Goal: Task Accomplishment & Management: Use online tool/utility

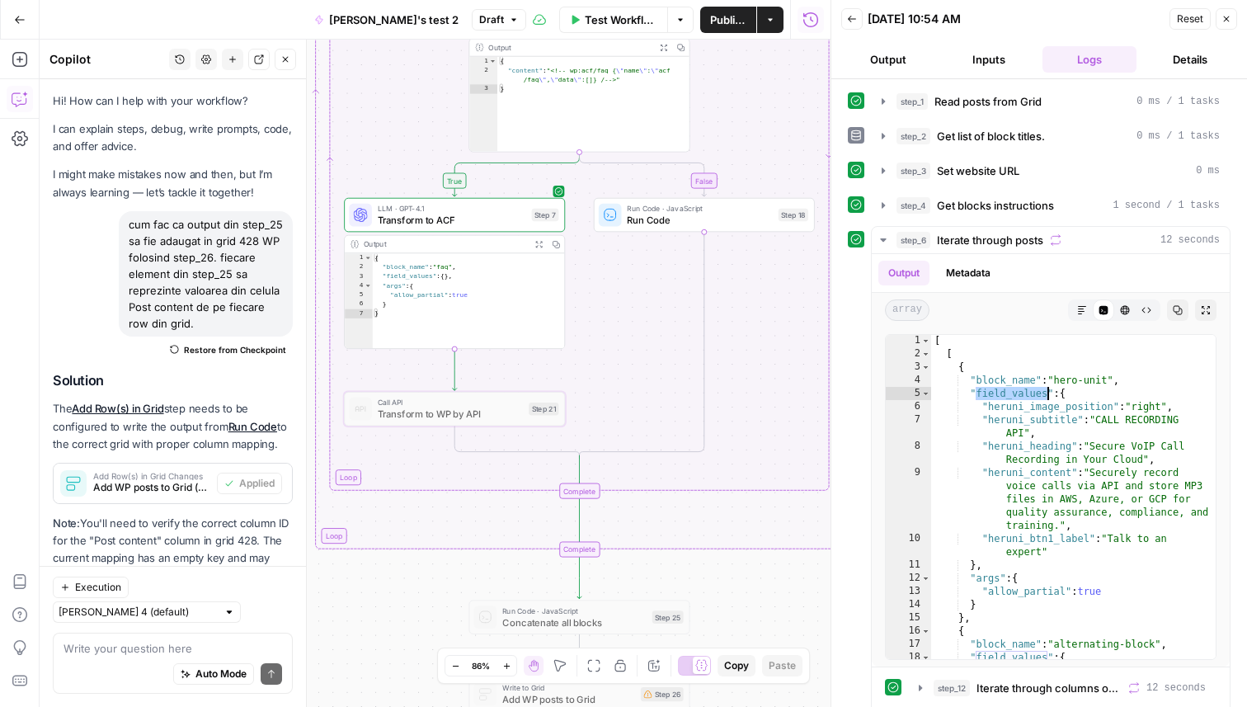
scroll to position [1, 0]
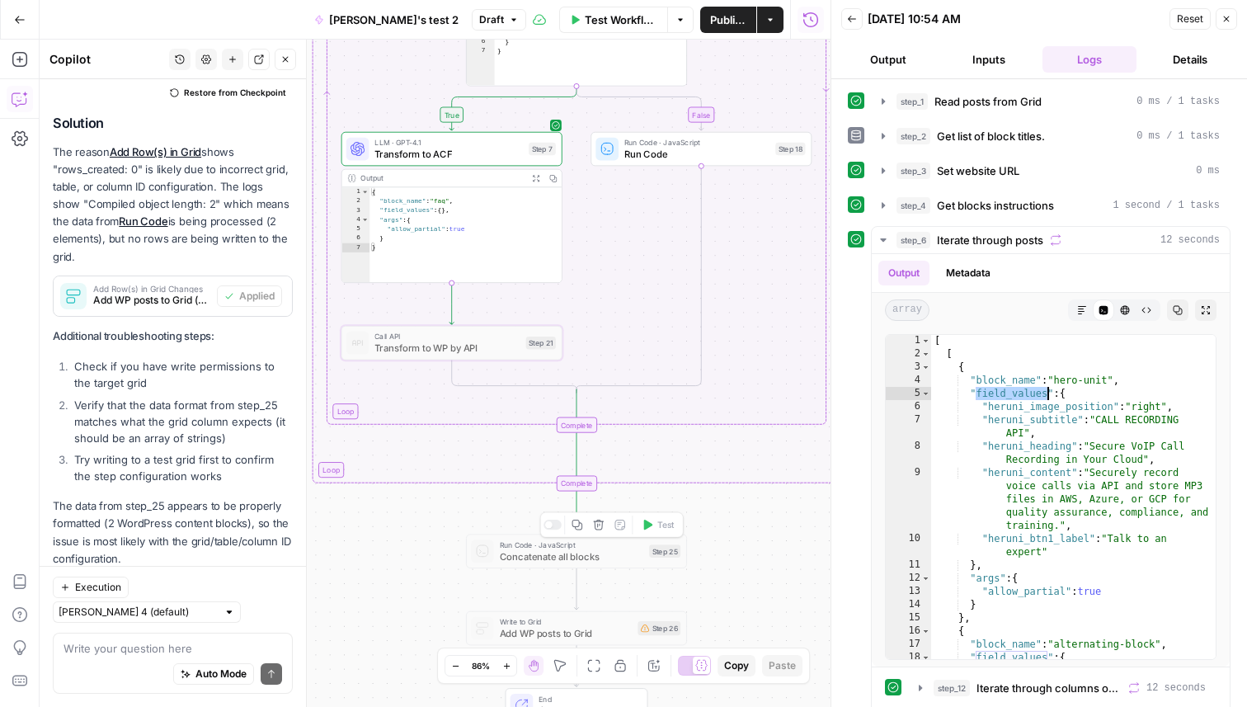
click at [554, 527] on div at bounding box center [553, 525] width 18 height 10
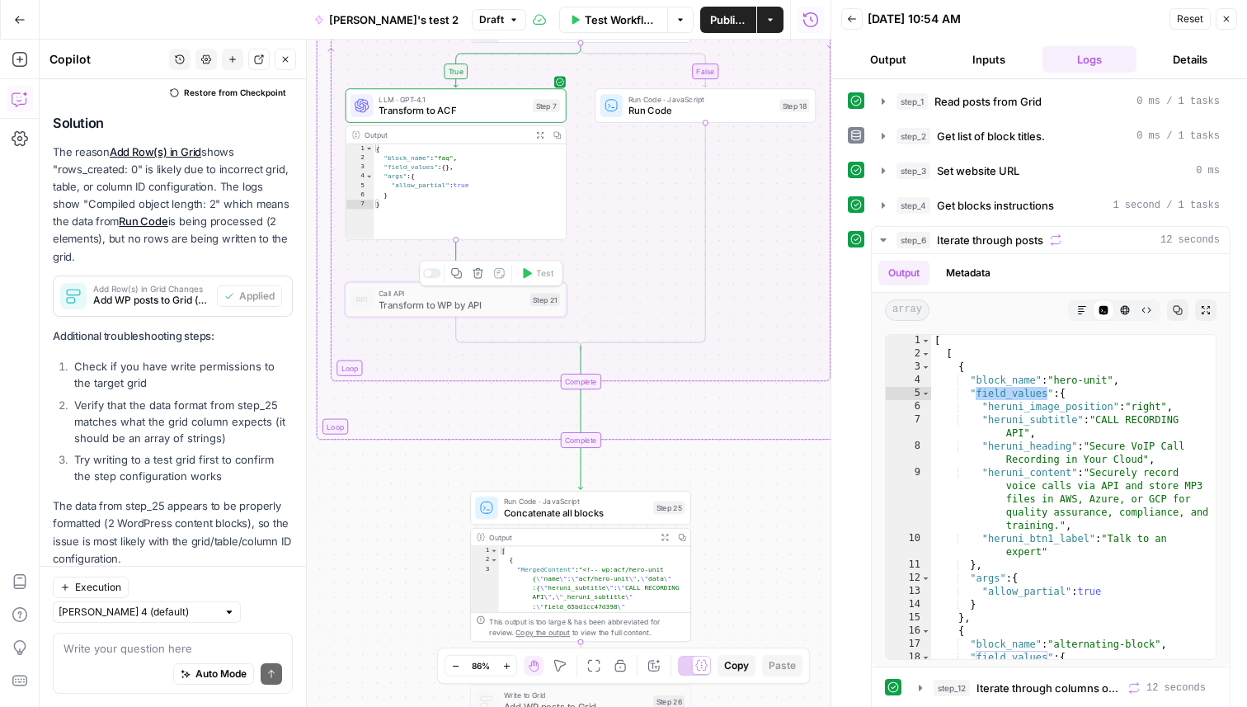
click at [427, 270] on div at bounding box center [427, 273] width 7 height 7
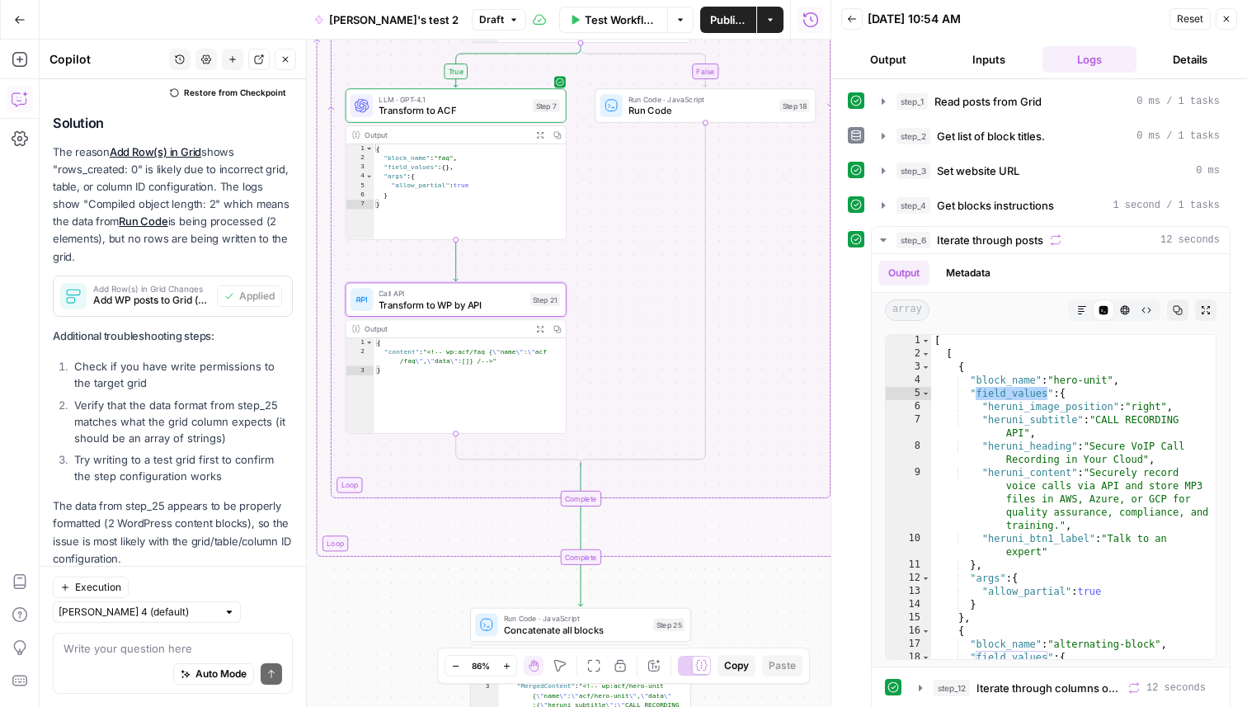
click at [412, 597] on div "true false Workflow Set Inputs Inputs Read from Grid Read posts from Grid Step …" at bounding box center [435, 373] width 791 height 667
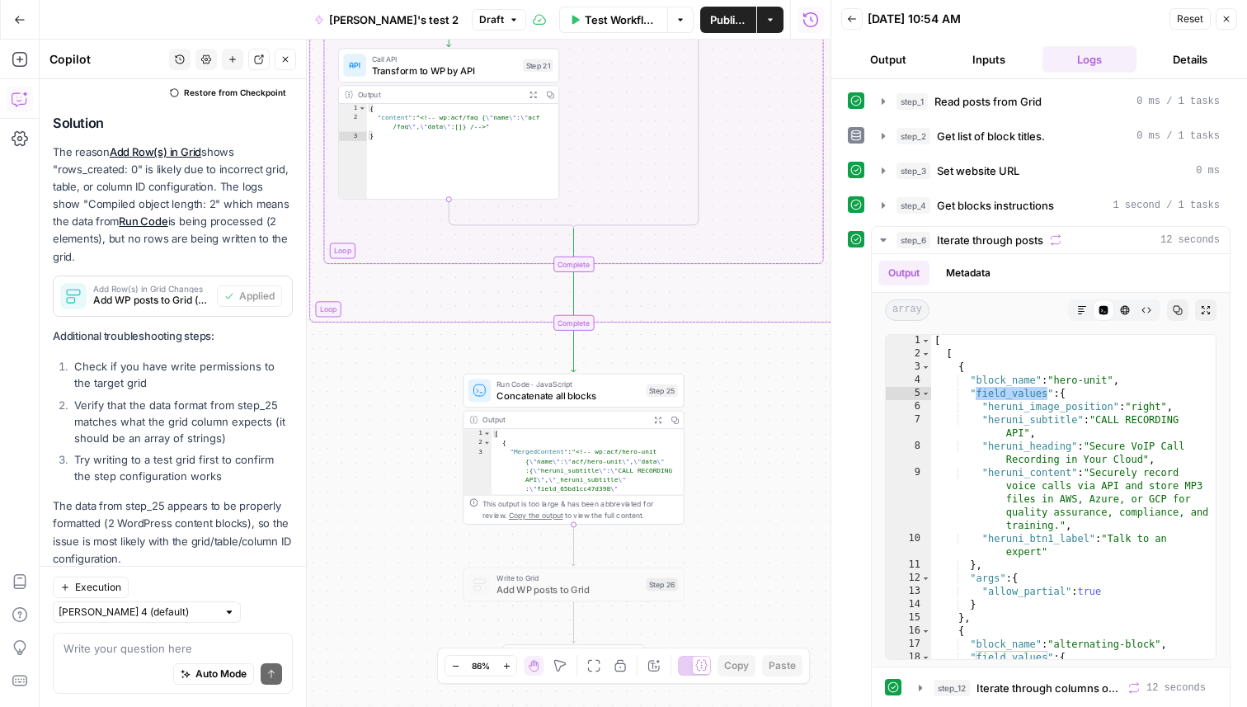
drag, startPoint x: 412, startPoint y: 597, endPoint x: 409, endPoint y: 372, distance: 225.2
click at [409, 372] on div "true false Workflow Set Inputs Inputs Read from Grid Read posts from Grid Step …" at bounding box center [435, 373] width 791 height 667
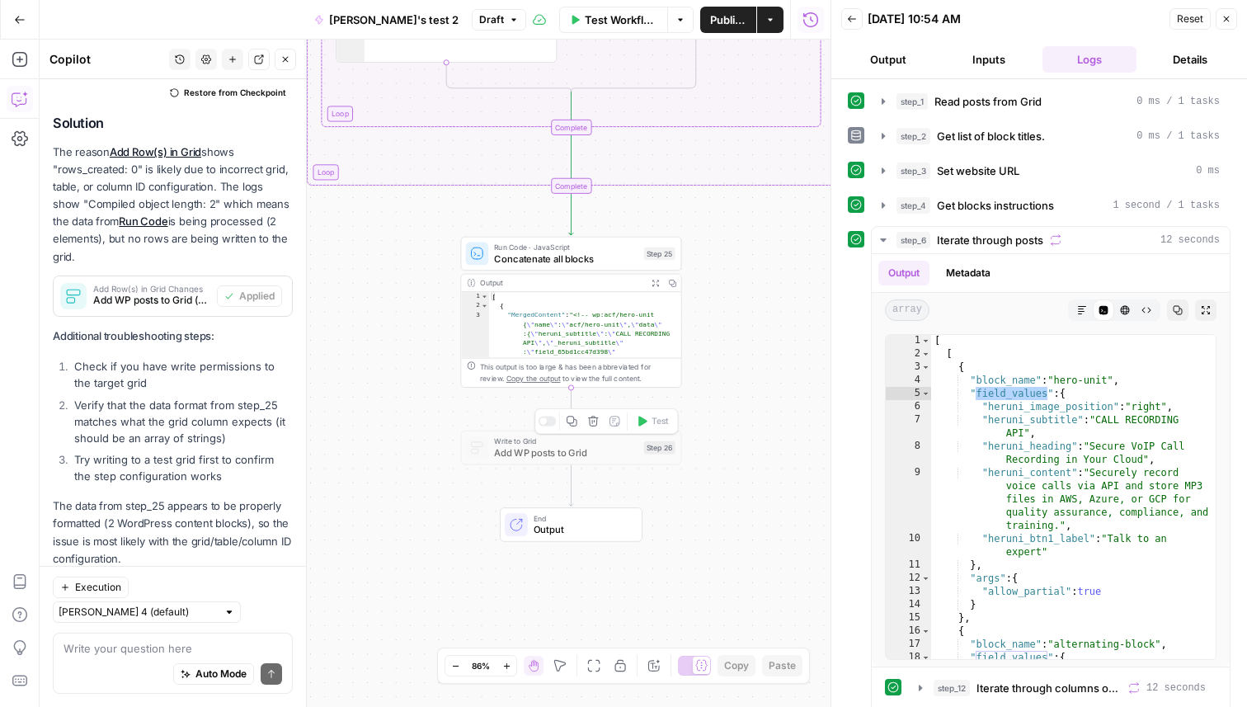
click at [547, 424] on div at bounding box center [548, 422] width 18 height 10
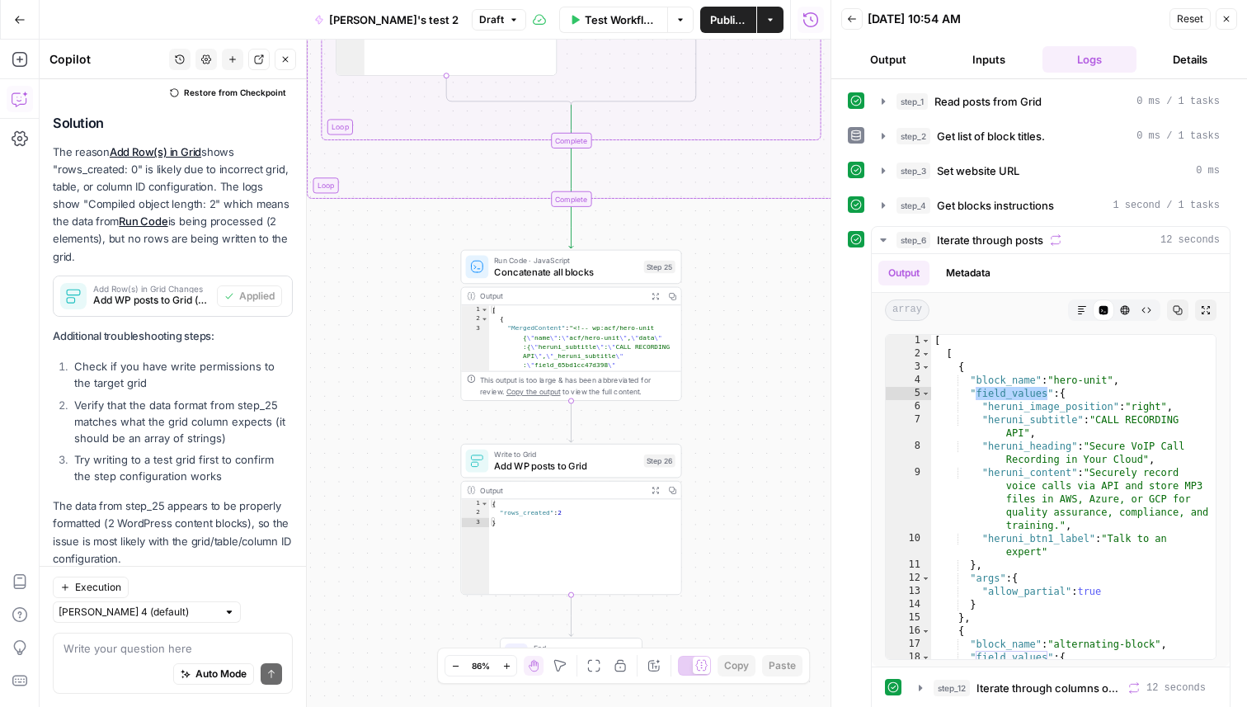
drag, startPoint x: 763, startPoint y: 293, endPoint x: 763, endPoint y: 381, distance: 88.3
click at [763, 381] on div "true false Workflow Set Inputs Inputs Read from Grid Read posts from Grid Step …" at bounding box center [435, 373] width 791 height 667
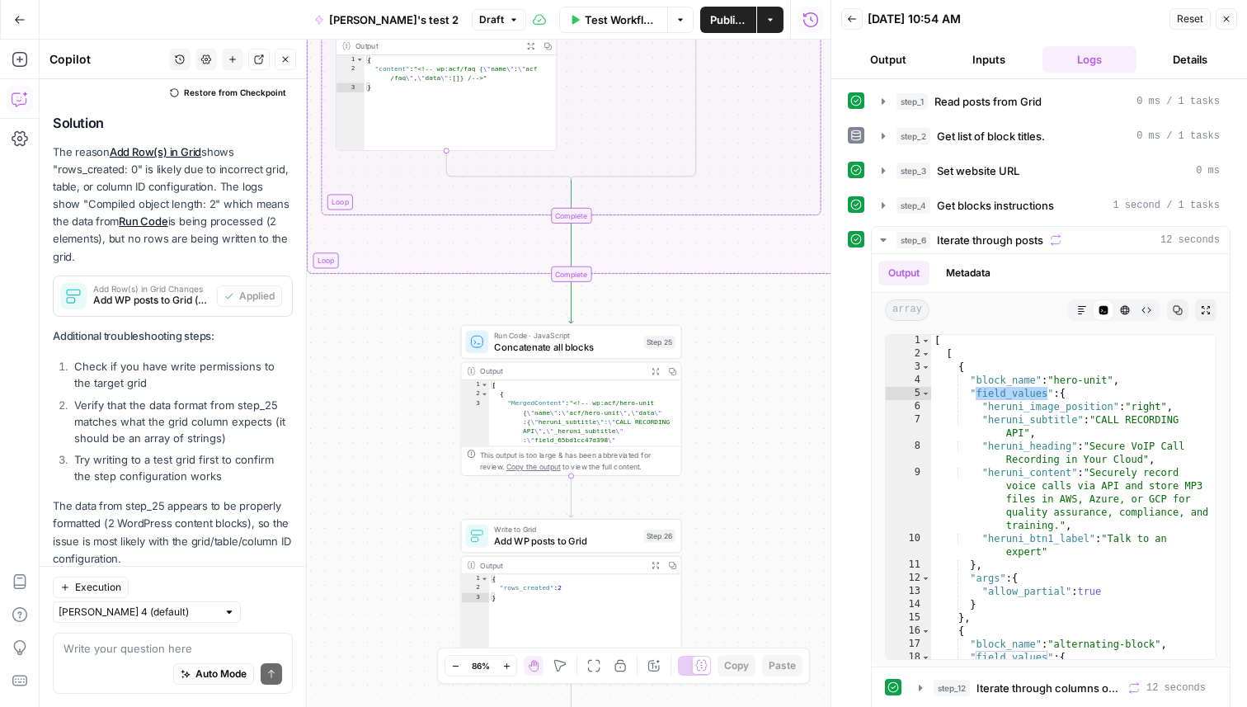
click at [724, 21] on span "Publish" at bounding box center [728, 20] width 36 height 17
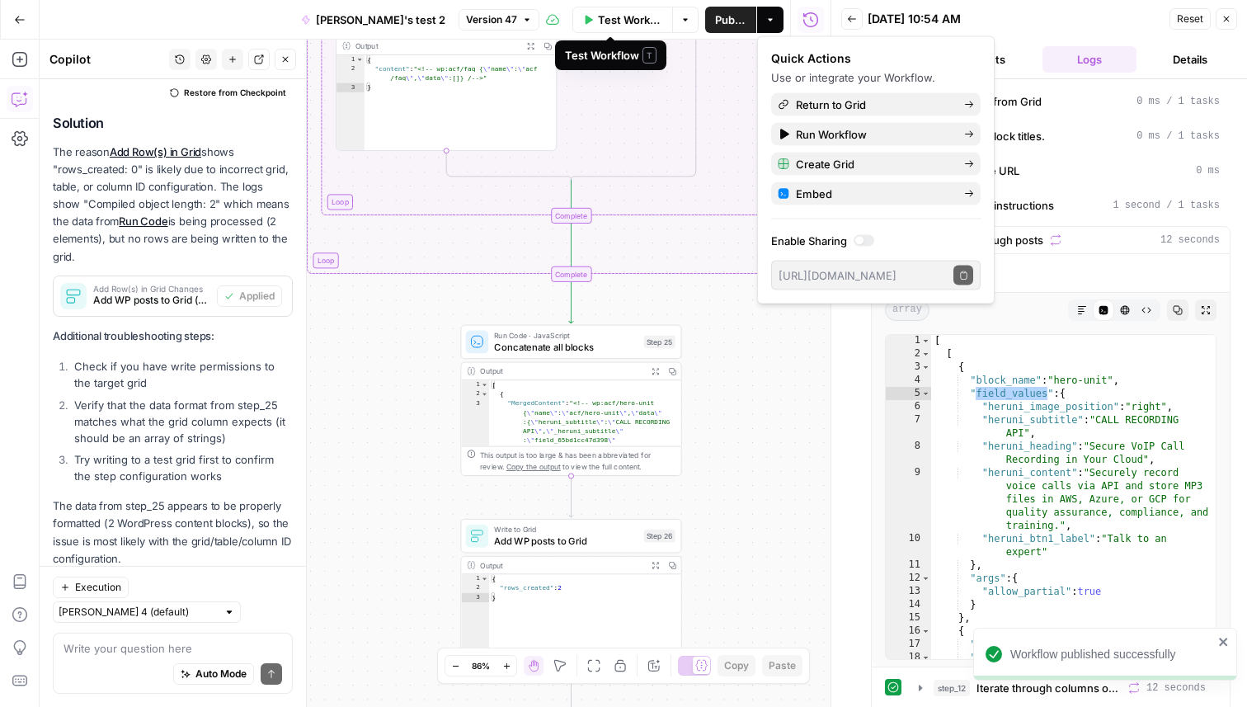
click at [598, 22] on span "Test Workflow" at bounding box center [630, 20] width 64 height 17
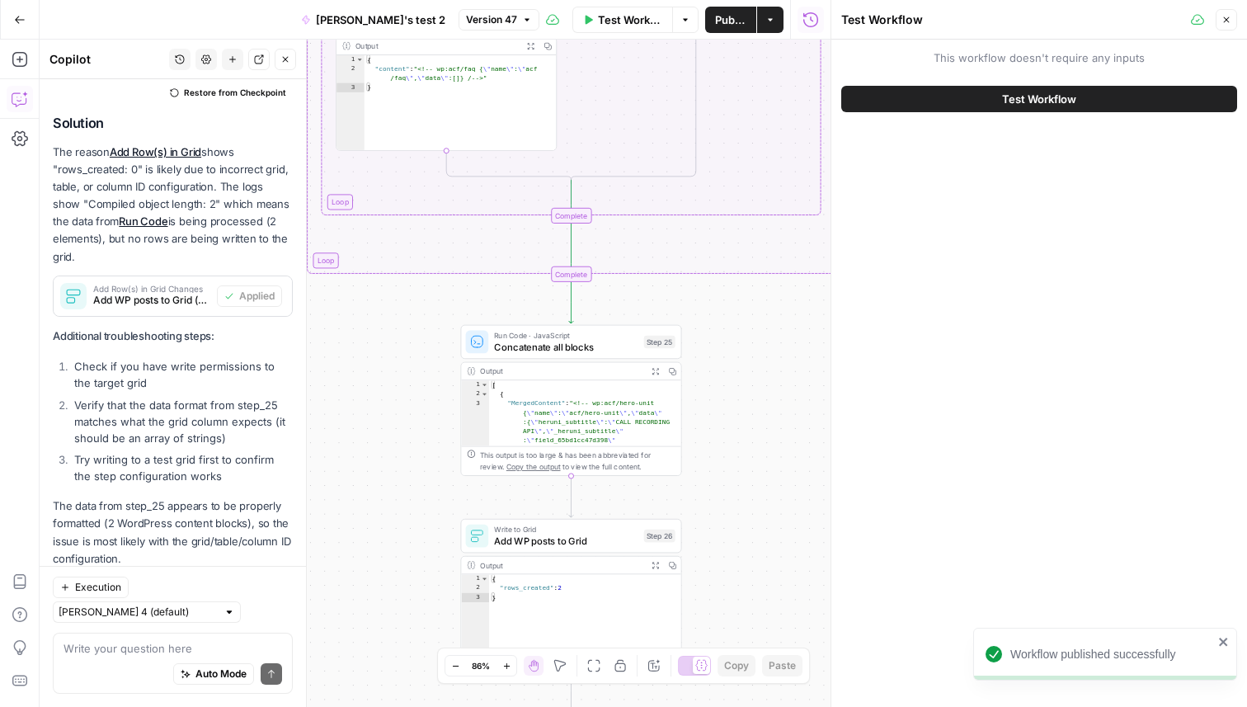
click at [992, 101] on button "Test Workflow" at bounding box center [1040, 99] width 396 height 26
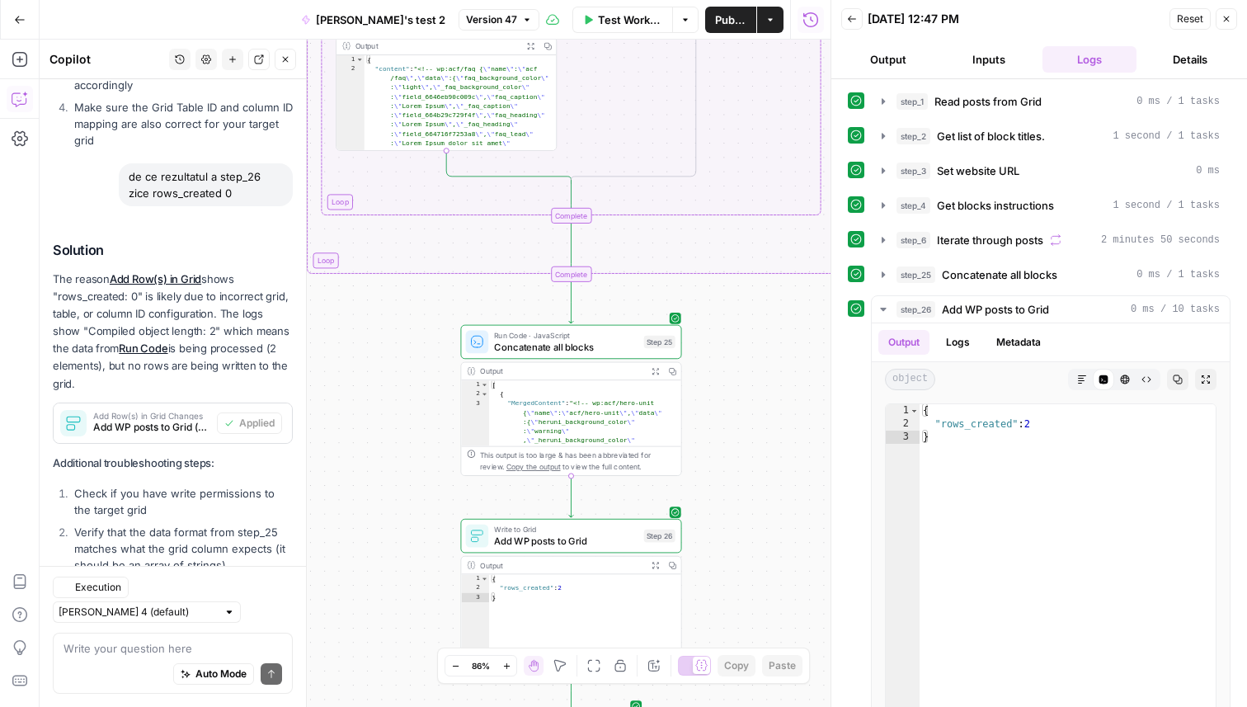
scroll to position [1008, 0]
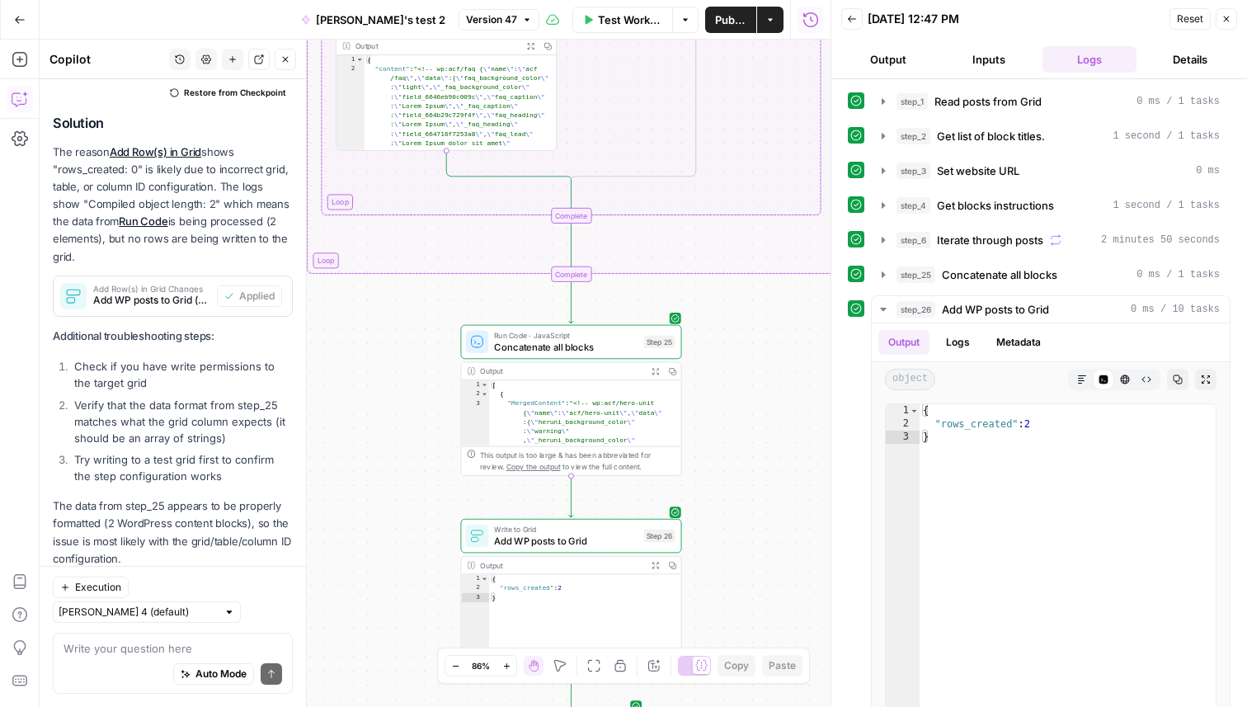
click at [1233, 20] on button "Close" at bounding box center [1226, 18] width 21 height 21
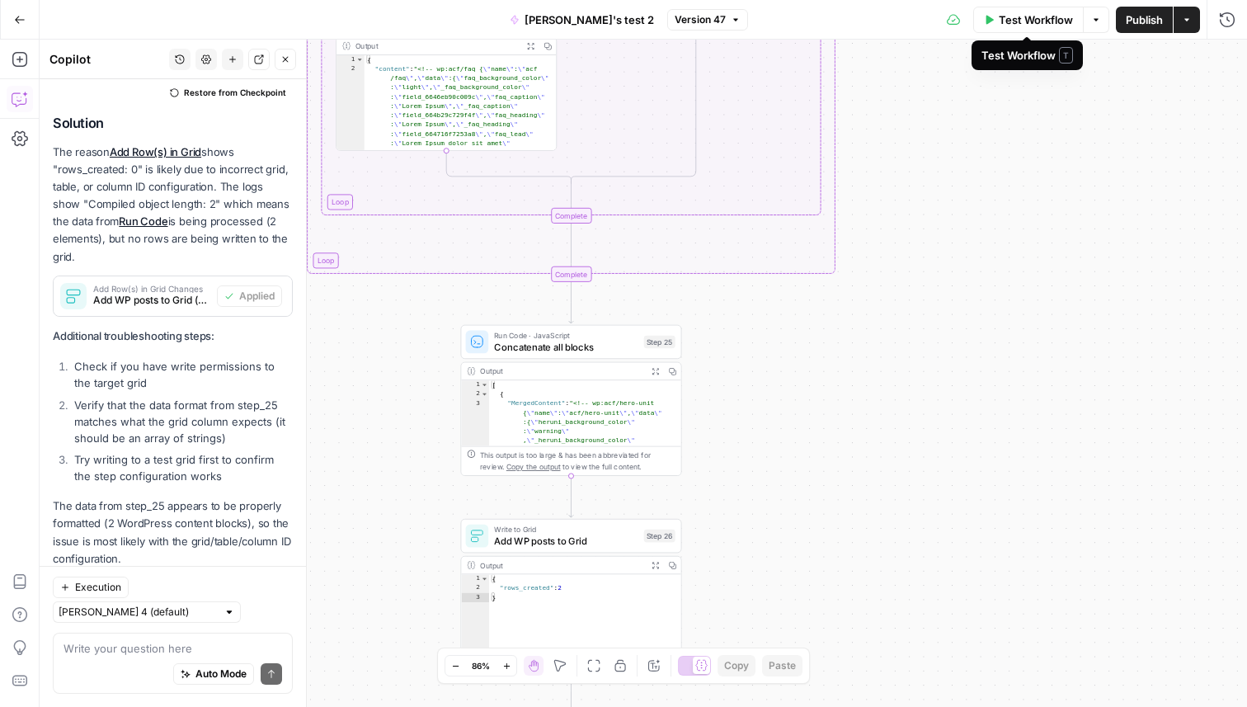
click at [1021, 21] on span "Test Workflow" at bounding box center [1036, 20] width 74 height 17
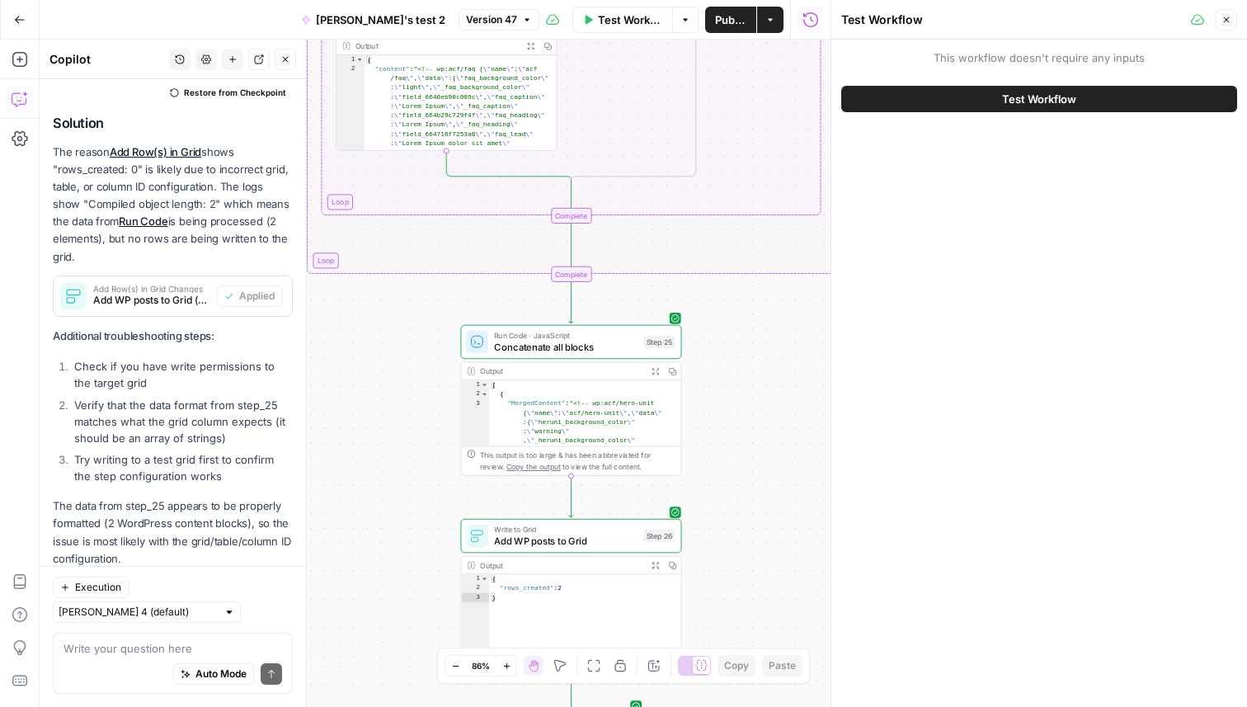
click at [993, 106] on button "Test Workflow" at bounding box center [1040, 99] width 396 height 26
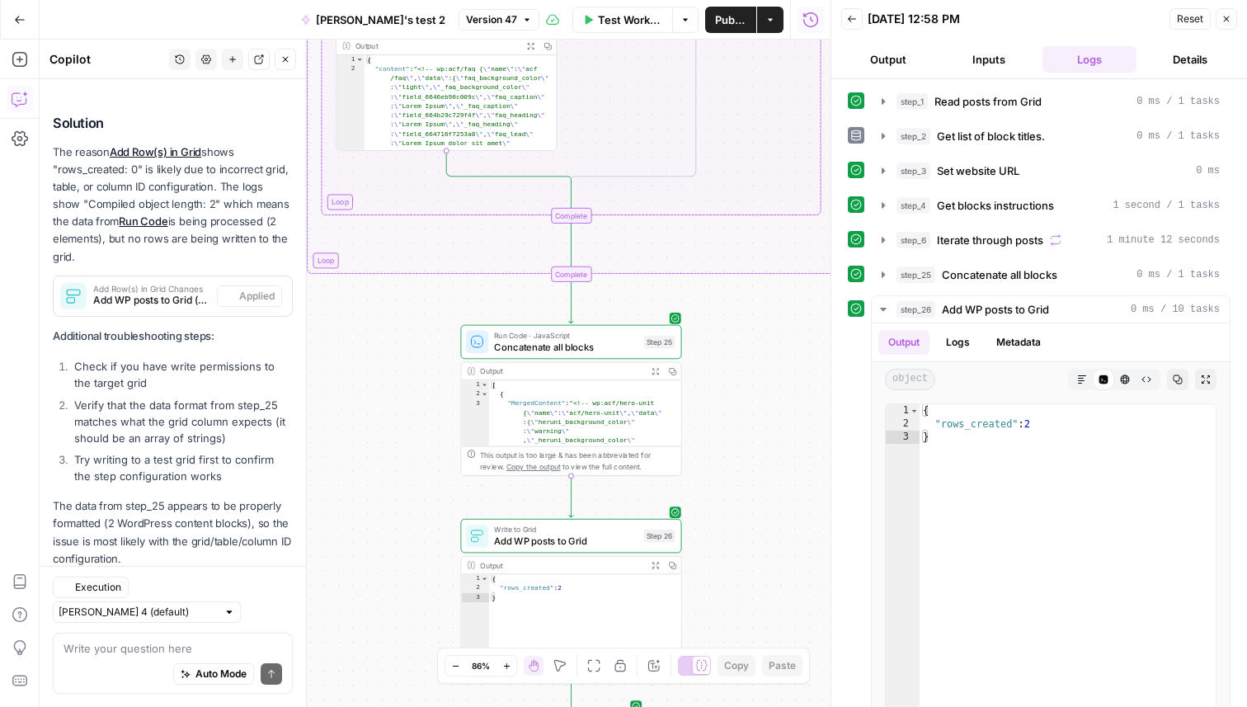
scroll to position [1008, 0]
click at [550, 317] on div at bounding box center [551, 315] width 7 height 7
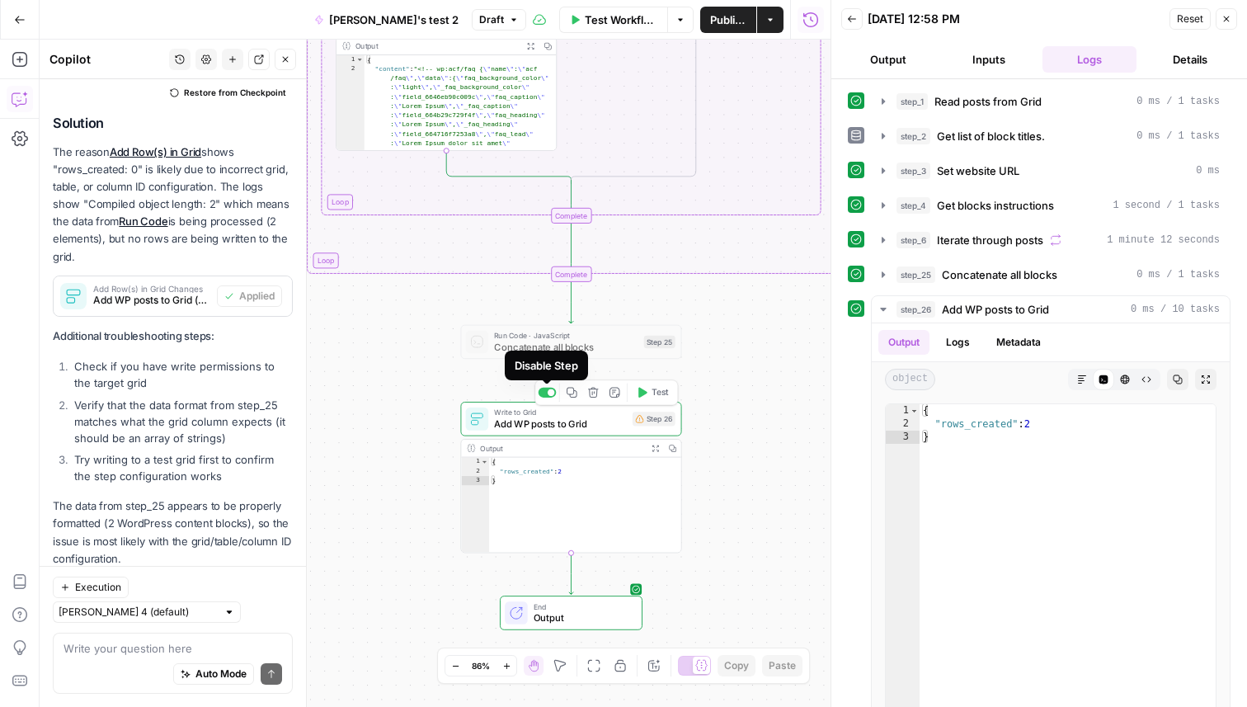
click at [549, 390] on div at bounding box center [551, 392] width 7 height 7
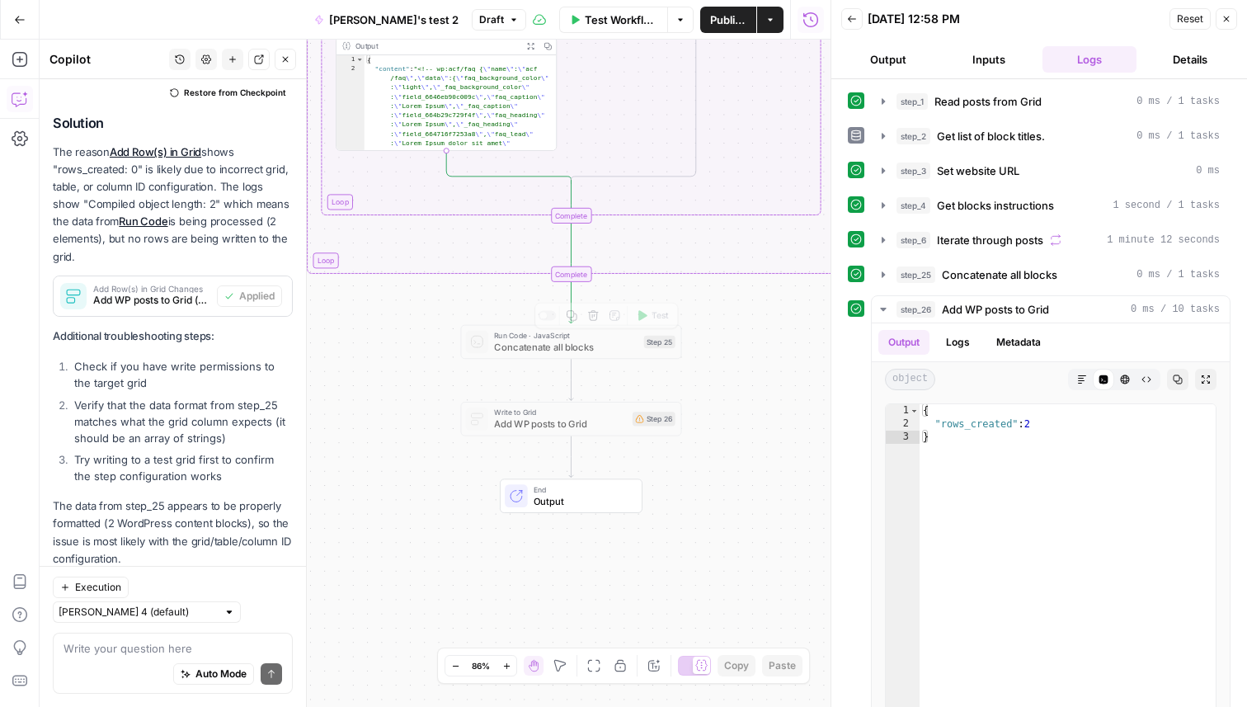
click at [442, 314] on div "true false Workflow Set Inputs Inputs Read from Grid Read posts from Grid Step …" at bounding box center [435, 373] width 791 height 667
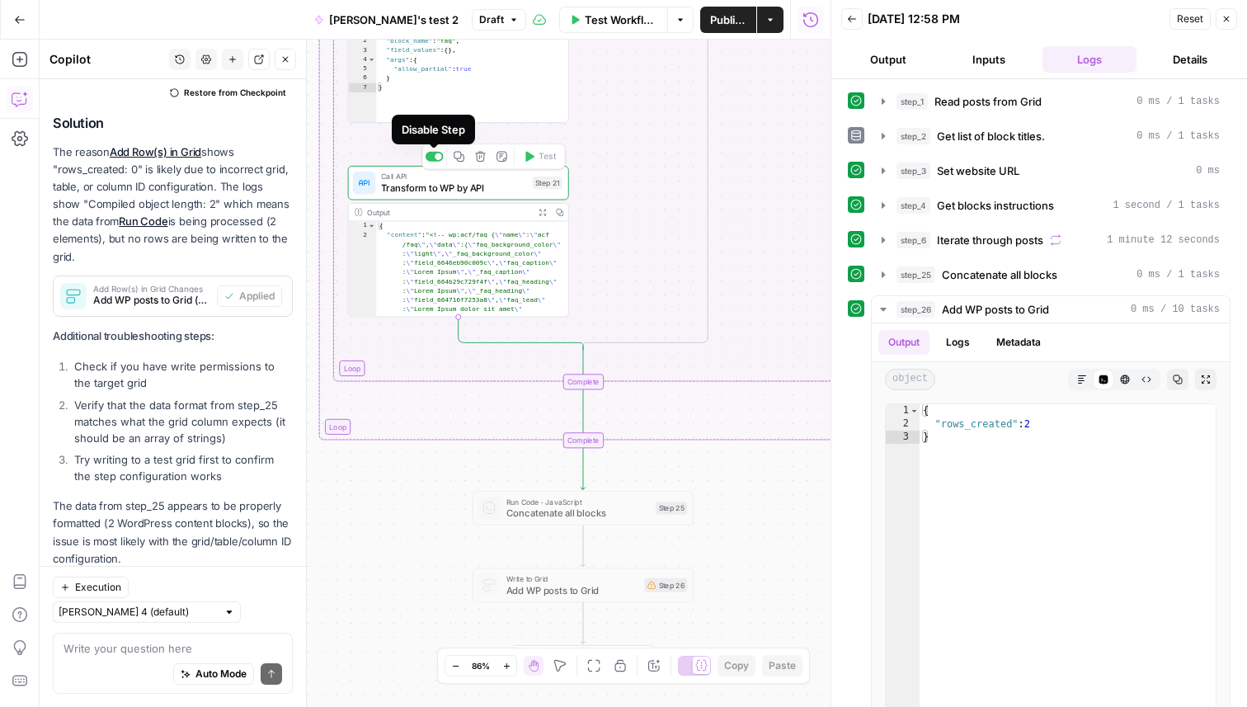
click at [436, 156] on div at bounding box center [438, 156] width 7 height 7
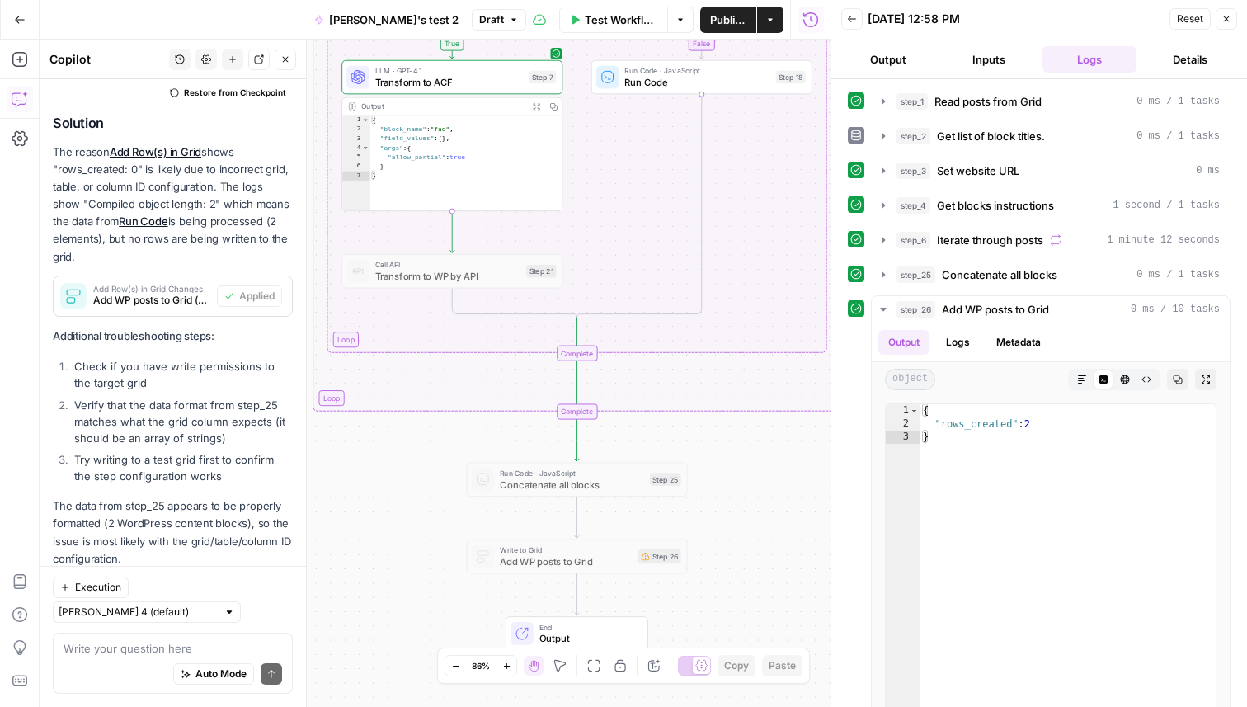
click at [615, 22] on span "Test Workflow" at bounding box center [621, 20] width 73 height 17
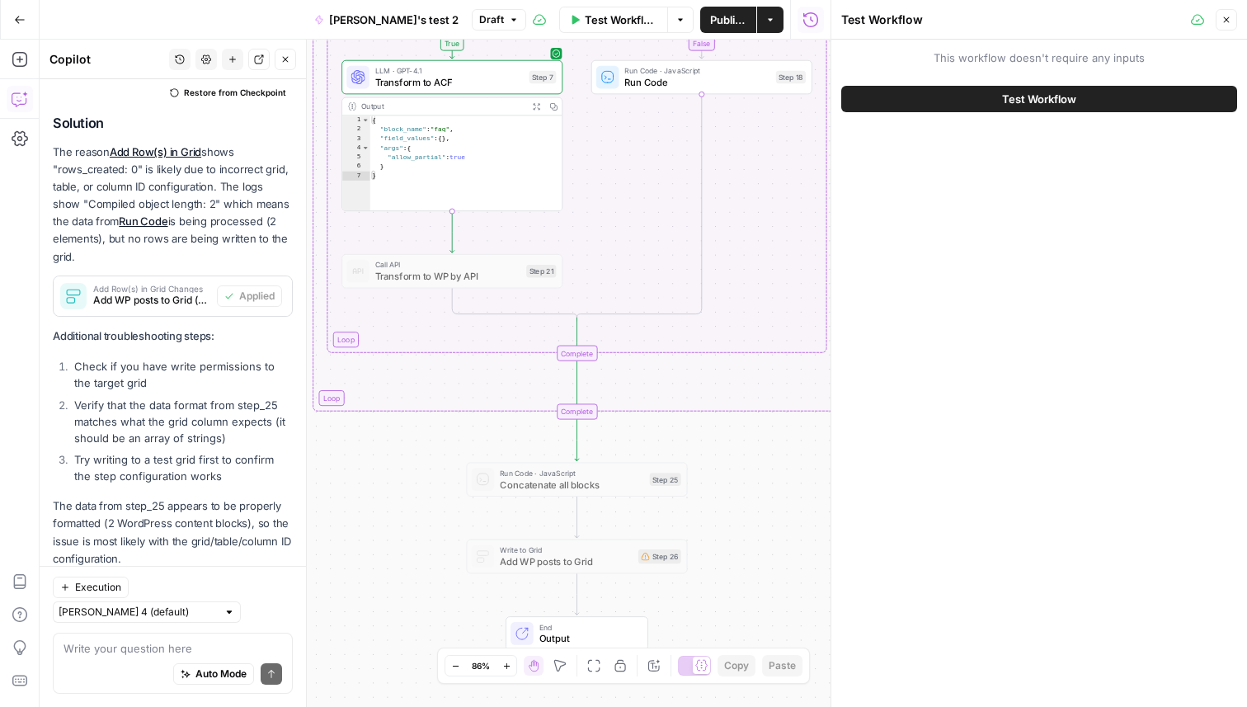
click at [930, 99] on button "Test Workflow" at bounding box center [1040, 99] width 396 height 26
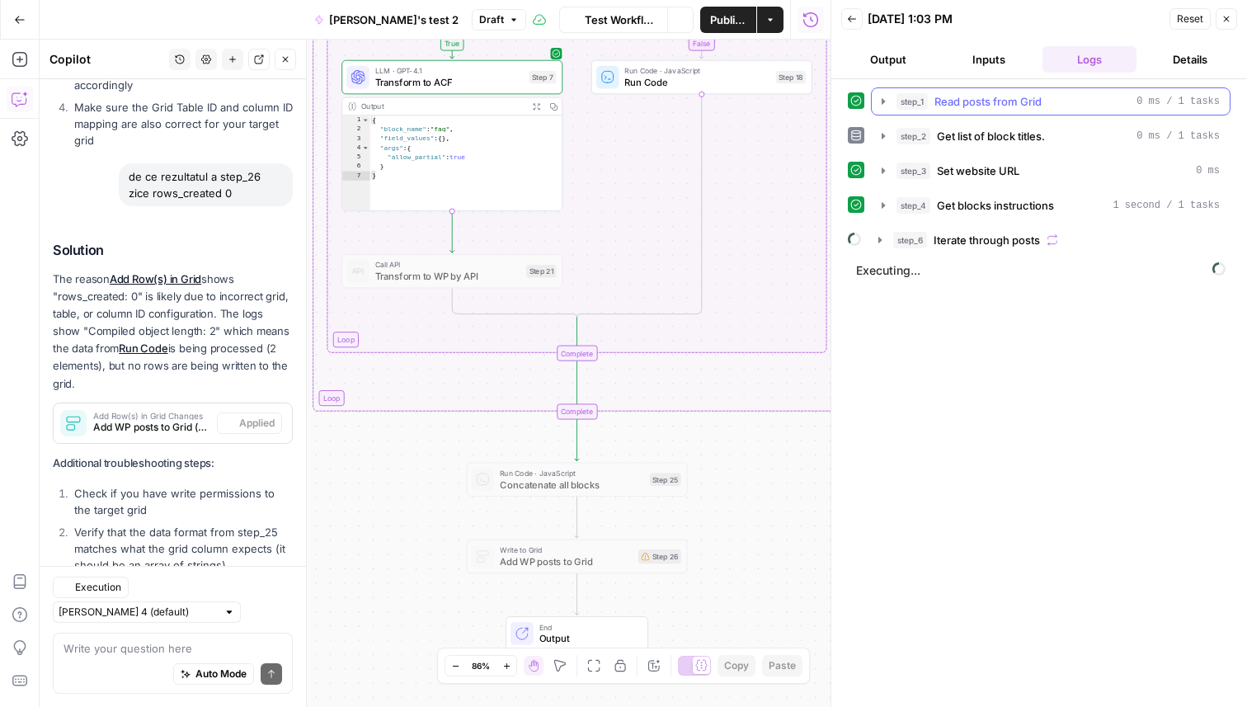
scroll to position [1008, 0]
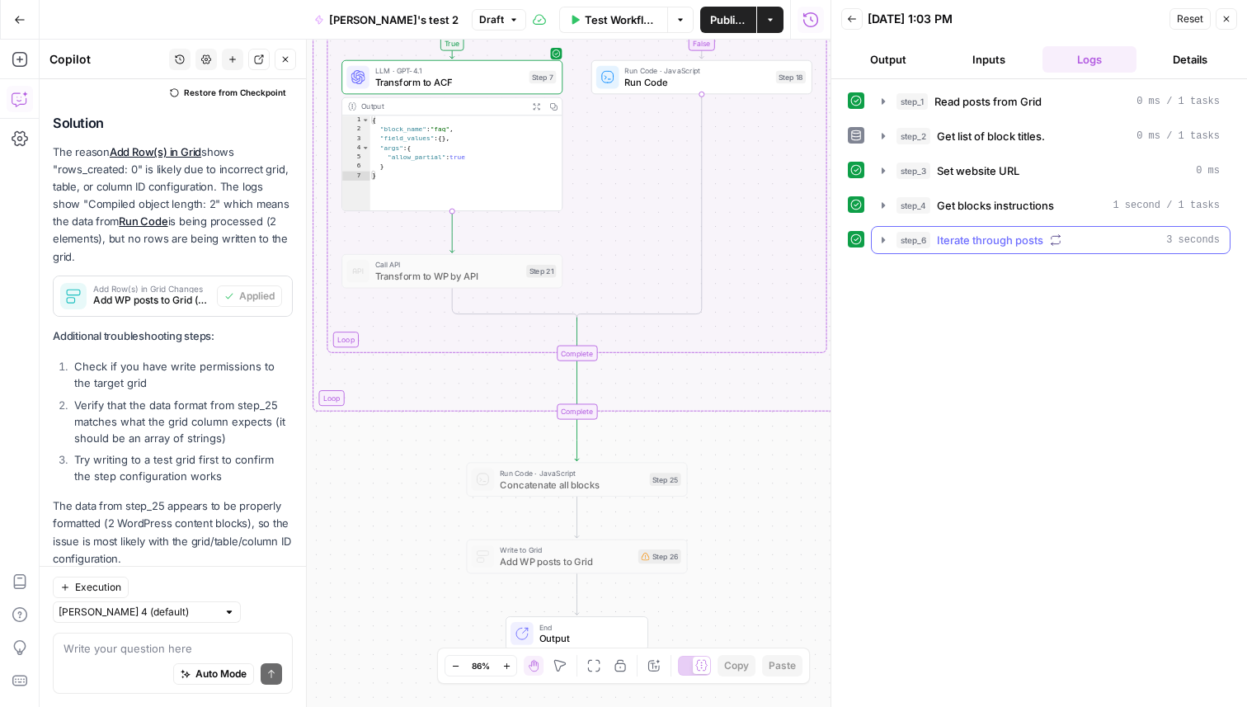
click at [882, 243] on icon "button" at bounding box center [883, 240] width 3 height 6
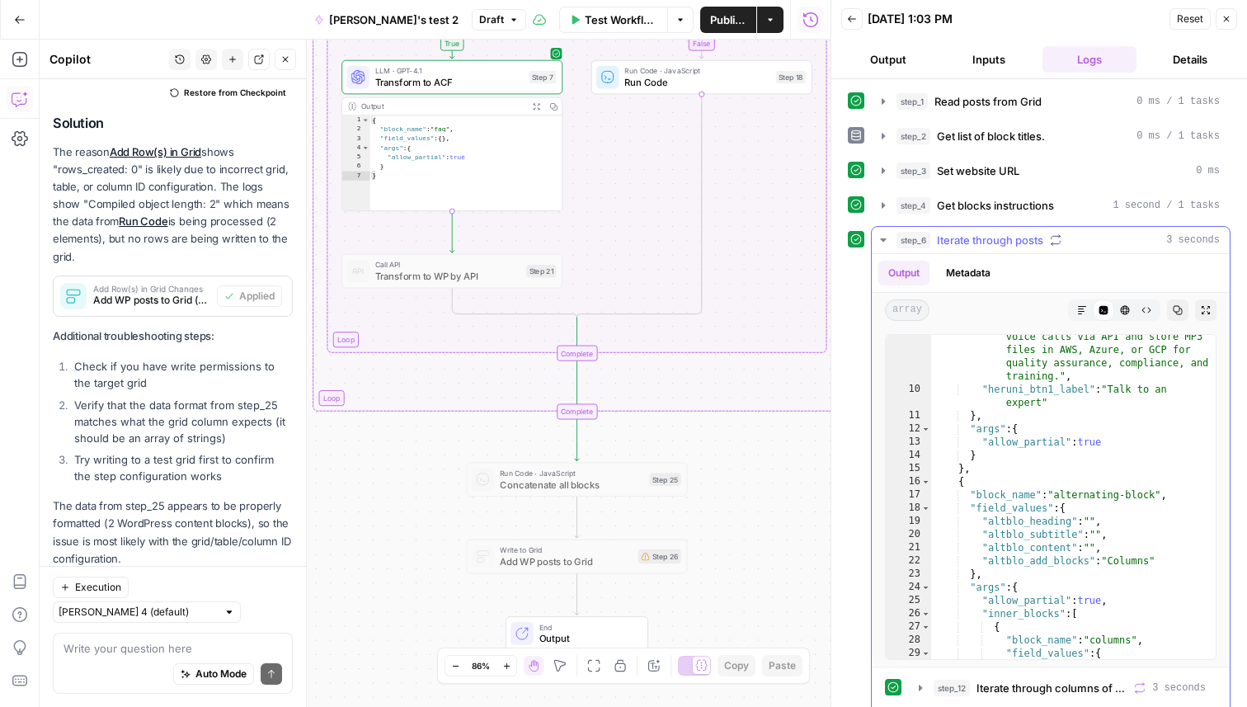
scroll to position [158, 0]
click at [1052, 536] on div ""heruni_content" : "Securely record voice calls via API and store MP3 files in …" at bounding box center [1073, 510] width 285 height 403
type textarea "**********"
click at [1052, 536] on div ""heruni_content" : "Securely record voice calls via API and store MP3 files in …" at bounding box center [1073, 510] width 285 height 403
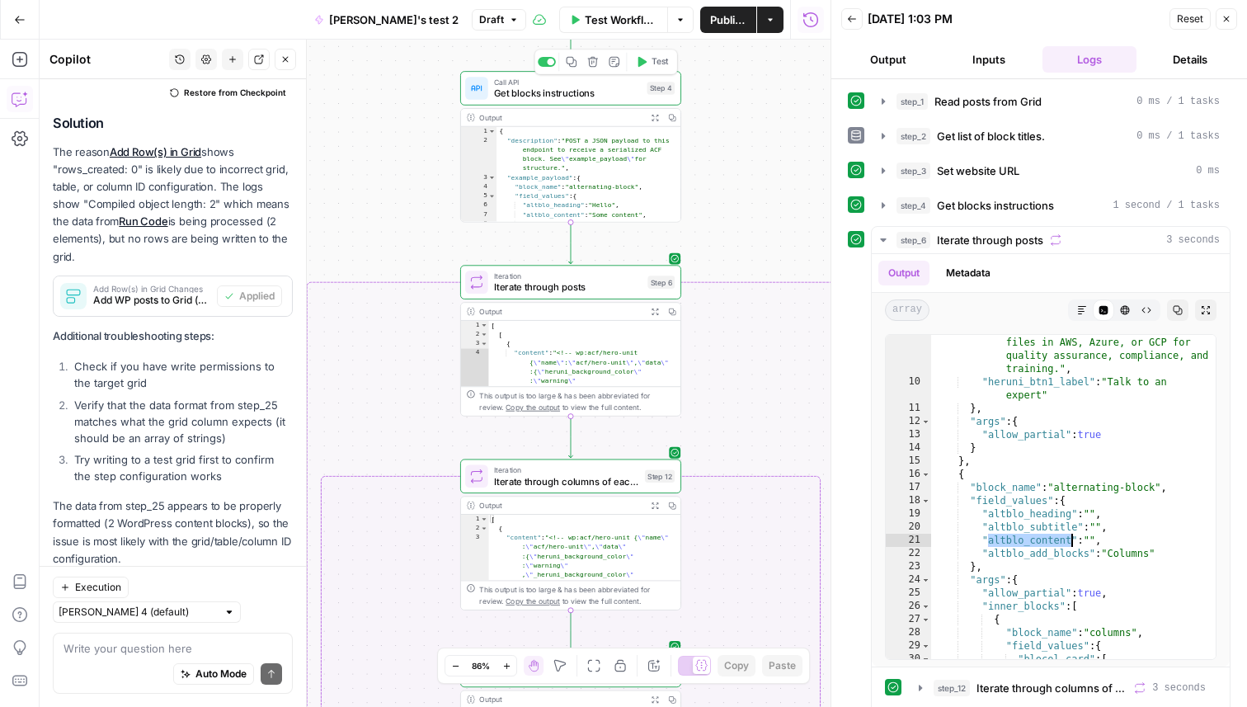
click at [598, 92] on span "Get blocks instructions" at bounding box center [568, 93] width 148 height 14
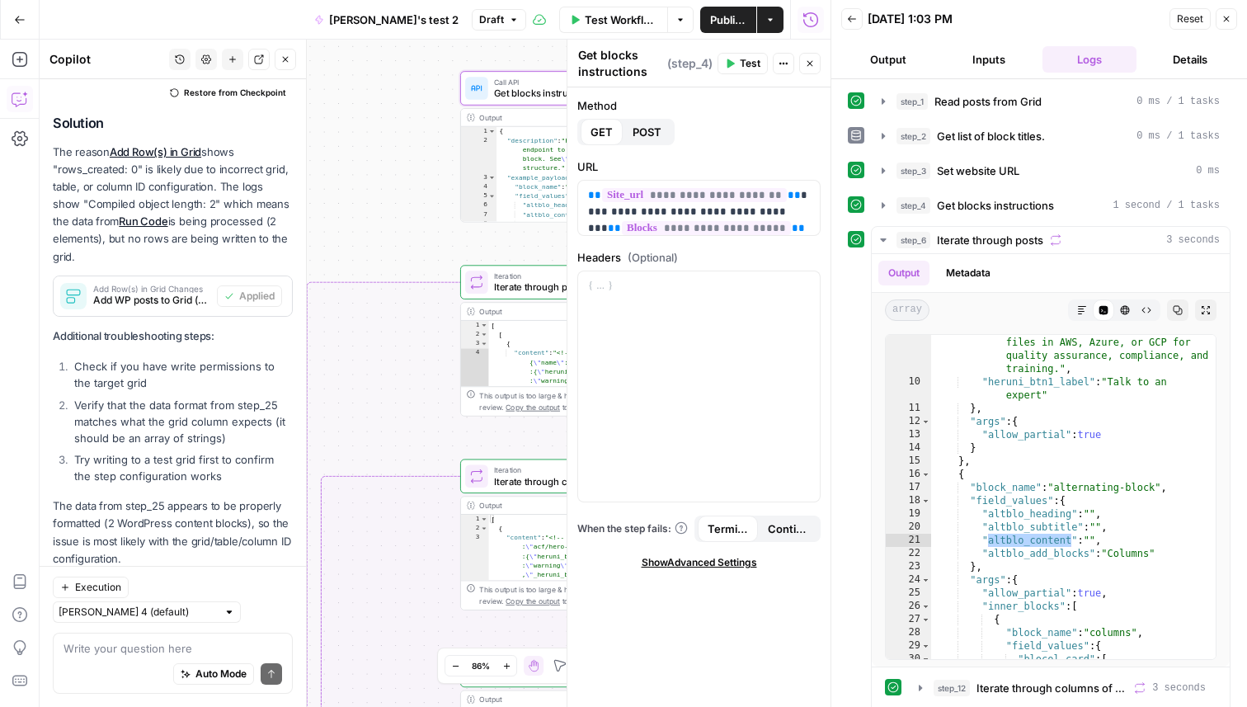
click at [525, 121] on div "Output" at bounding box center [560, 117] width 163 height 12
click at [816, 63] on button "Close" at bounding box center [809, 63] width 21 height 21
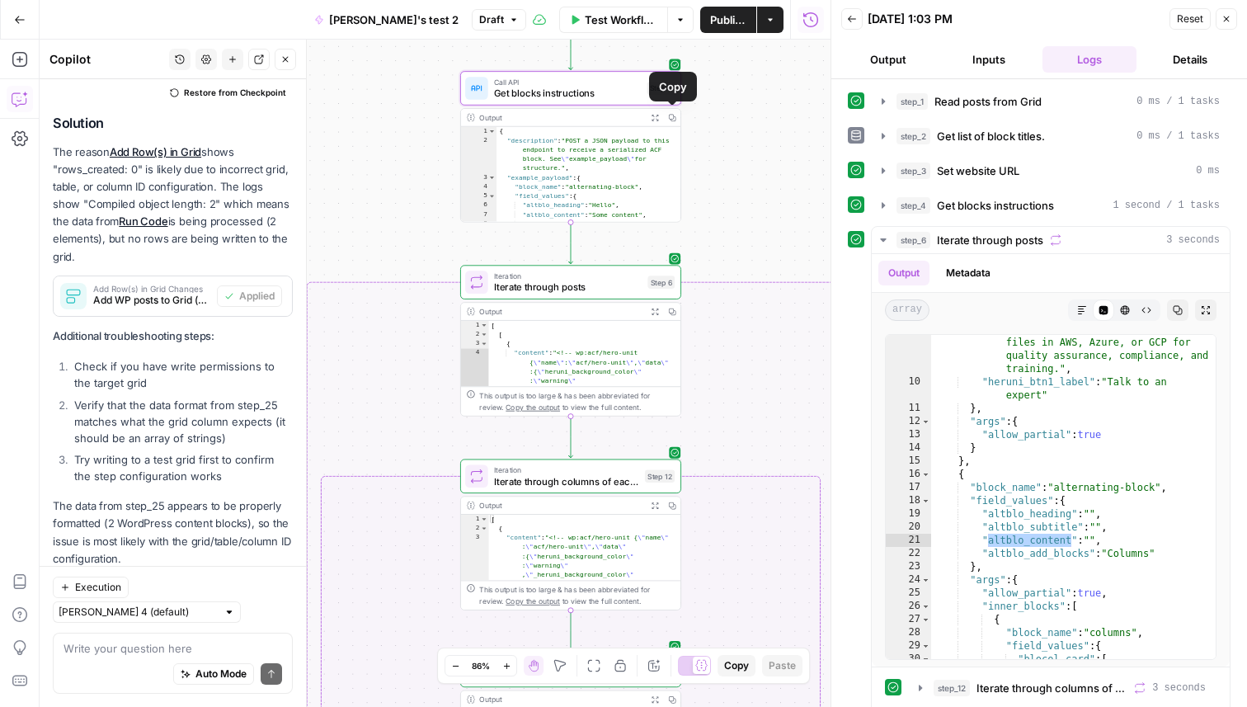
click at [657, 117] on icon "button" at bounding box center [655, 118] width 8 height 8
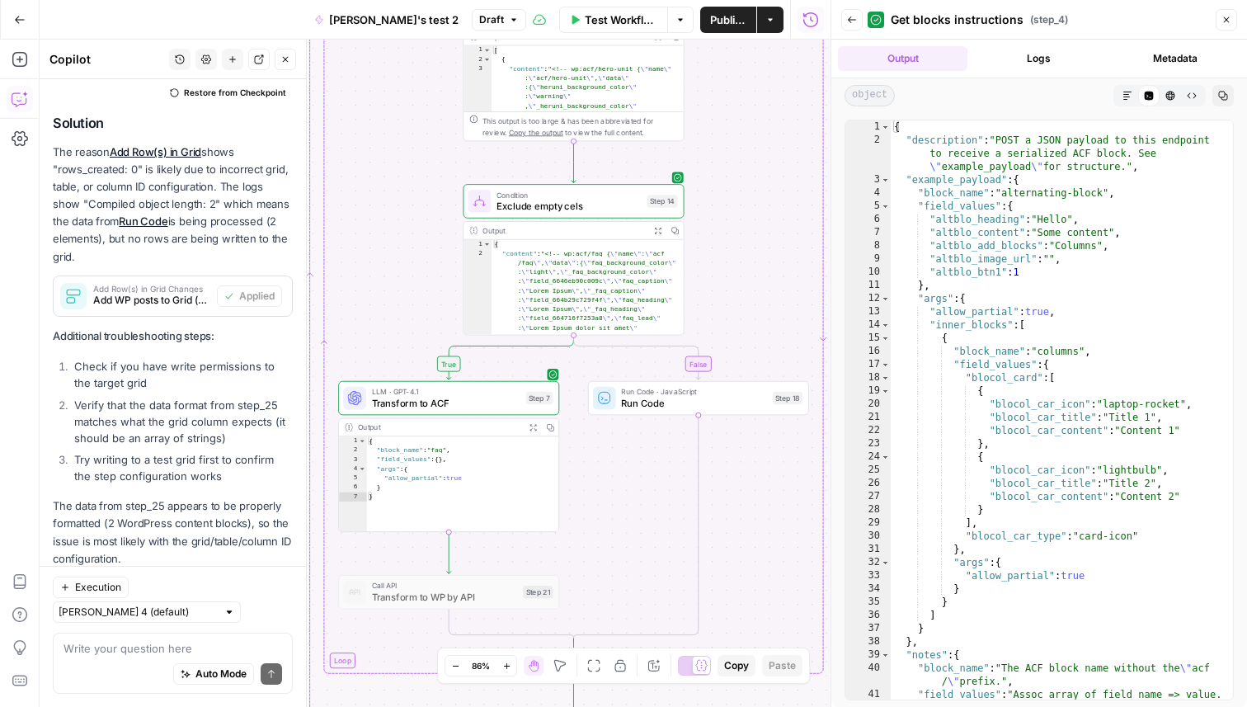
click at [464, 465] on div "{ "block_name" : "faq" , "field_values" : { } , "args" : { "allow_partial" : tr…" at bounding box center [462, 493] width 193 height 115
type textarea "**********"
click at [483, 401] on span "Transform to ACF" at bounding box center [446, 403] width 149 height 14
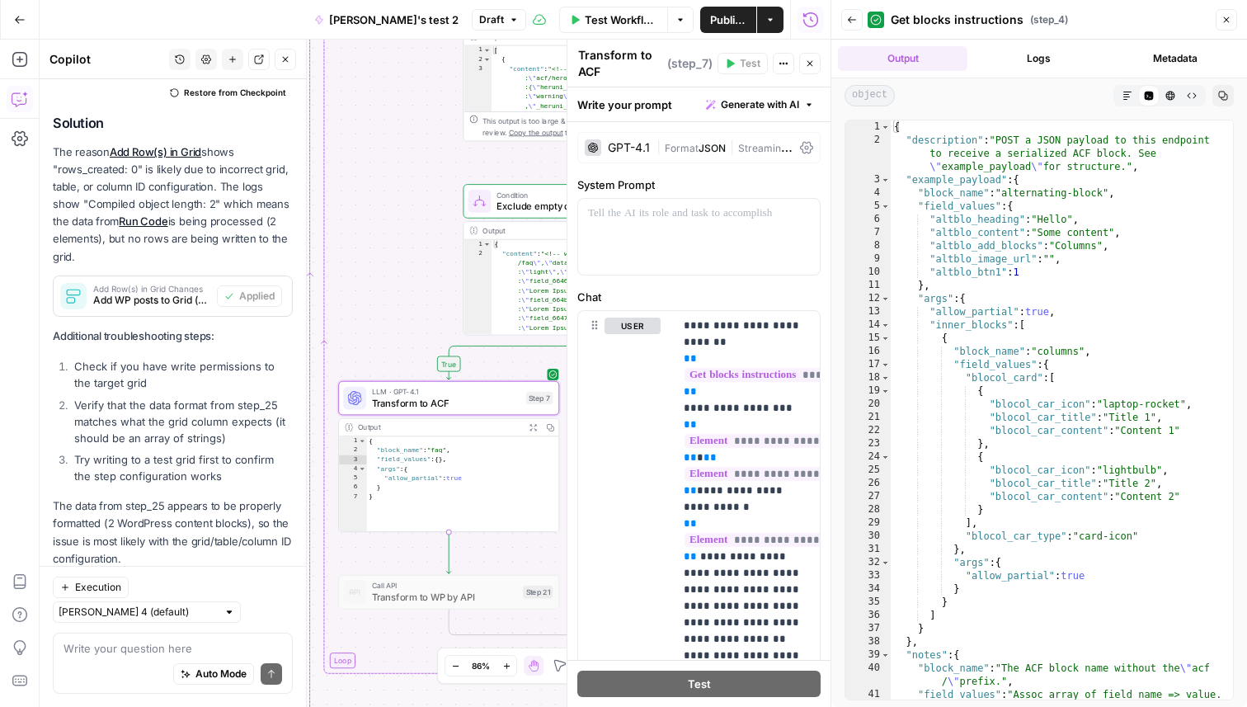
click at [1225, 18] on icon "button" at bounding box center [1227, 20] width 6 height 6
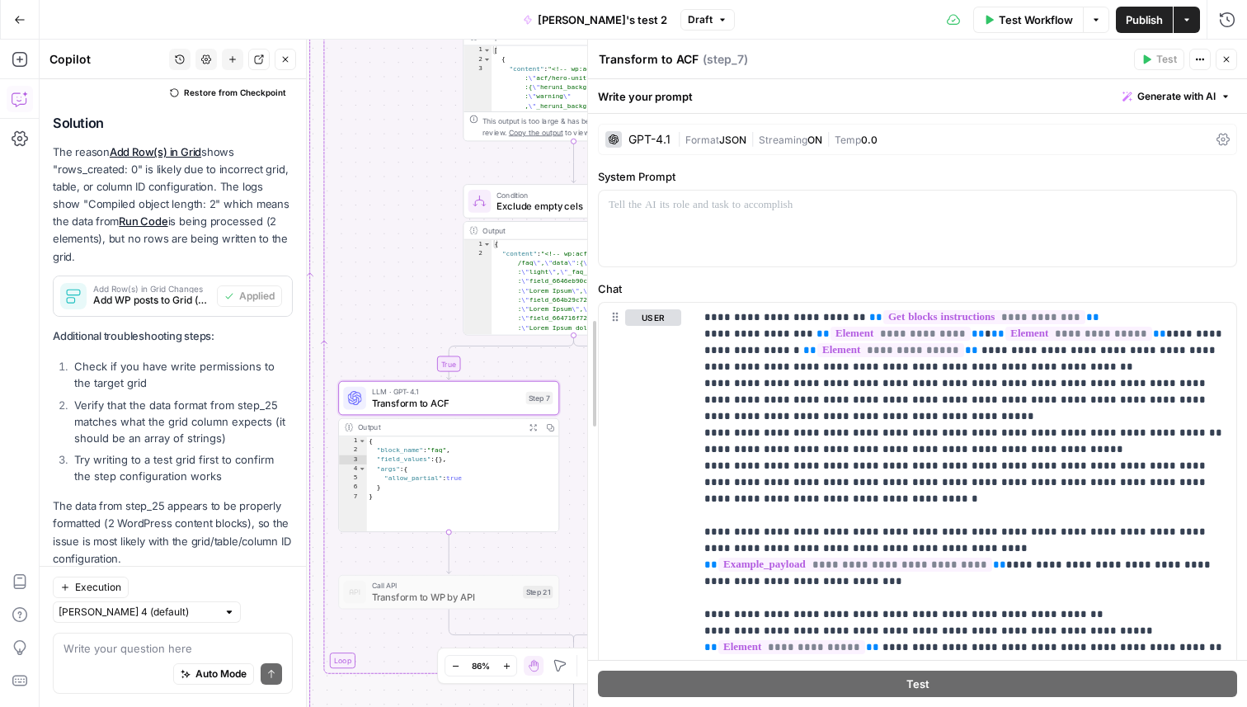
drag, startPoint x: 988, startPoint y: 234, endPoint x: 566, endPoint y: 260, distance: 422.4
click at [566, 259] on body "Sinch New Home Browse Insights Opportunities Your Data Recent Grids 428 JSON 42…" at bounding box center [623, 353] width 1247 height 707
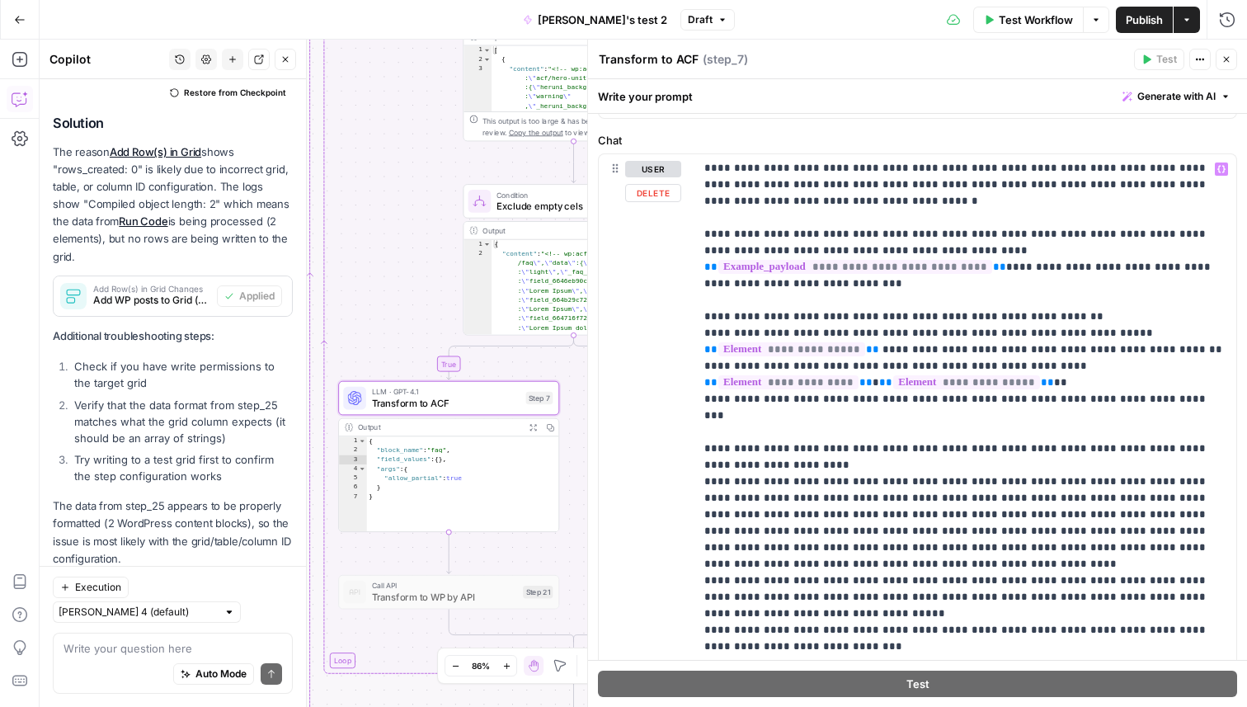
scroll to position [150, 0]
click at [1082, 467] on p "**********" at bounding box center [966, 414] width 522 height 809
click at [1187, 479] on p "**********" at bounding box center [966, 414] width 522 height 809
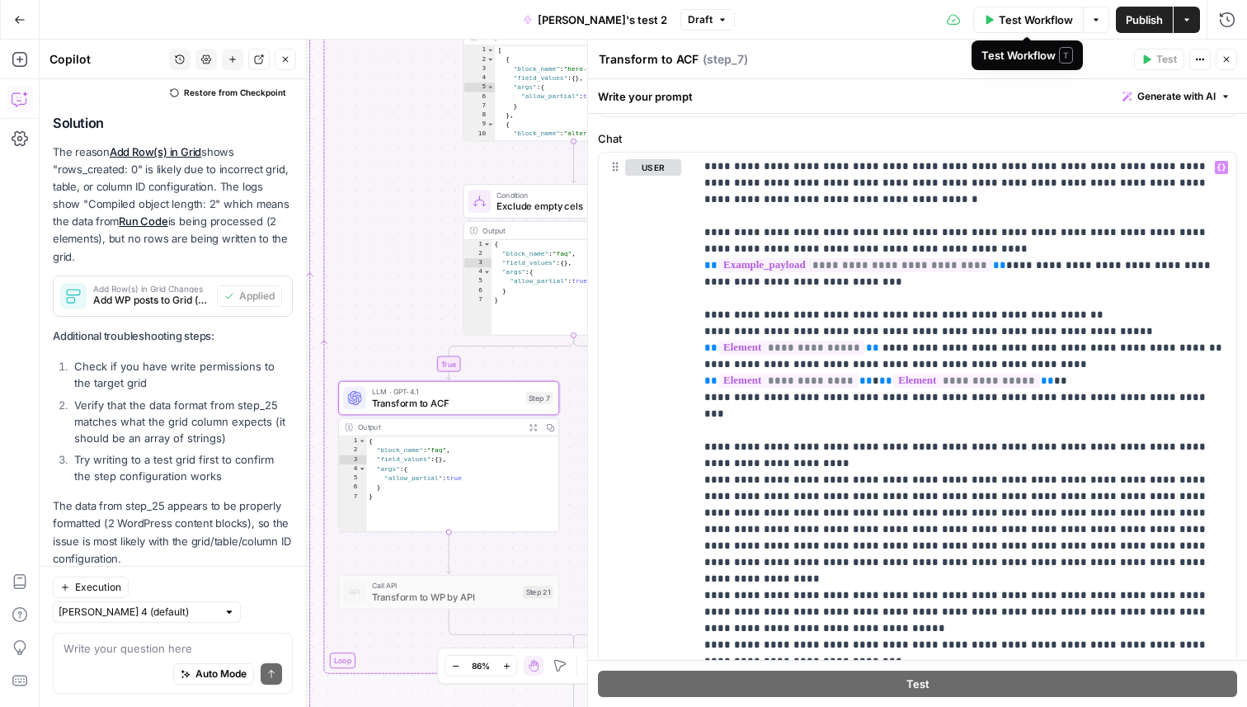
click at [1023, 20] on span "Test Workflow" at bounding box center [1036, 20] width 74 height 17
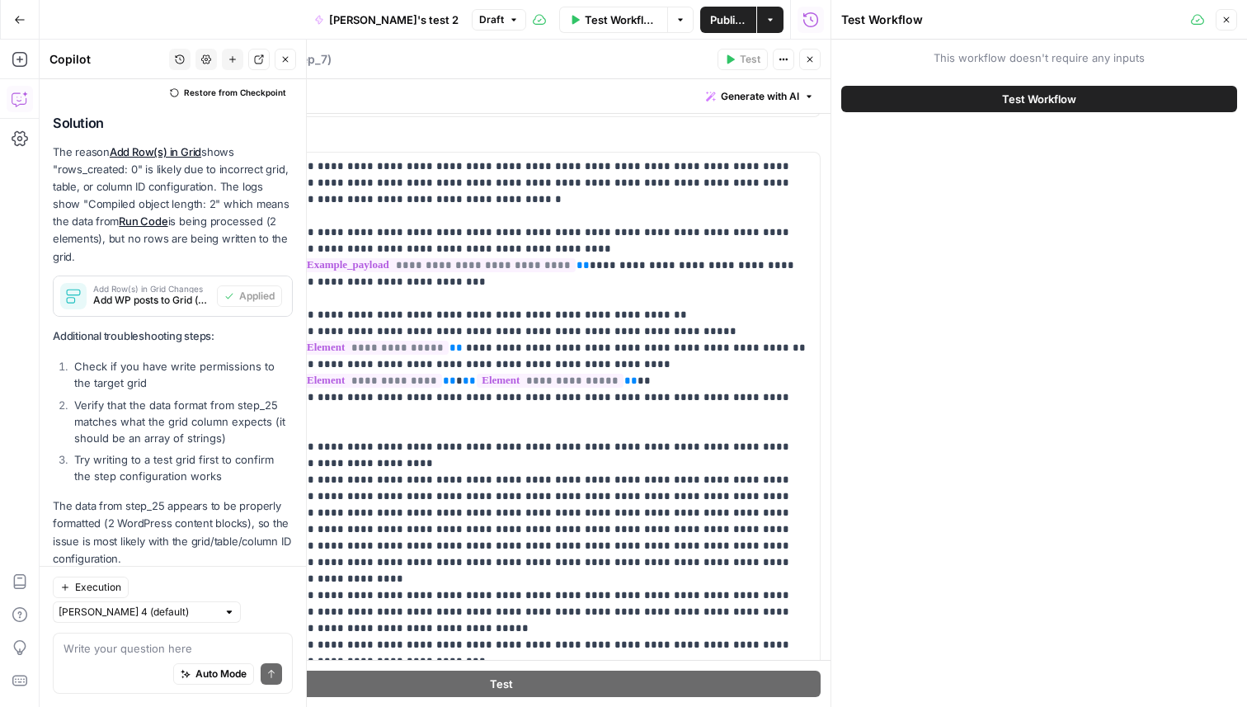
click at [1226, 17] on icon "button" at bounding box center [1227, 20] width 10 height 10
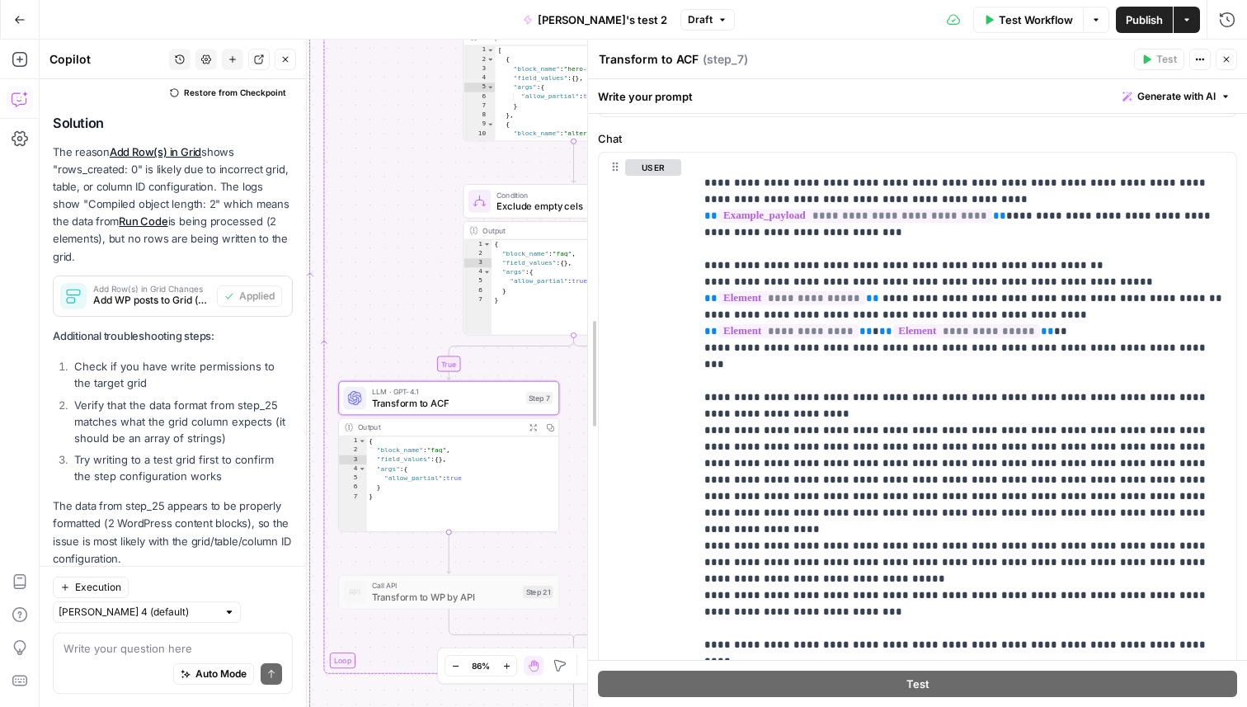
drag, startPoint x: 587, startPoint y: 243, endPoint x: 761, endPoint y: 254, distance: 175.2
click at [596, 253] on div at bounding box center [588, 373] width 17 height 667
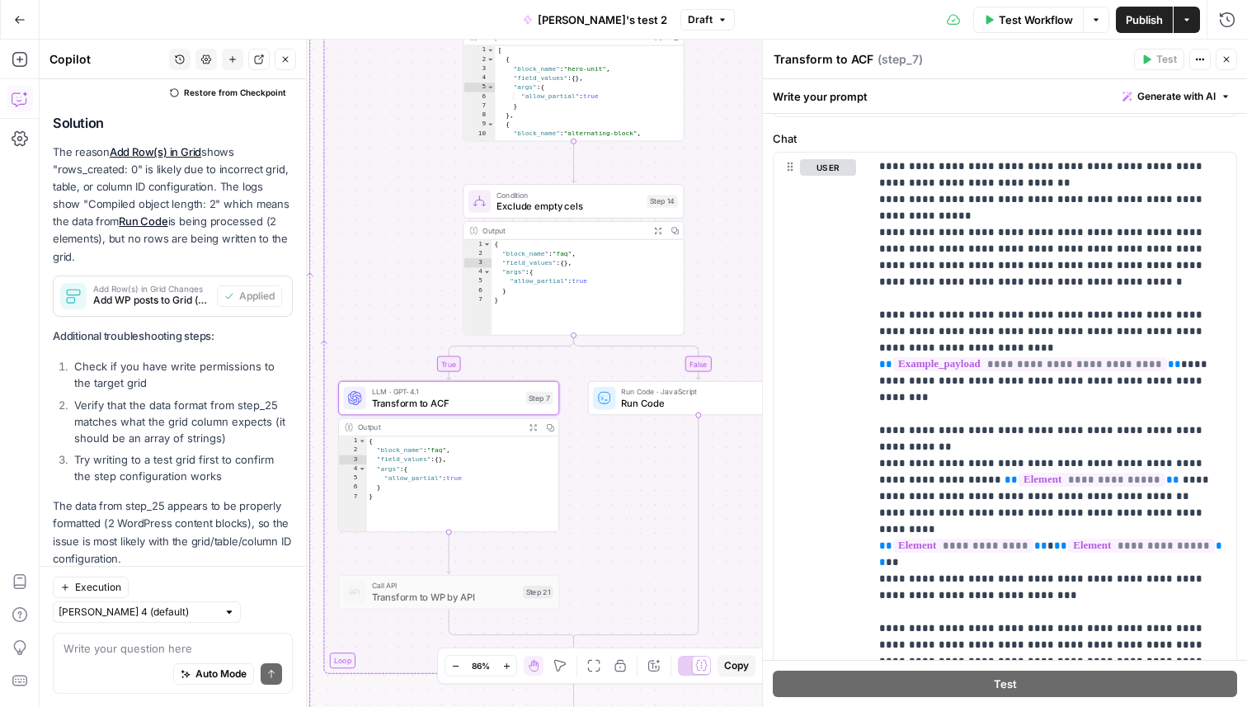
scroll to position [232, 0]
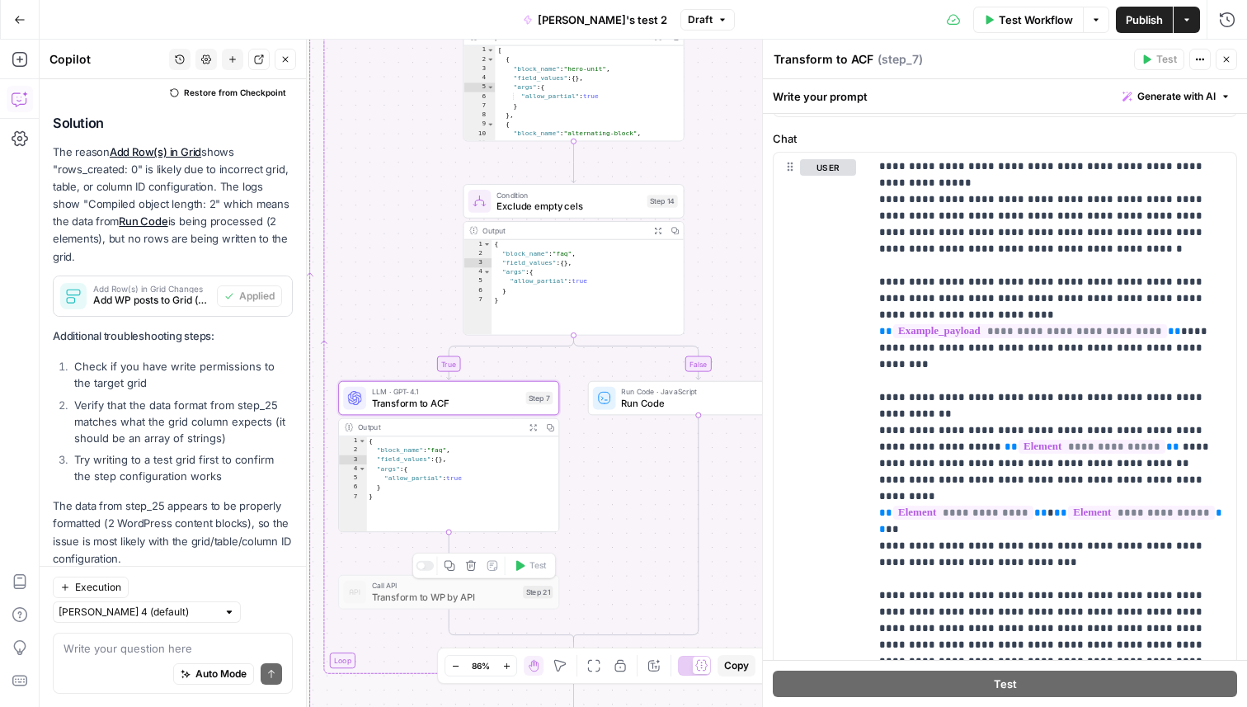
click at [423, 563] on div at bounding box center [425, 566] width 18 height 10
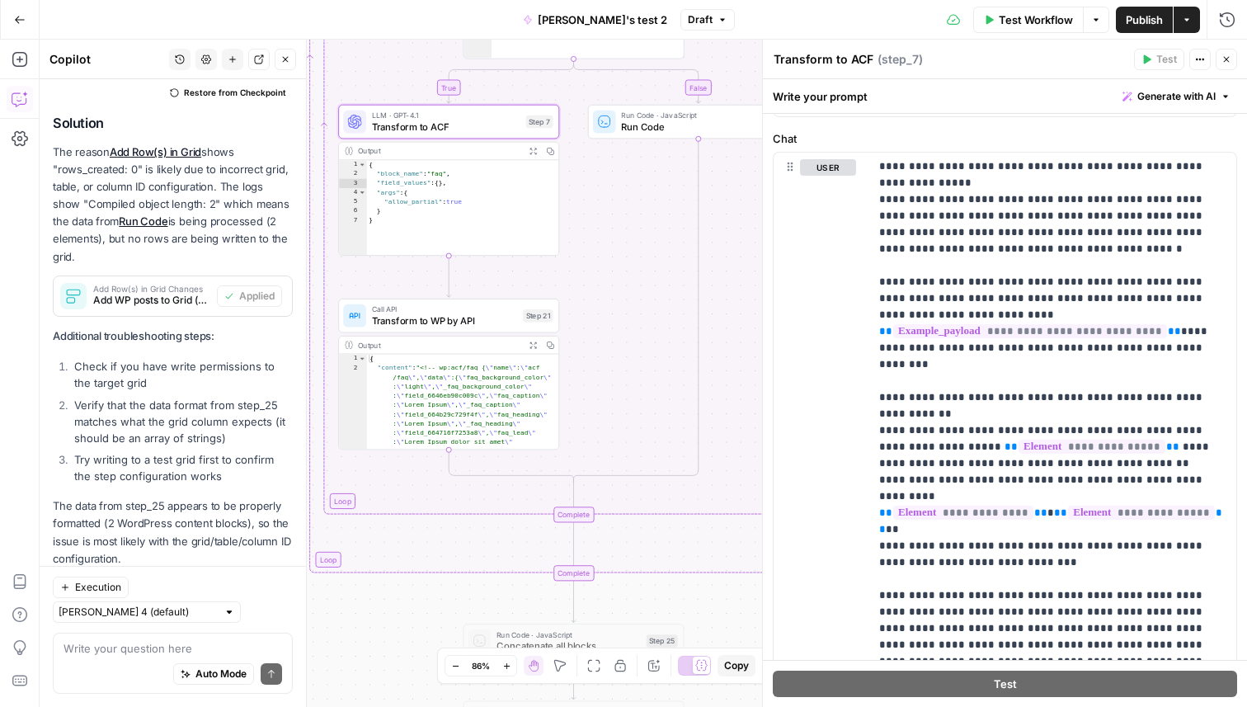
drag, startPoint x: 595, startPoint y: 579, endPoint x: 602, endPoint y: 229, distance: 349.9
click at [602, 229] on div "true false Workflow Set Inputs Inputs Read from Grid Read posts from Grid Step …" at bounding box center [644, 373] width 1208 height 667
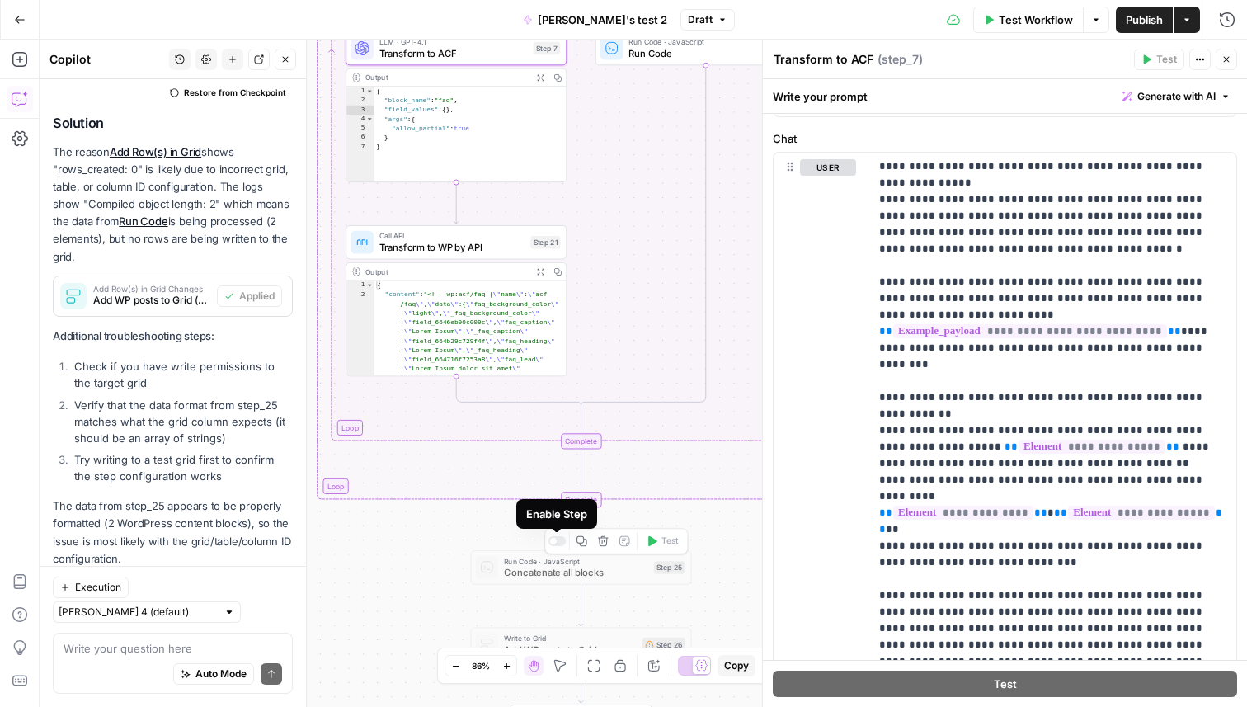
click at [556, 541] on div at bounding box center [558, 541] width 18 height 10
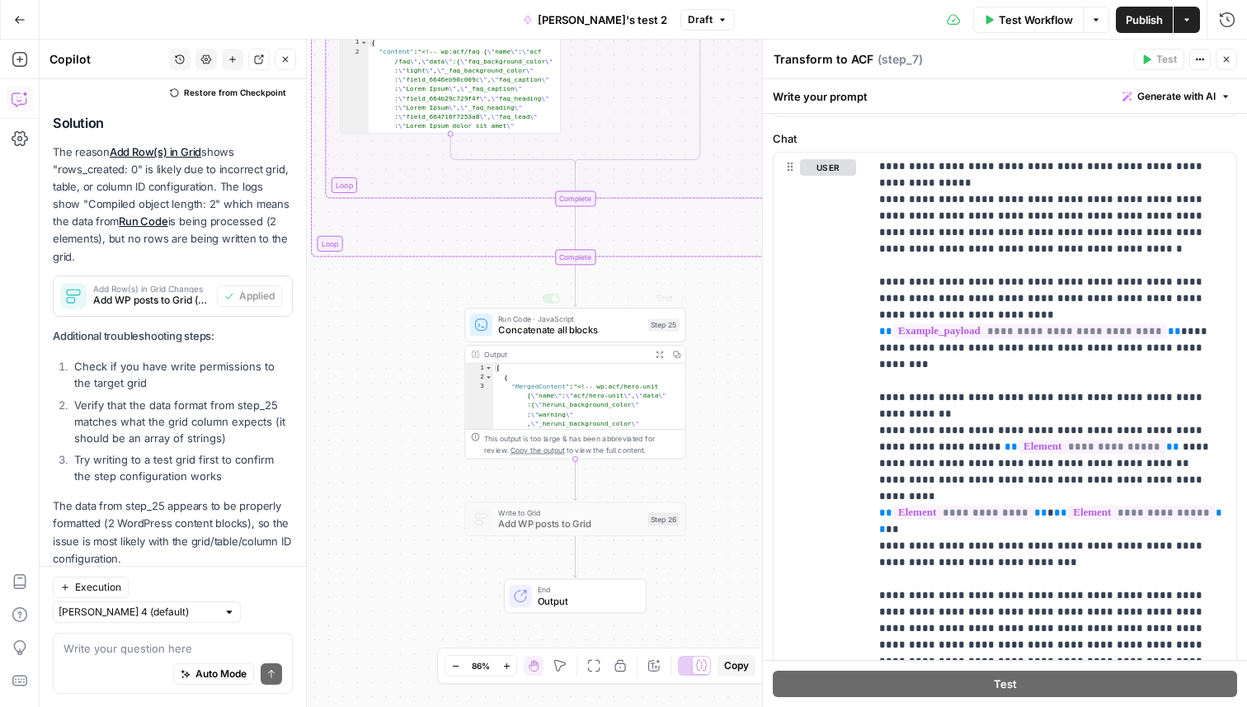
click at [408, 363] on div "true false Workflow Set Inputs Inputs Read from Grid Read posts from Grid Step …" at bounding box center [644, 373] width 1208 height 667
click at [554, 492] on div at bounding box center [552, 492] width 18 height 10
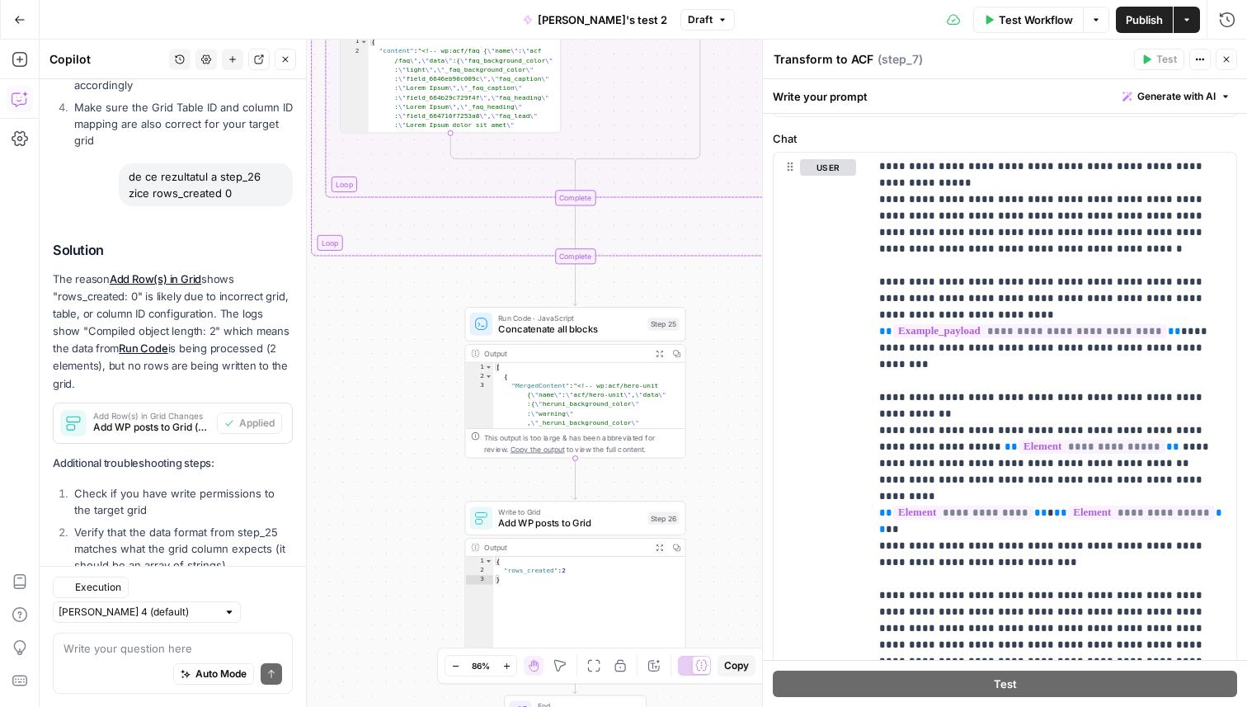
scroll to position [1008, 0]
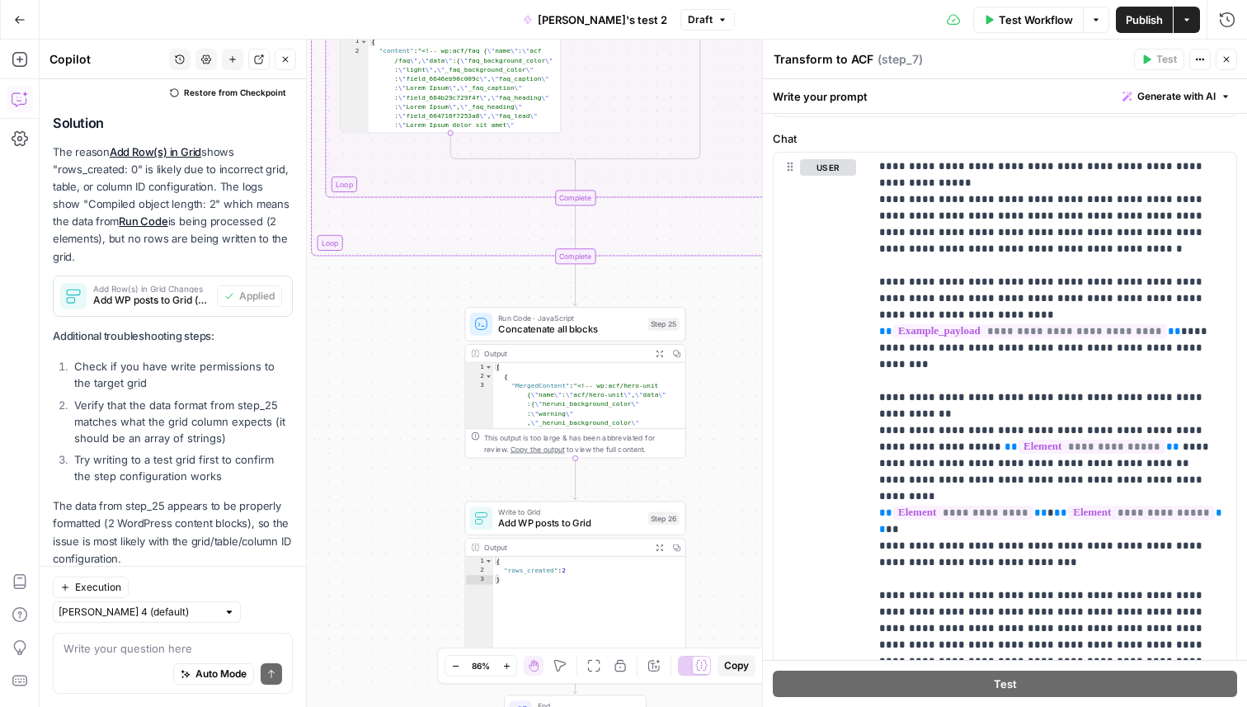
click at [1028, 21] on span "Test Workflow" at bounding box center [1036, 20] width 74 height 17
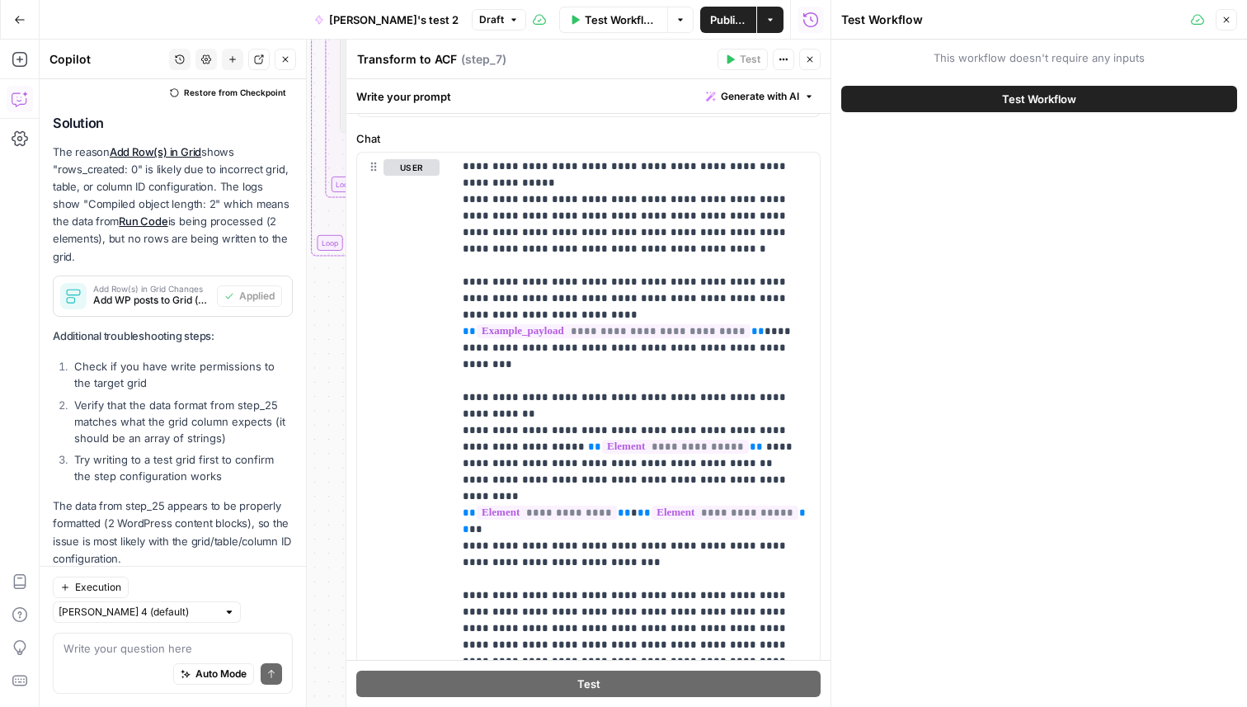
click at [1037, 94] on span "Test Workflow" at bounding box center [1039, 99] width 74 height 17
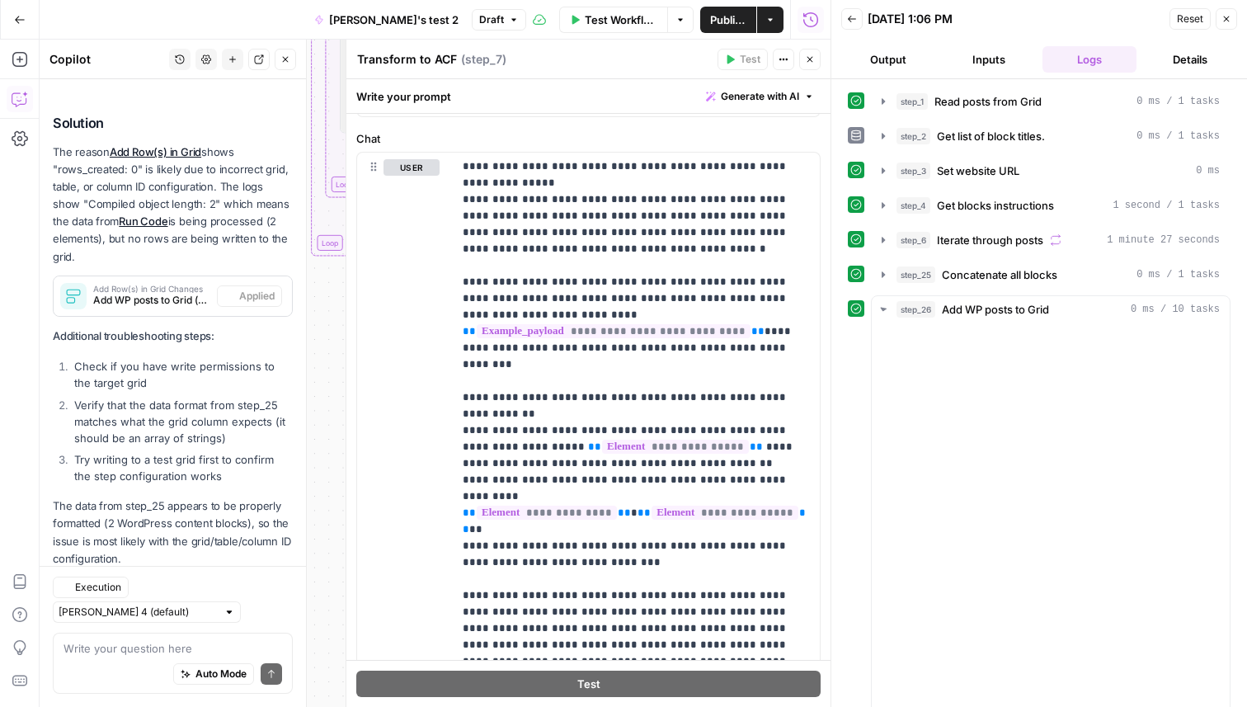
scroll to position [1008, 0]
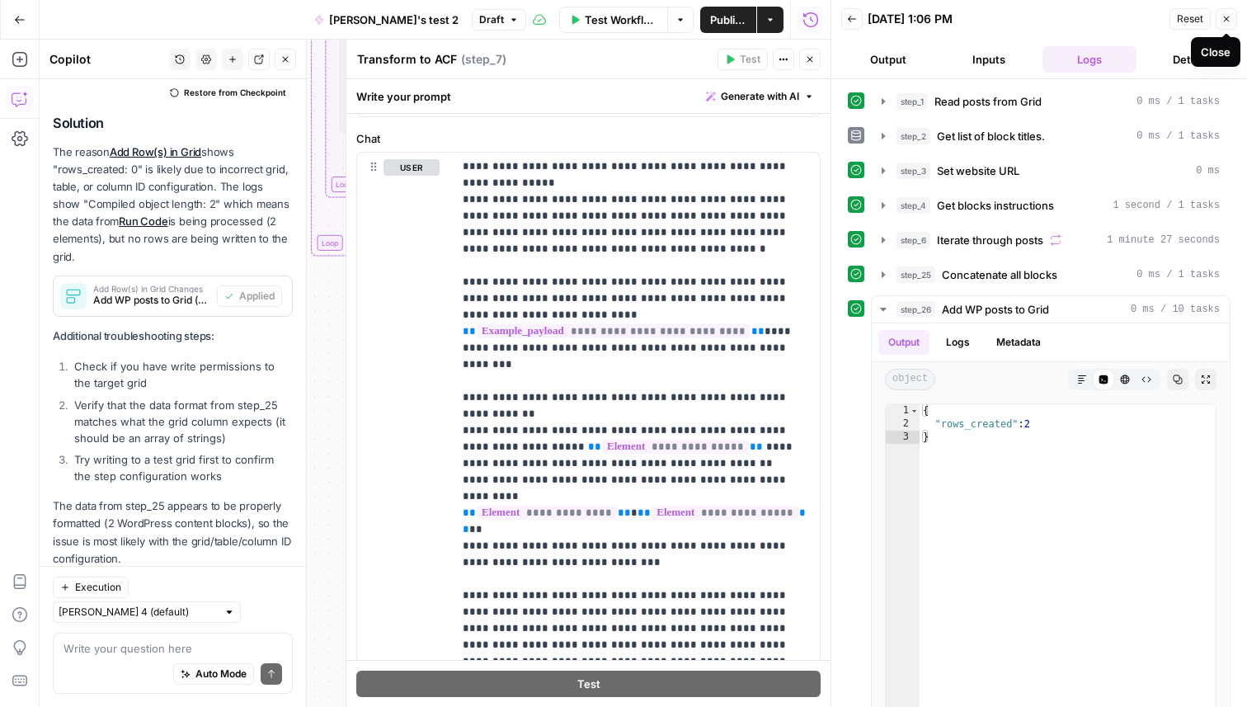
click at [1224, 22] on icon "button" at bounding box center [1227, 19] width 10 height 10
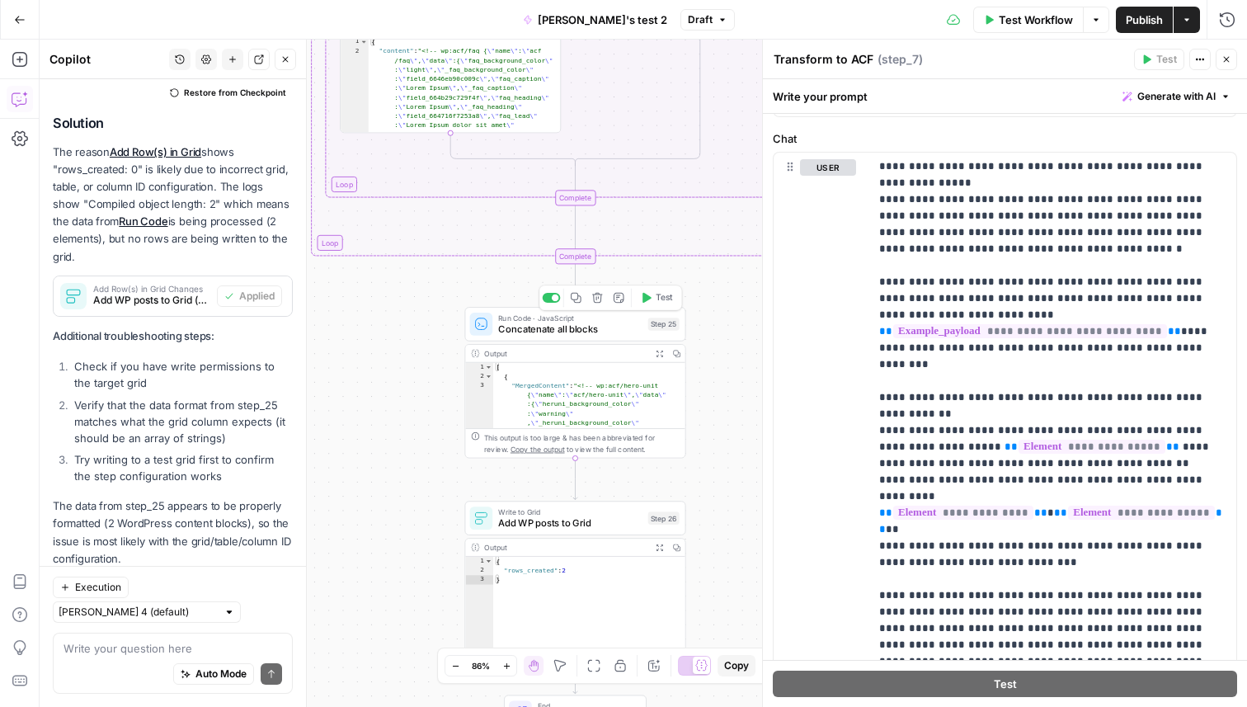
click at [552, 299] on div at bounding box center [555, 298] width 7 height 7
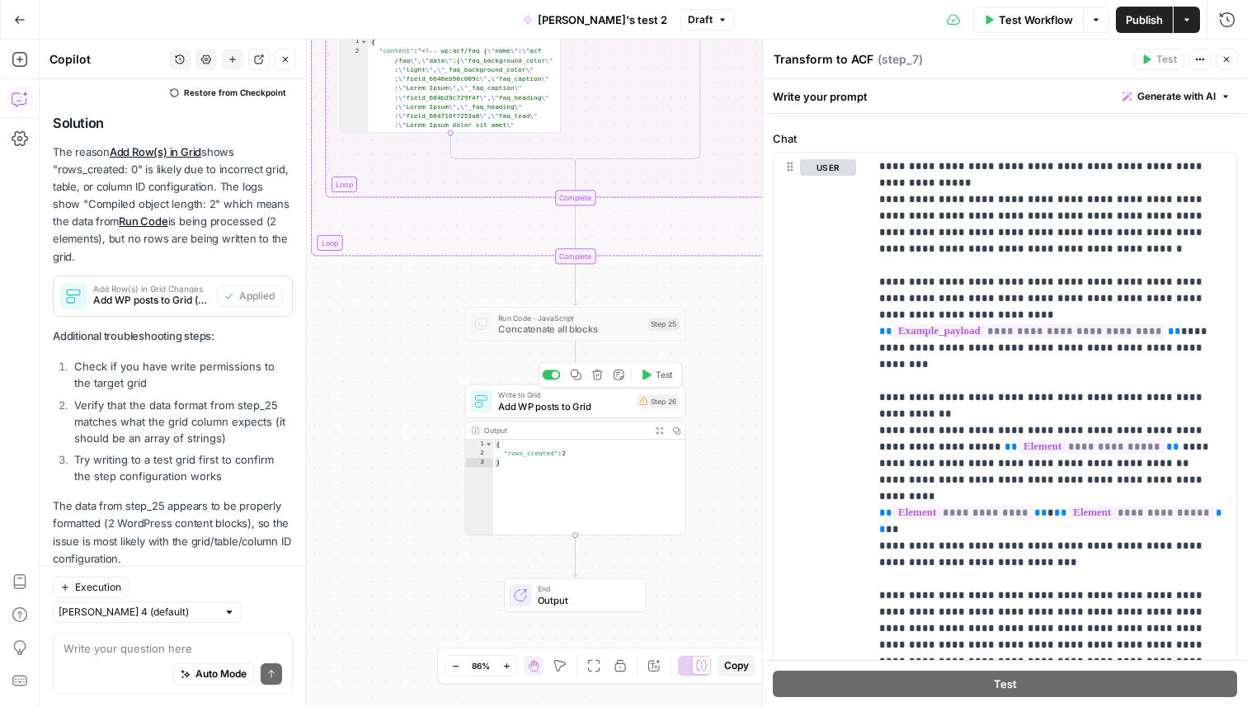
click at [552, 375] on div at bounding box center [555, 374] width 7 height 7
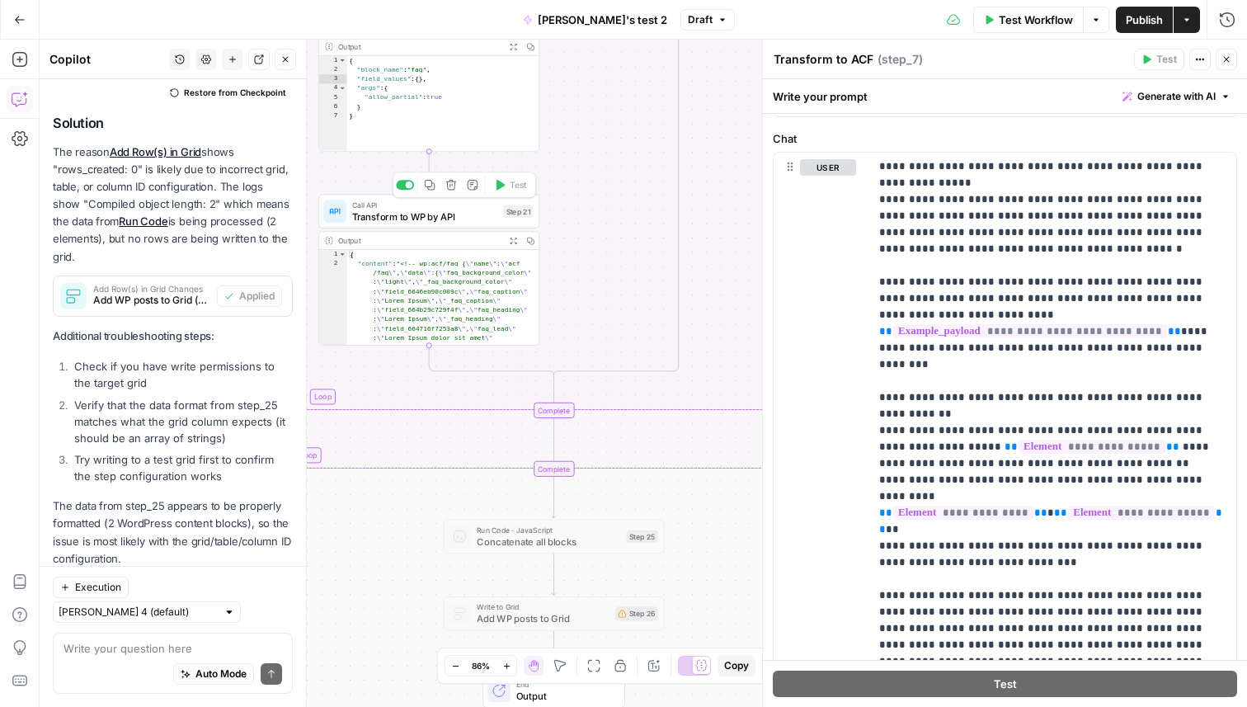
click at [403, 186] on div at bounding box center [405, 185] width 18 height 10
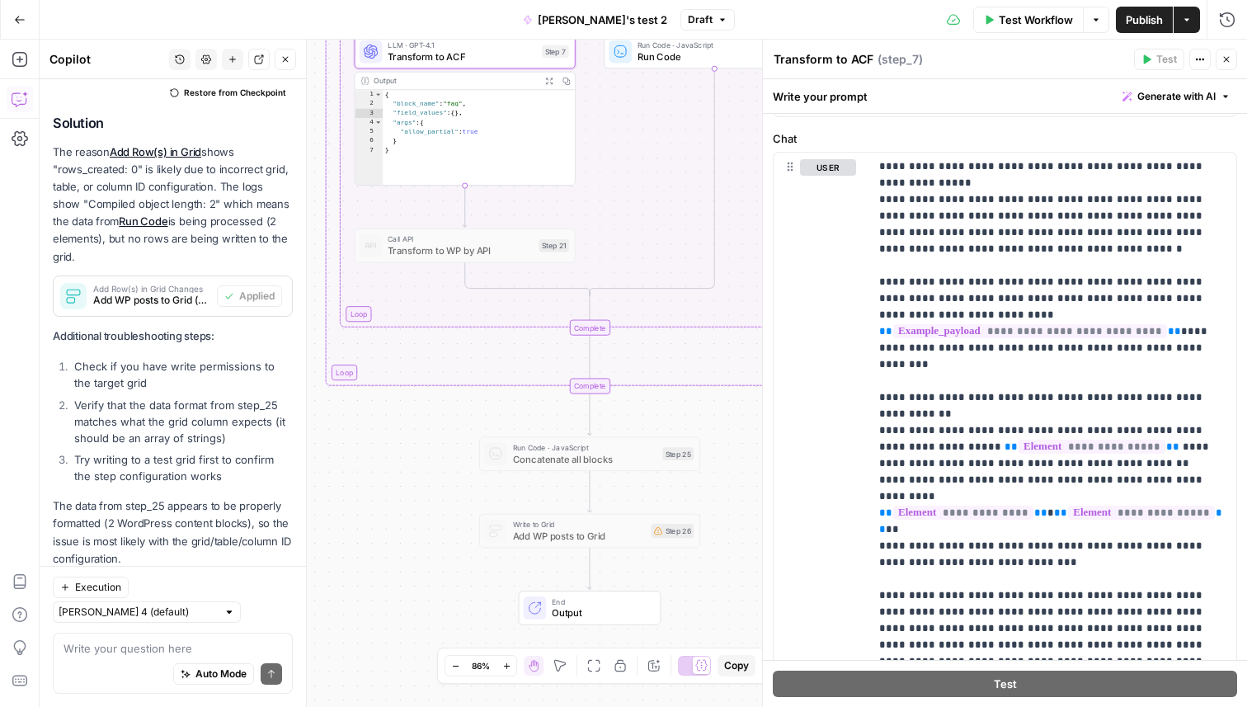
click at [1016, 16] on span "Test Workflow" at bounding box center [1036, 20] width 74 height 17
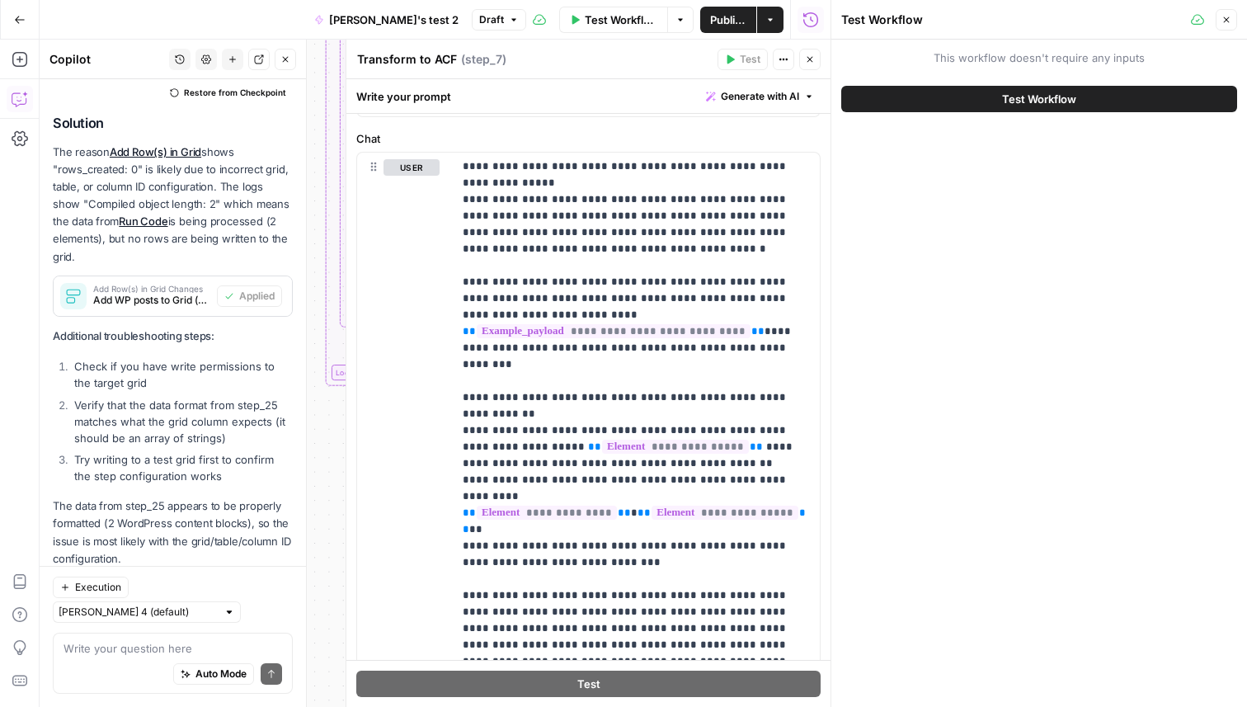
click at [962, 100] on button "Test Workflow" at bounding box center [1040, 99] width 396 height 26
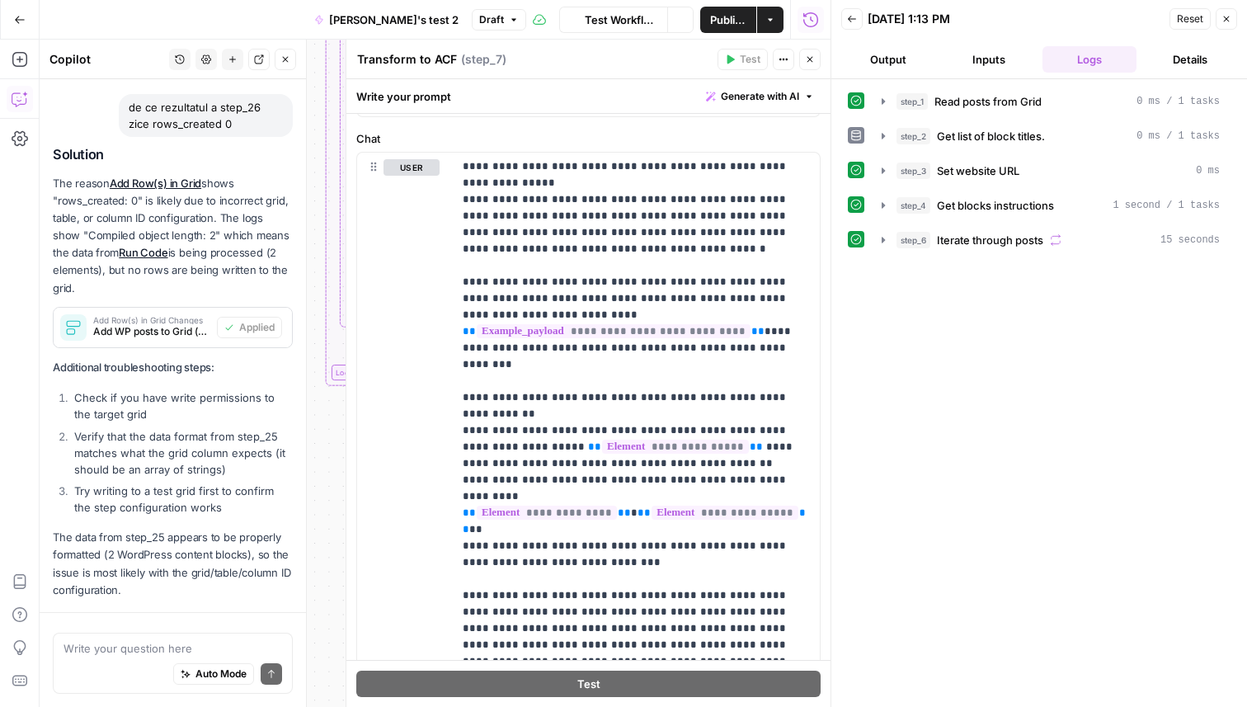
scroll to position [1008, 0]
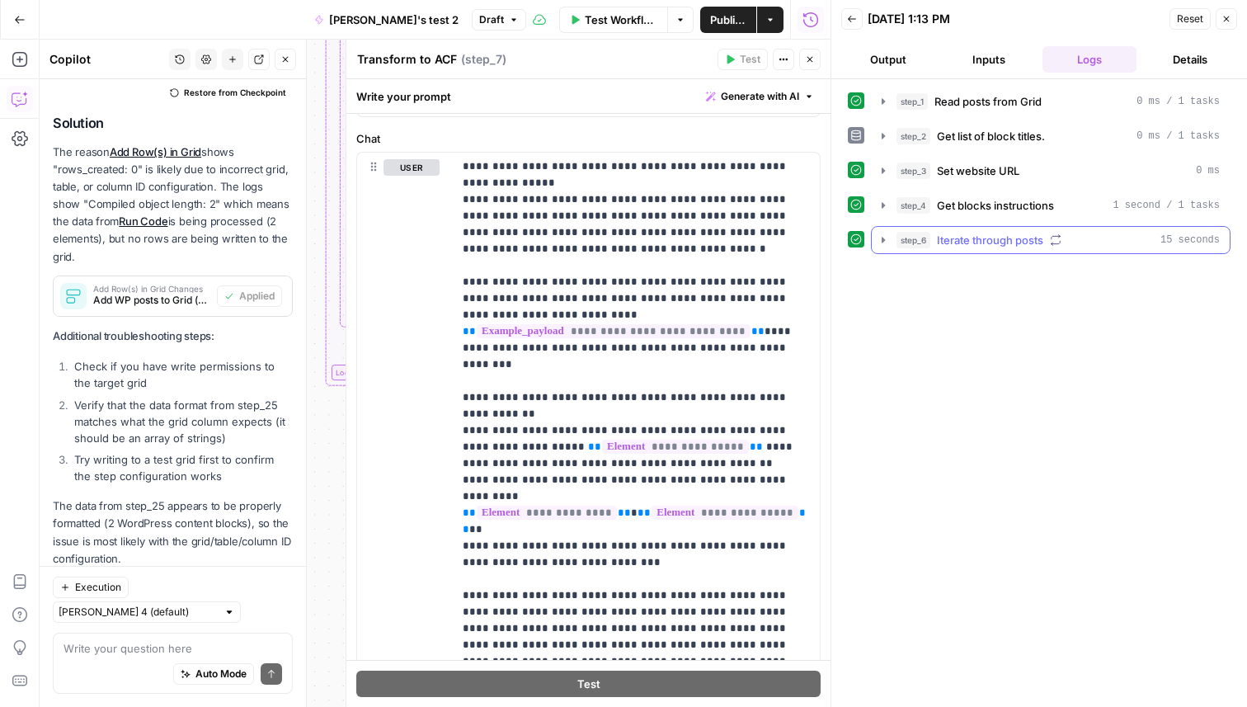
click at [951, 239] on span "Iterate through posts" at bounding box center [990, 240] width 106 height 17
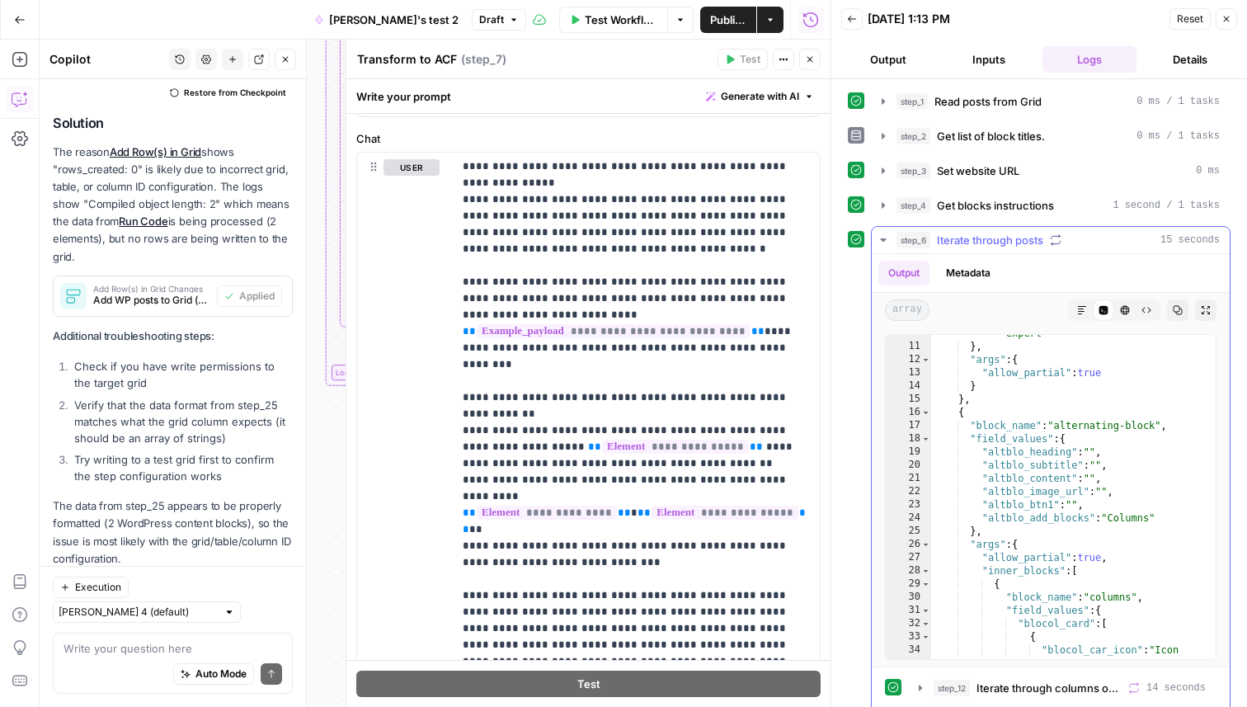
scroll to position [219, 0]
click at [1079, 517] on div ""heruni_btn1_label" : "Talk to an expert" } , "args" : { "allow_partial" : true…" at bounding box center [1073, 502] width 285 height 377
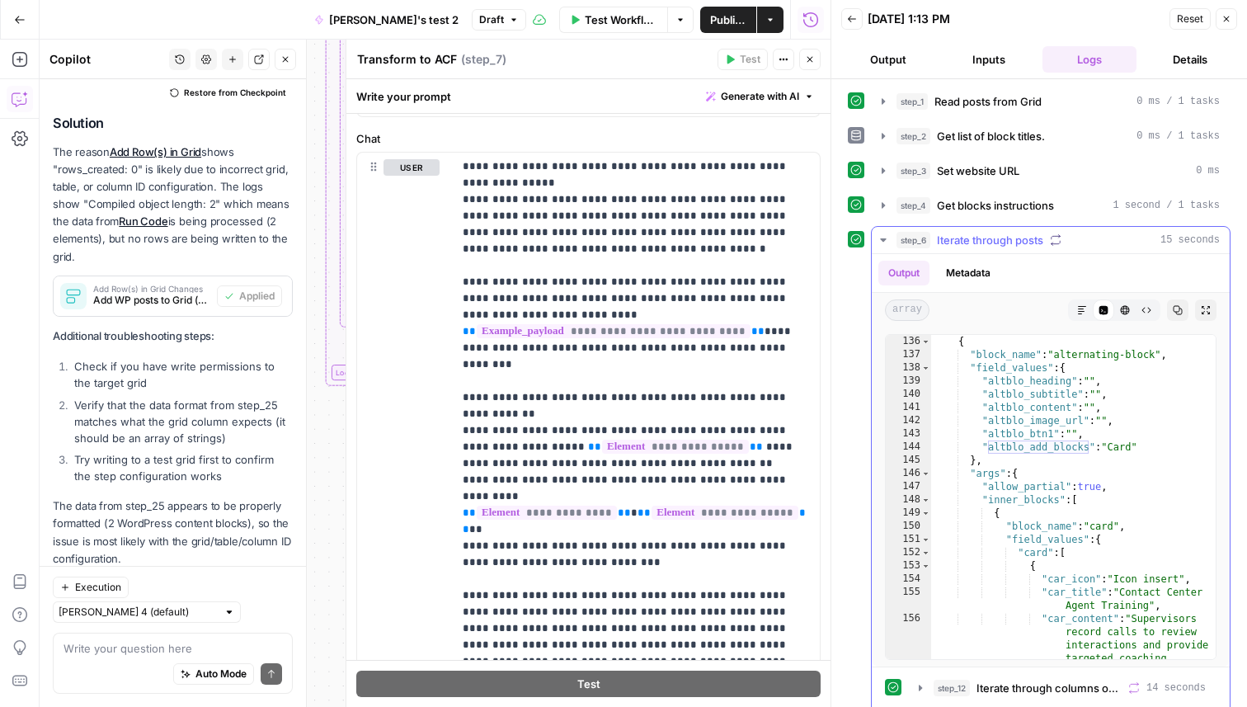
scroll to position [2917, 0]
click at [1036, 455] on div "{ "block_name" : "alternating-block" , "field_values" : { "altblo_heading" : ""…" at bounding box center [1073, 550] width 285 height 430
click at [1040, 447] on div "{ "block_name" : "alternating-block" , "field_values" : { "altblo_heading" : ""…" at bounding box center [1073, 550] width 285 height 430
type textarea "**********"
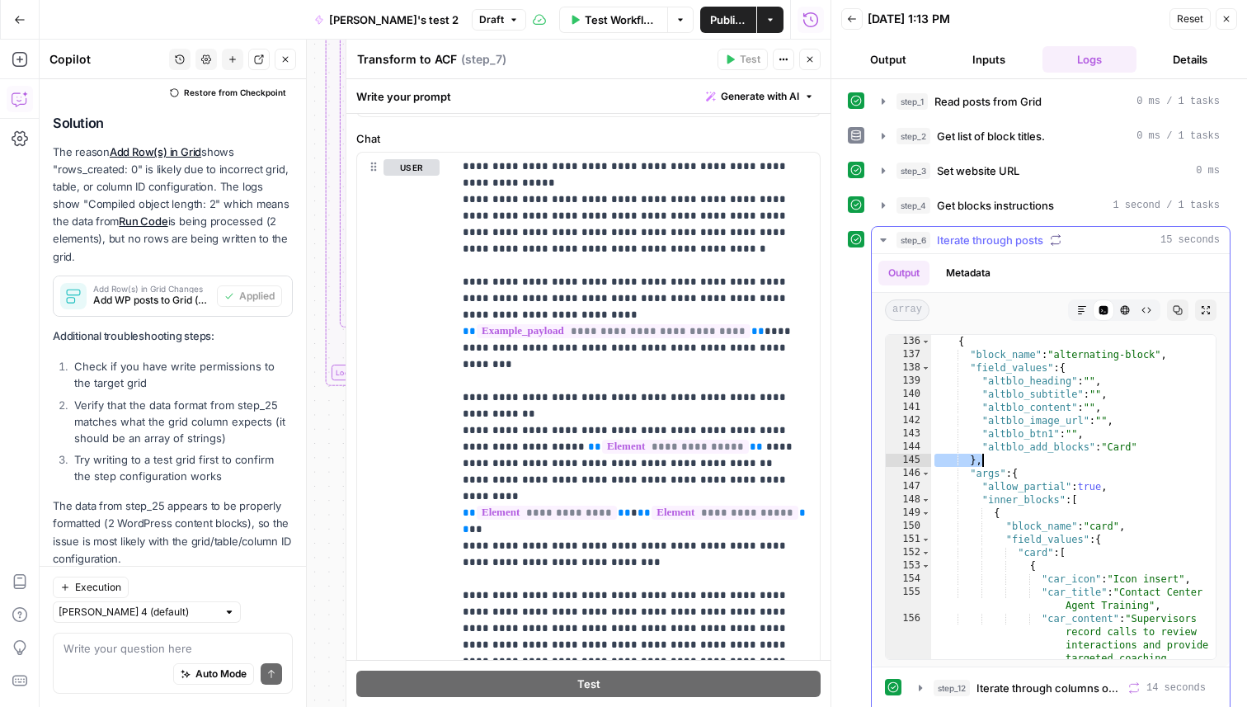
click at [1040, 447] on div "{ "block_name" : "alternating-block" , "field_values" : { "altblo_heading" : ""…" at bounding box center [1073, 550] width 285 height 430
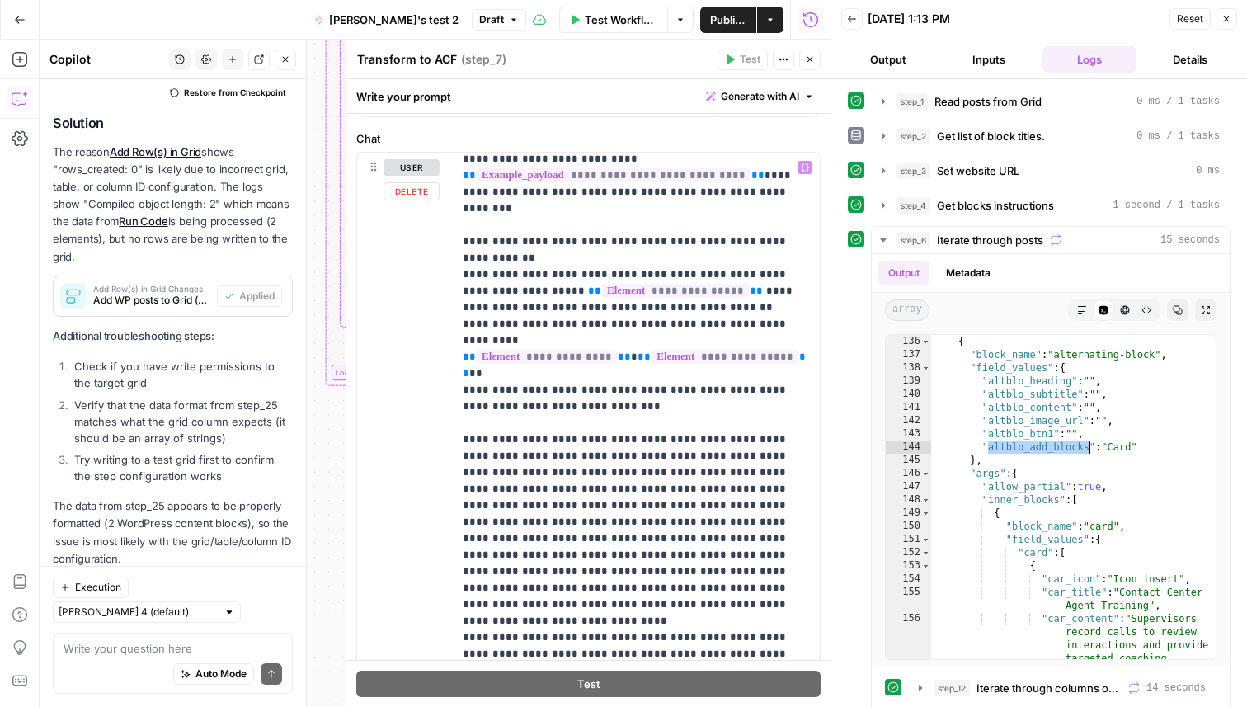
scroll to position [413, 0]
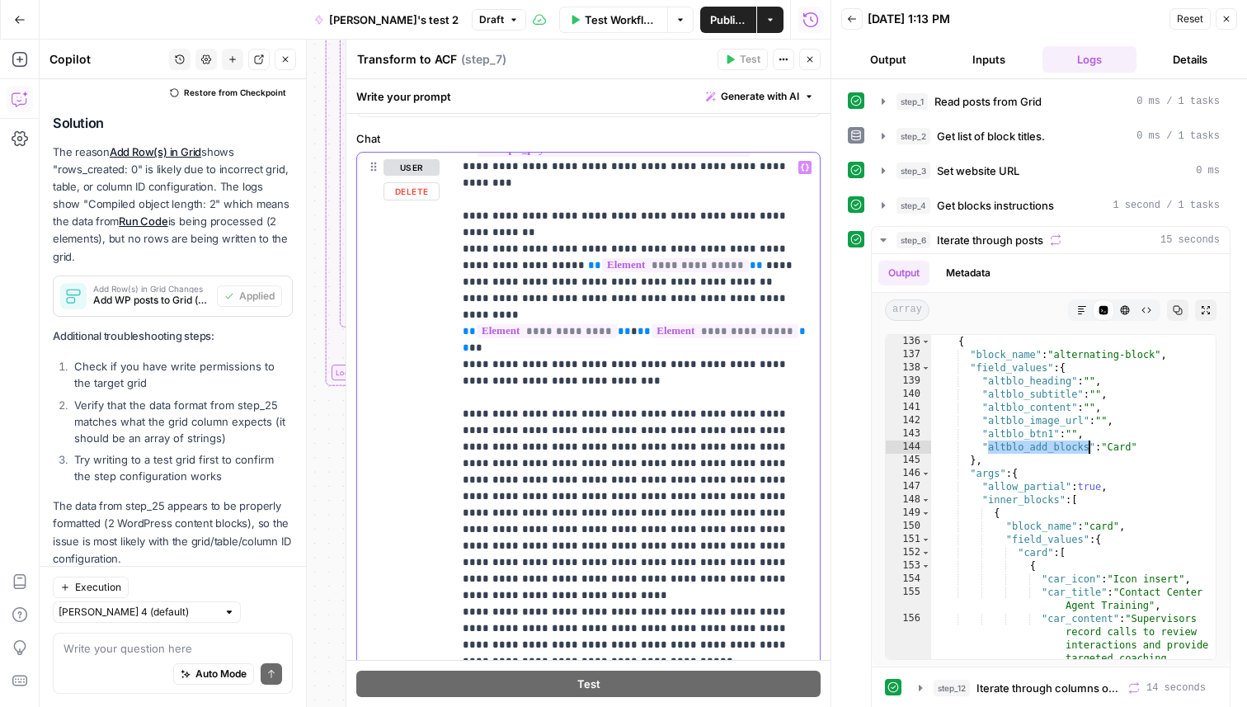
click at [728, 429] on p "**********" at bounding box center [636, 282] width 347 height 1073
click at [691, 431] on p "**********" at bounding box center [636, 282] width 347 height 1073
click at [704, 432] on p "**********" at bounding box center [636, 290] width 347 height 1089
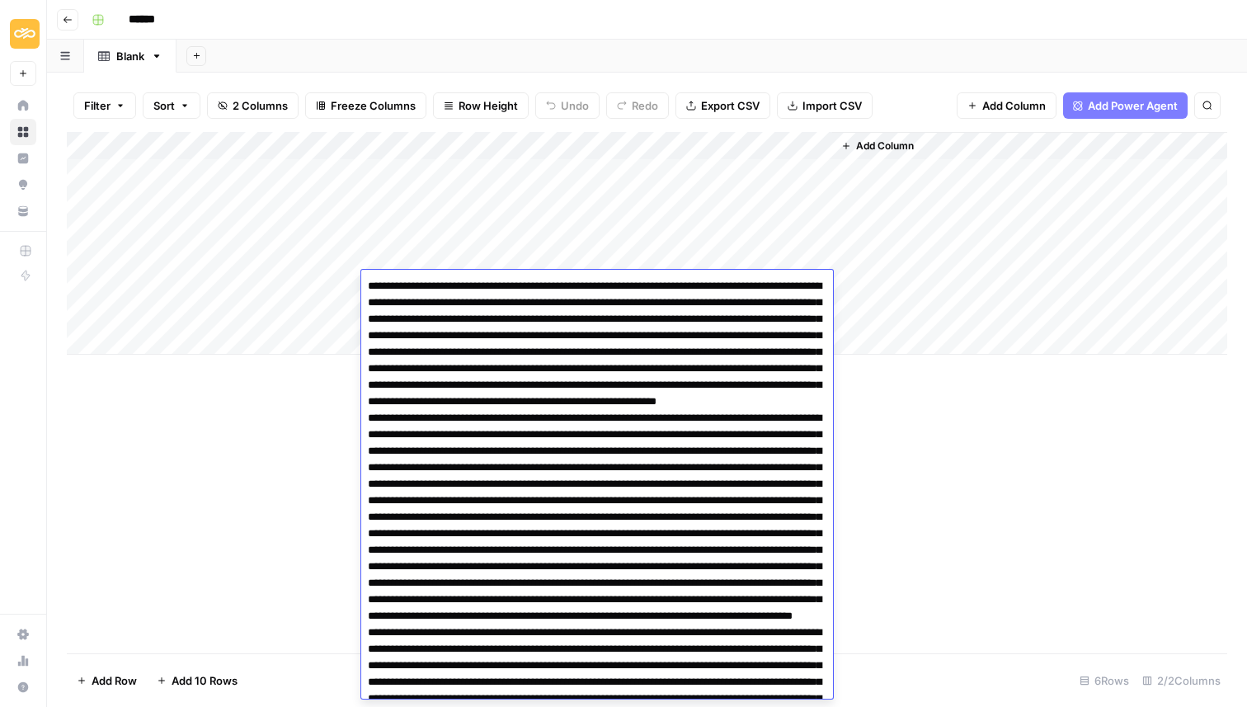
click at [272, 436] on div "Add Column" at bounding box center [647, 392] width 1161 height 521
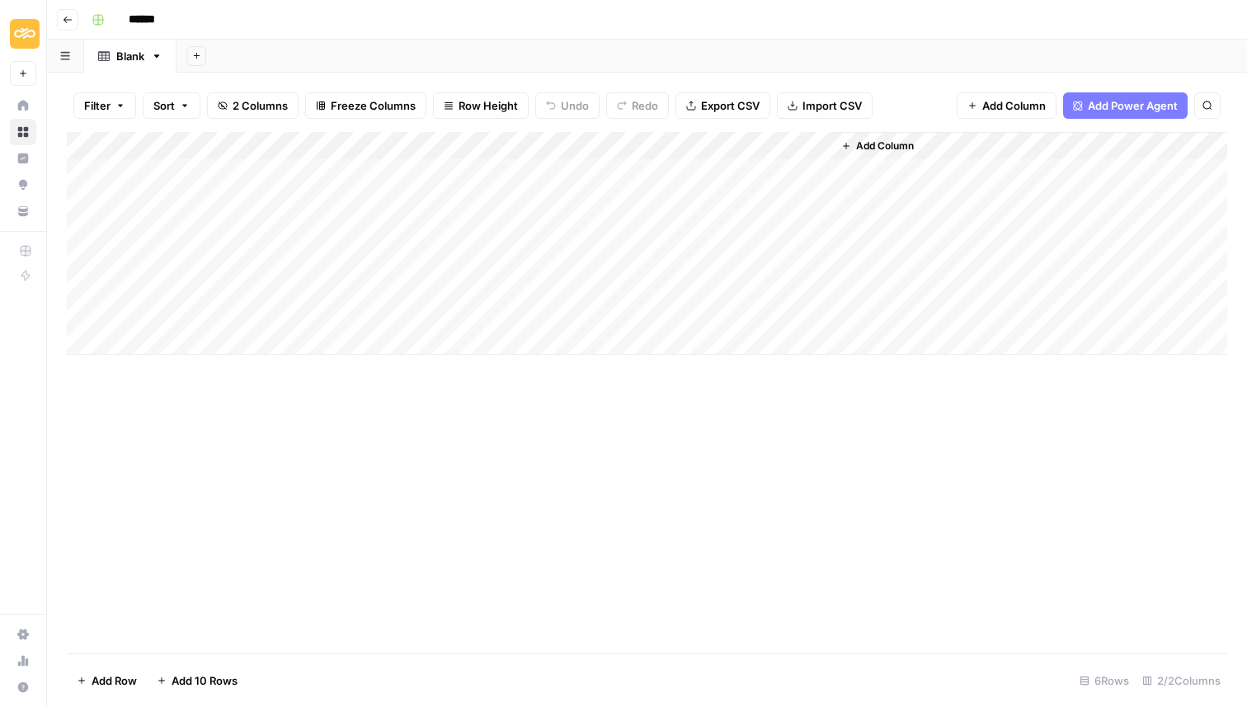
click at [405, 317] on div "Add Column" at bounding box center [647, 243] width 1161 height 223
click at [431, 344] on div "Add Column" at bounding box center [647, 271] width 1161 height 279
click at [452, 334] on div "Add Column" at bounding box center [647, 271] width 1161 height 279
click at [452, 334] on div at bounding box center [597, 341] width 472 height 31
click at [415, 397] on div "Add Column" at bounding box center [647, 299] width 1161 height 335
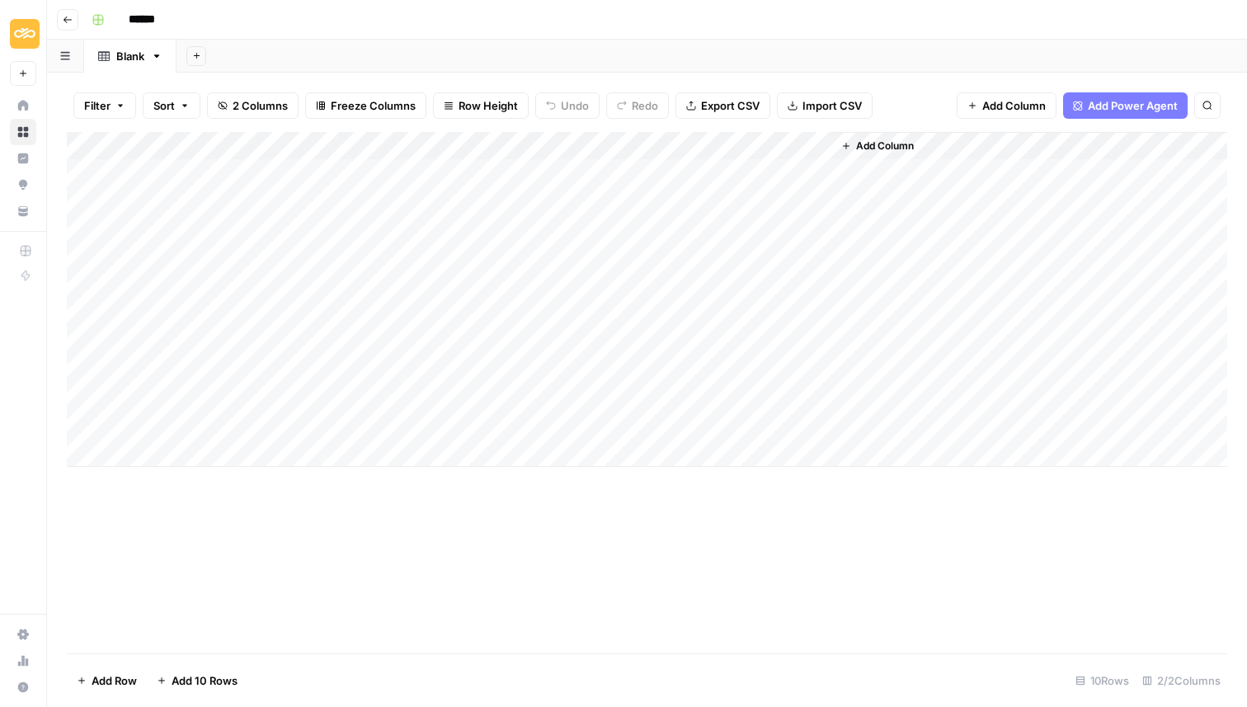
click at [415, 397] on div "Add Column" at bounding box center [647, 299] width 1161 height 335
click at [399, 450] on div "Add Column" at bounding box center [647, 327] width 1161 height 391
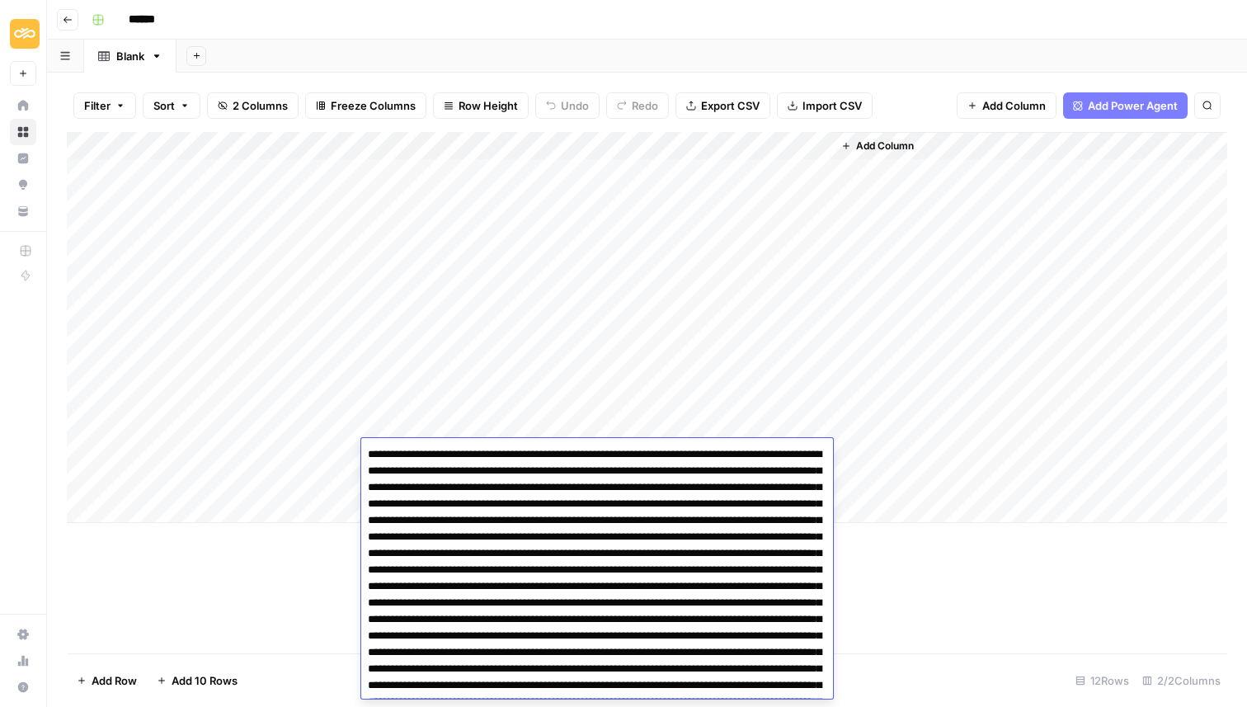
click at [443, 368] on div "Add Column" at bounding box center [647, 327] width 1161 height 391
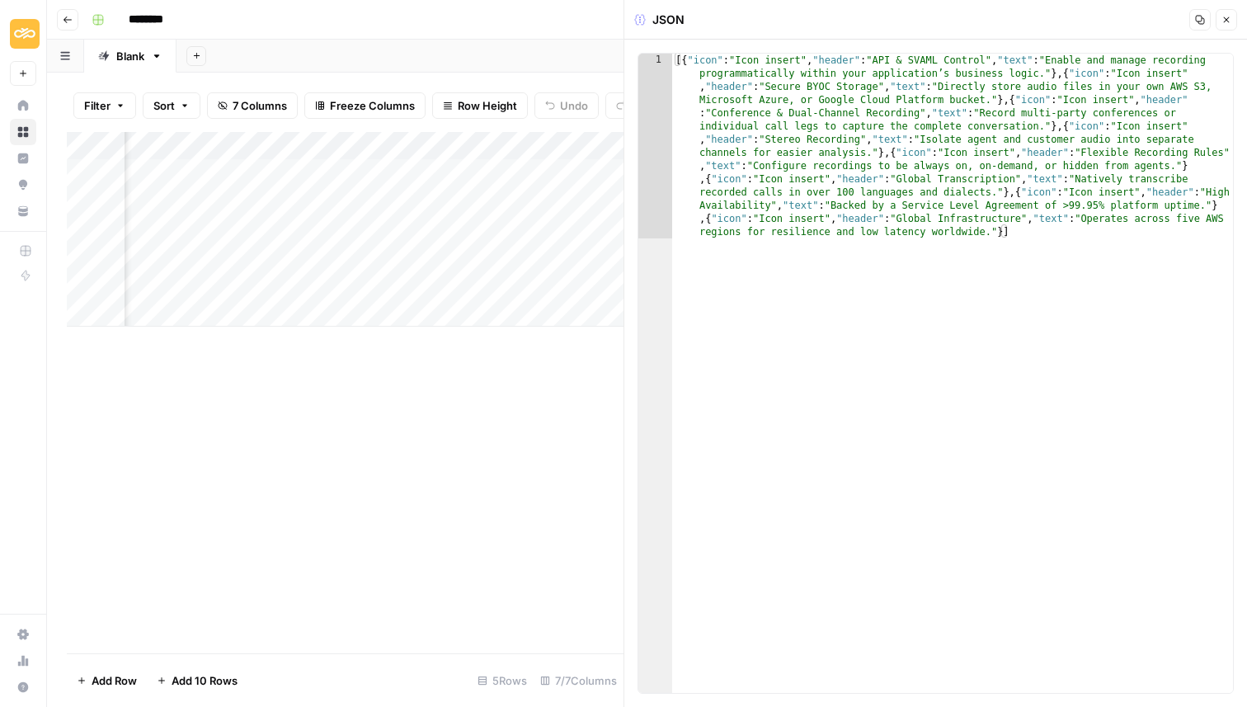
scroll to position [0, 653]
click at [1227, 20] on icon "button" at bounding box center [1227, 20] width 6 height 6
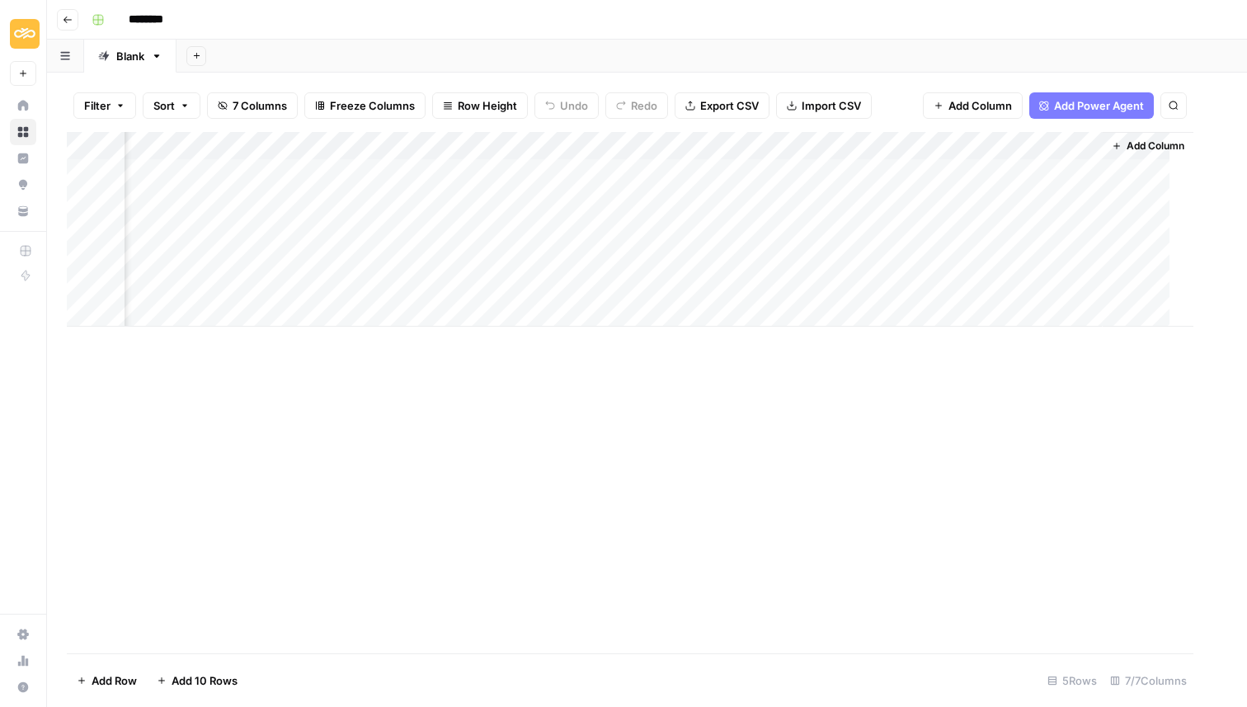
scroll to position [0, 545]
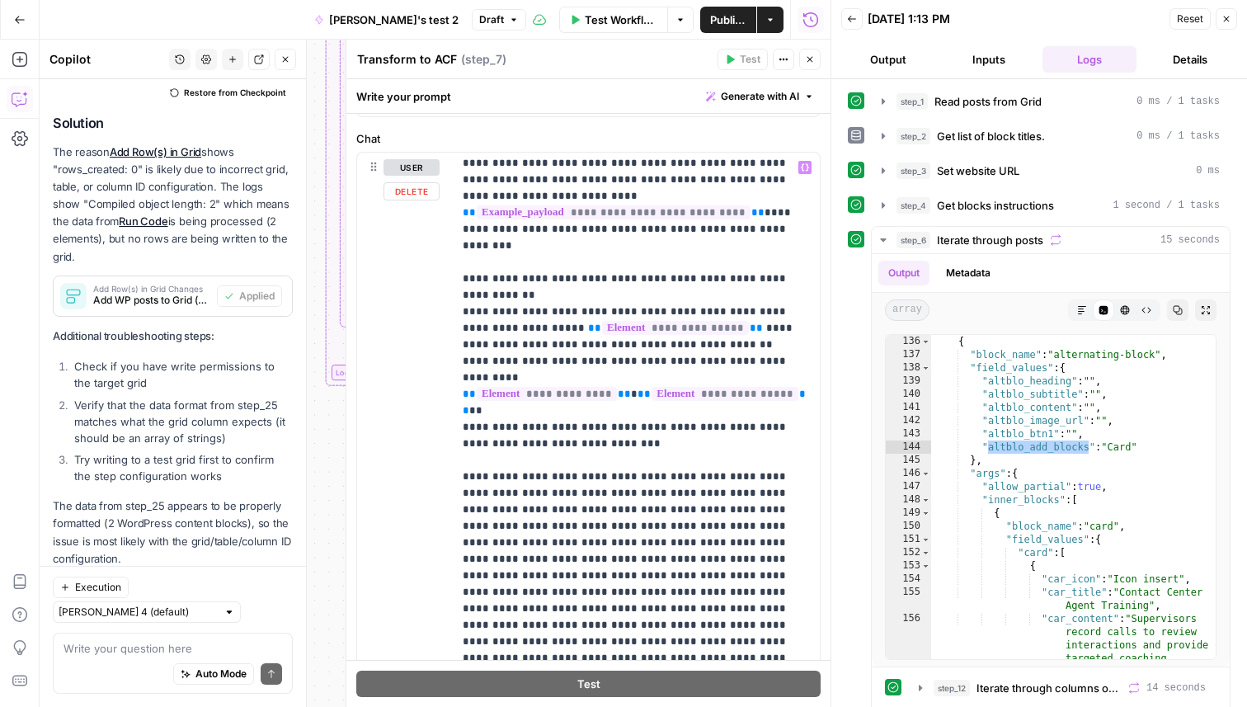
scroll to position [430, 0]
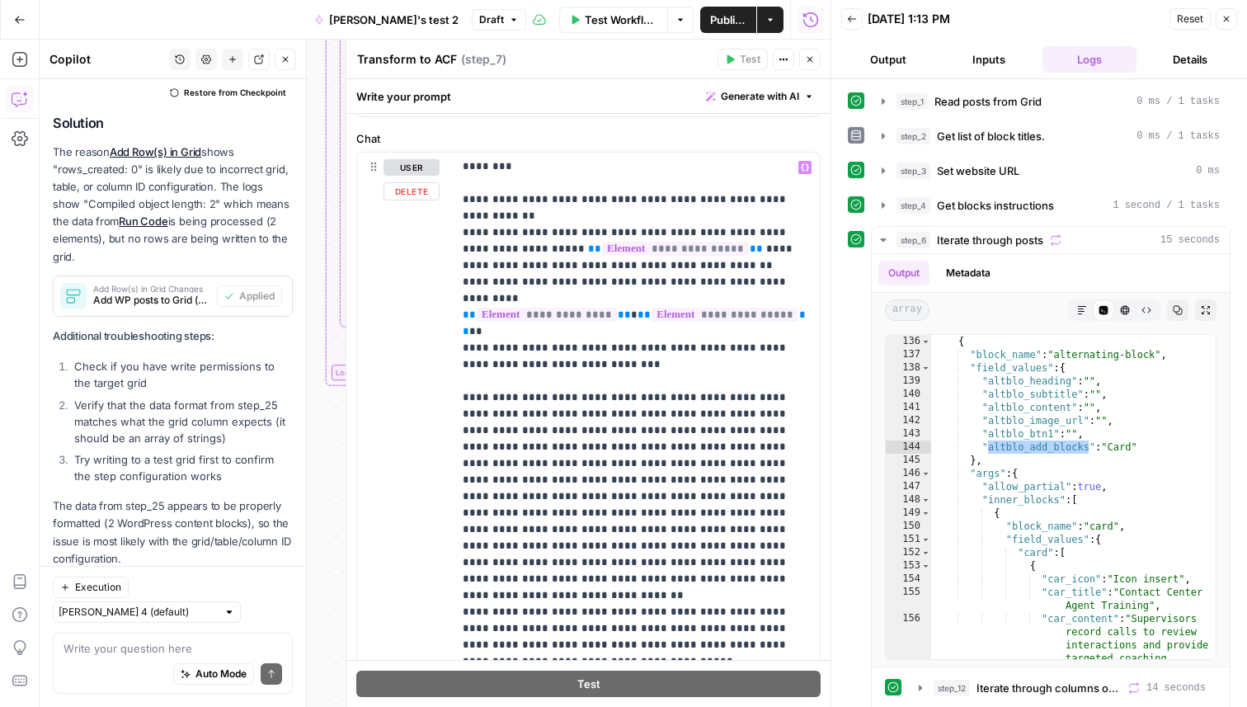
click at [529, 432] on p "**********" at bounding box center [636, 273] width 347 height 1089
click at [627, 450] on p "**********" at bounding box center [636, 273] width 347 height 1089
click at [563, 449] on p "**********" at bounding box center [636, 273] width 347 height 1089
click at [631, 21] on span "Test Workflow" at bounding box center [621, 20] width 73 height 17
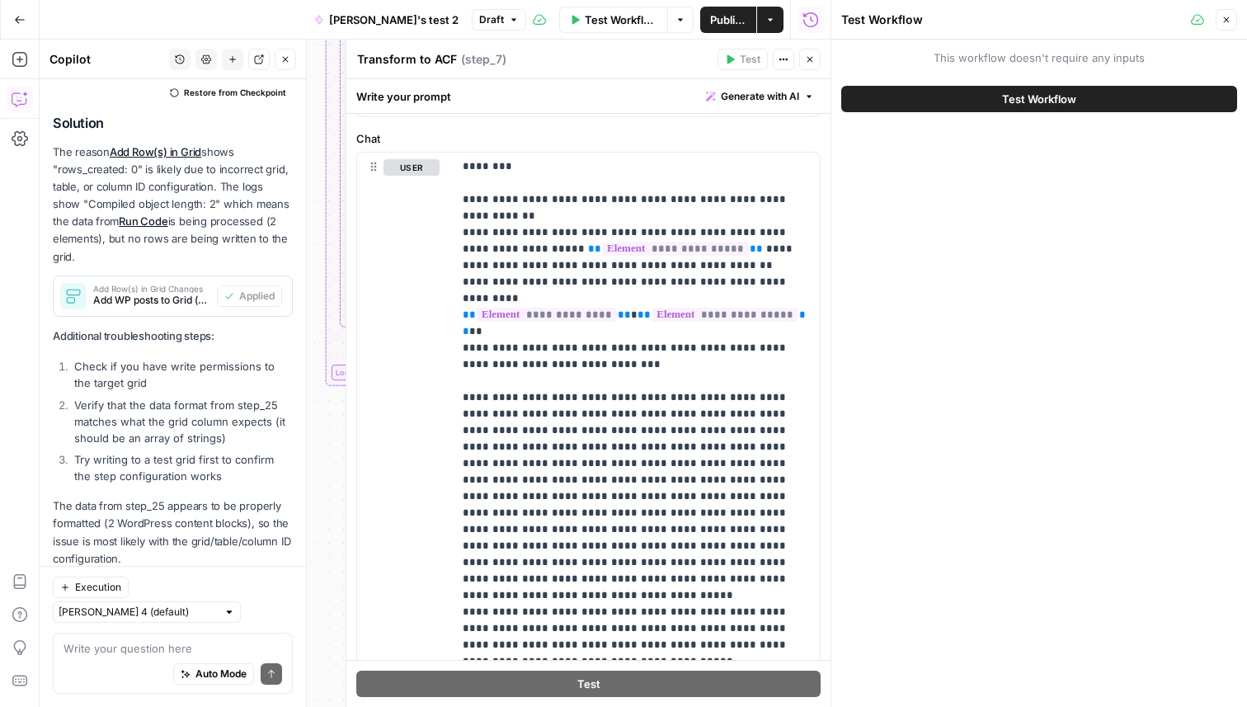
click at [958, 86] on button "Test Workflow" at bounding box center [1040, 99] width 396 height 26
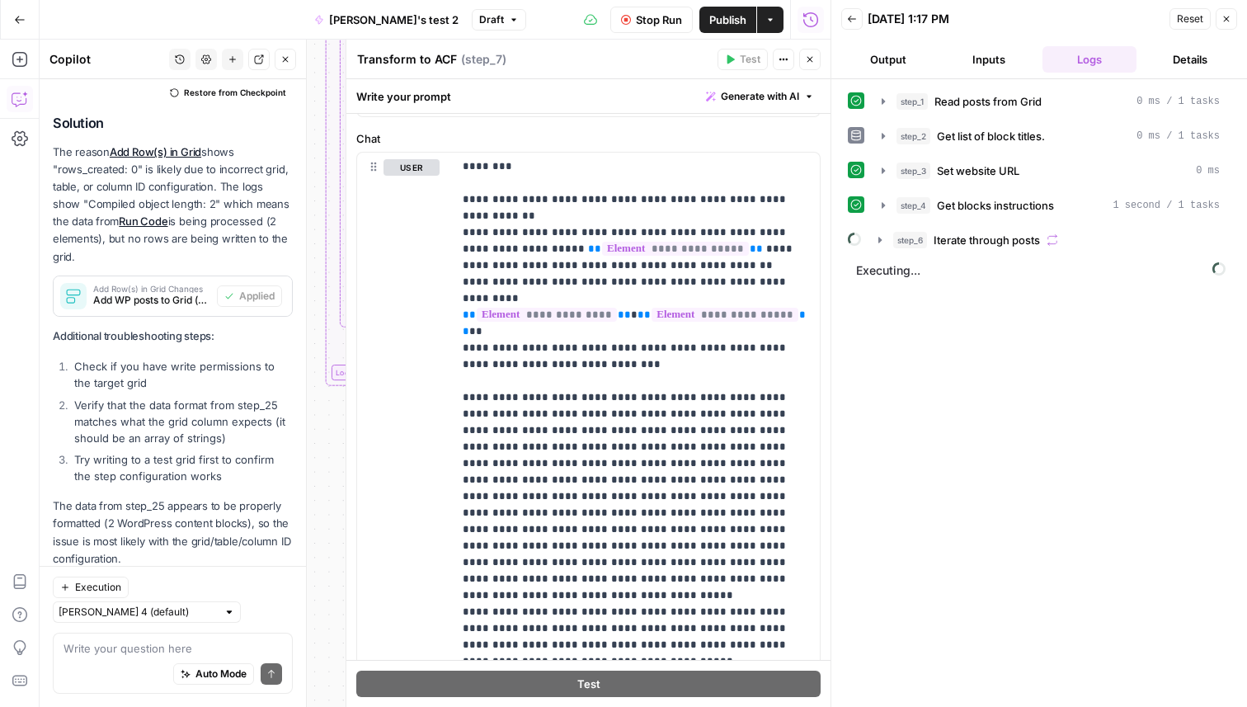
click at [809, 56] on icon "button" at bounding box center [810, 59] width 10 height 10
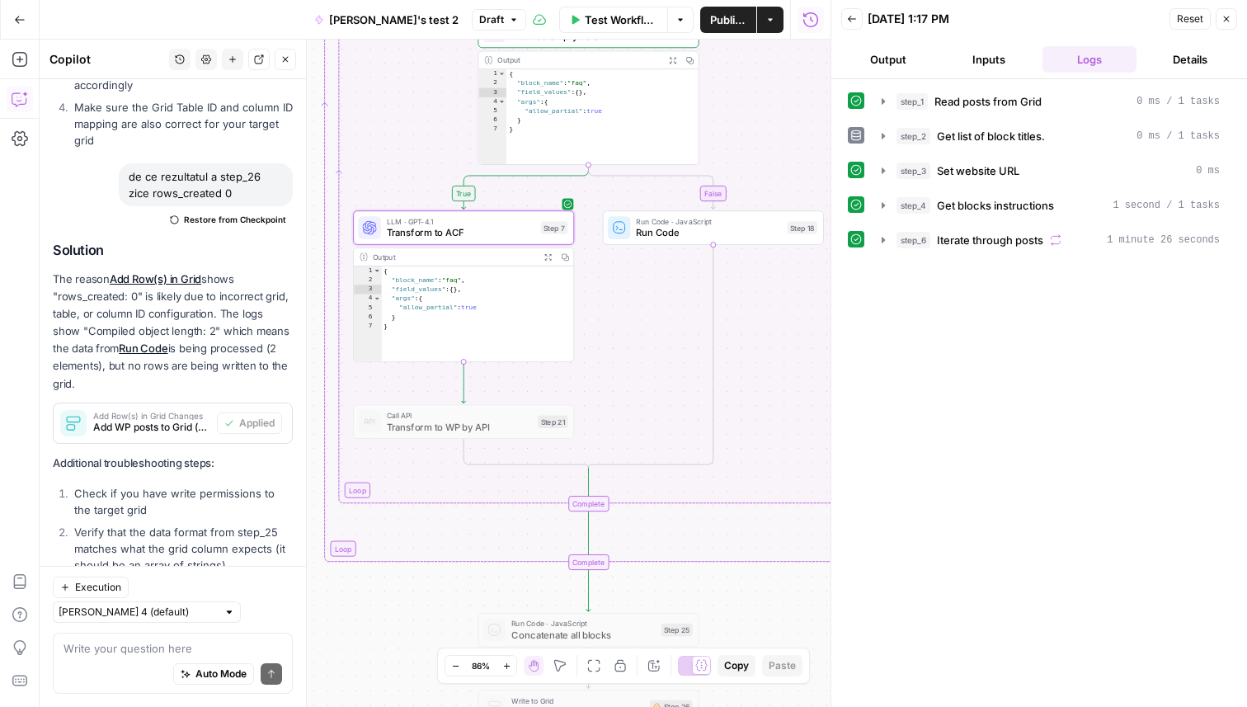
scroll to position [1008, 0]
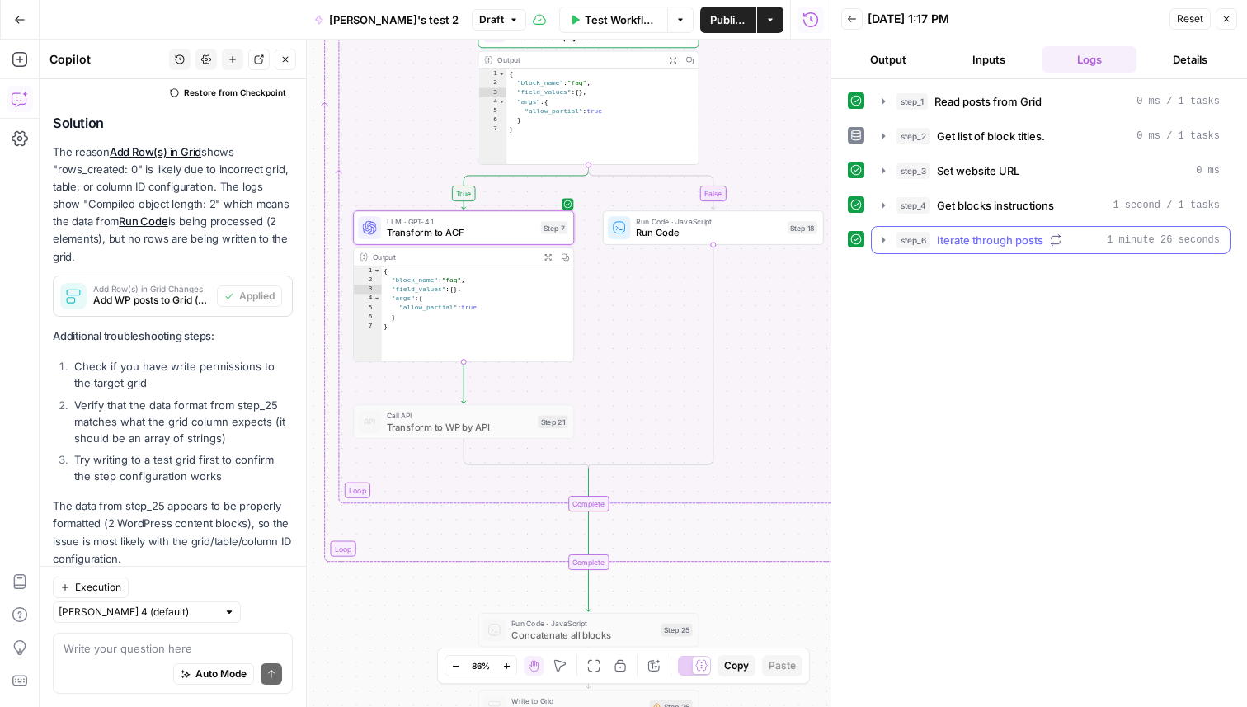
click at [882, 238] on icon "button" at bounding box center [883, 240] width 3 height 6
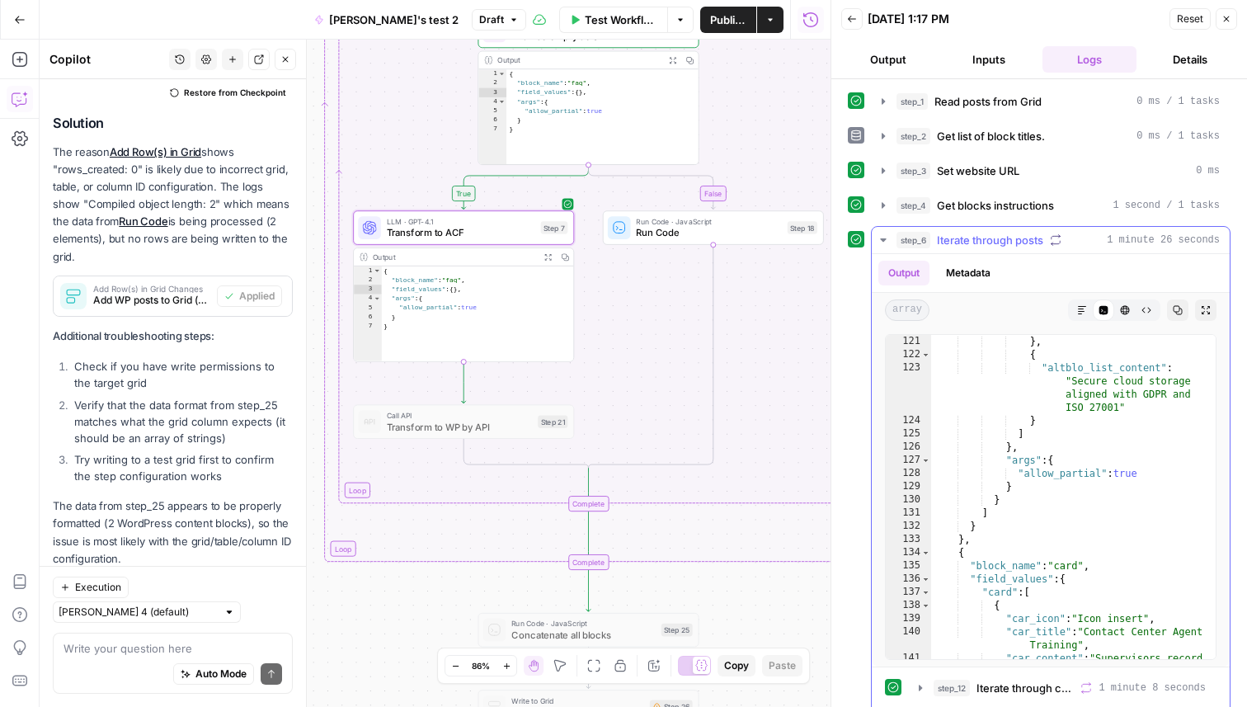
scroll to position [2690, 0]
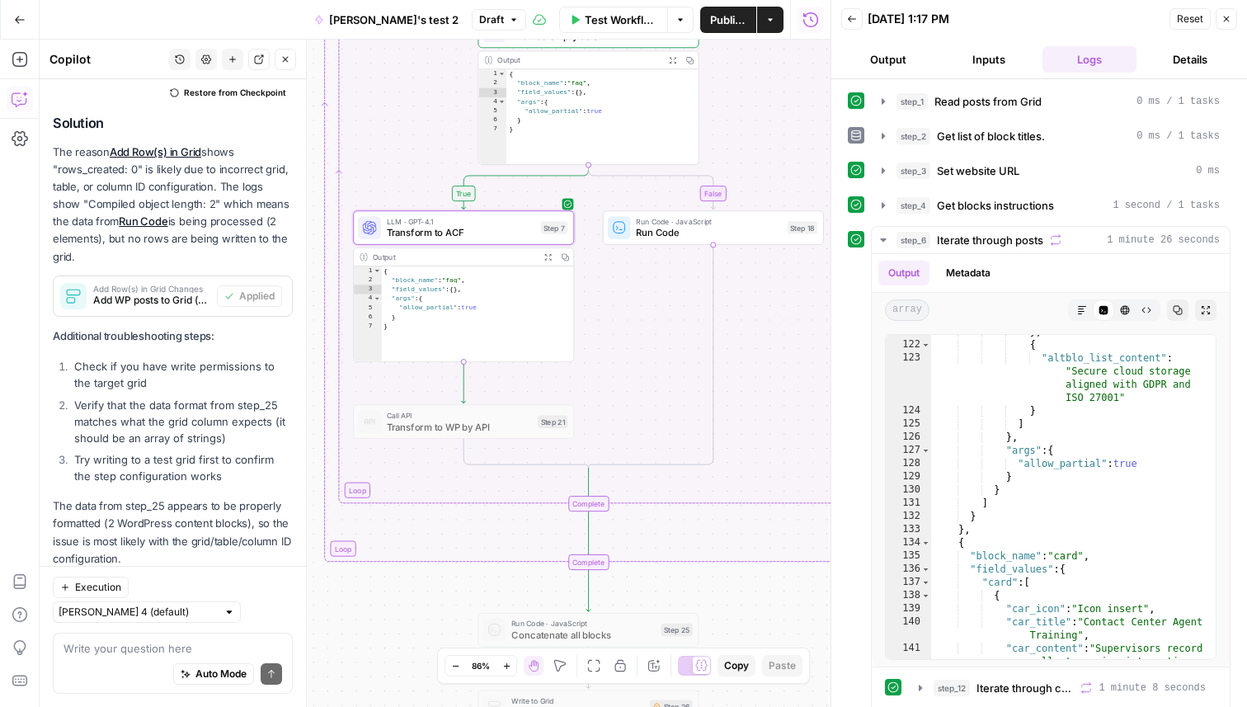
click at [622, 21] on span "Test Workflow" at bounding box center [621, 20] width 73 height 17
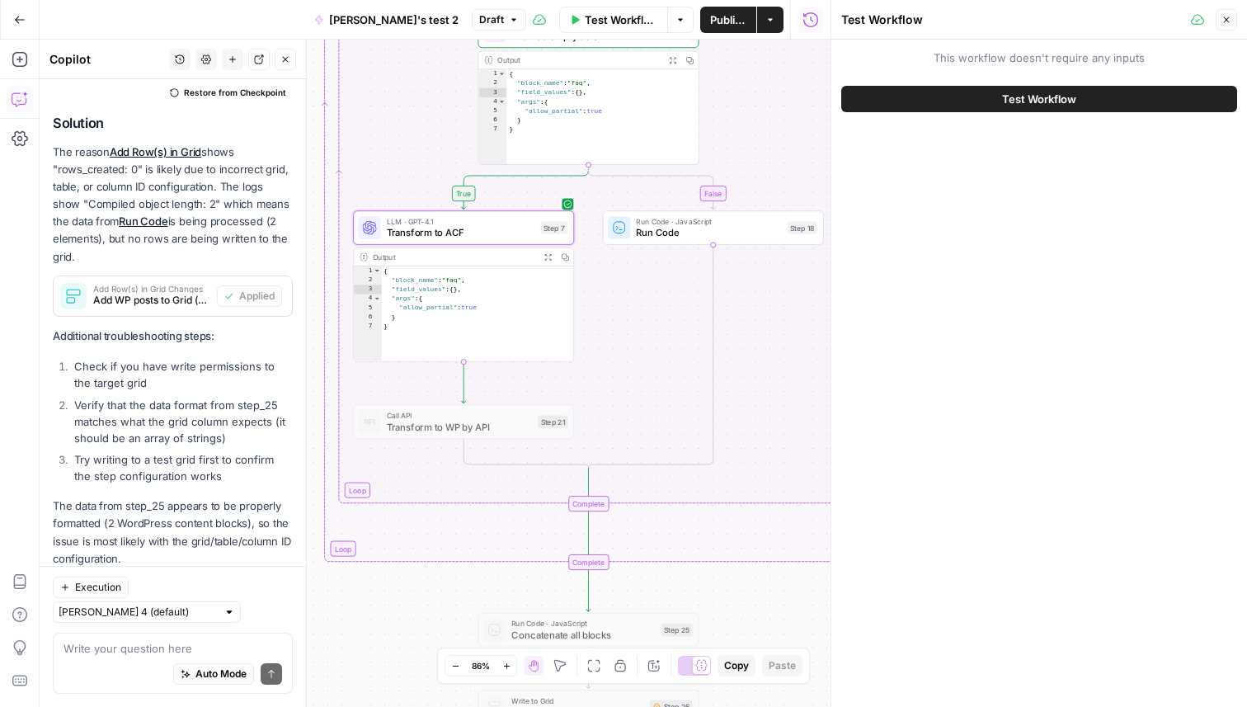
click at [863, 103] on button "Test Workflow" at bounding box center [1040, 99] width 396 height 26
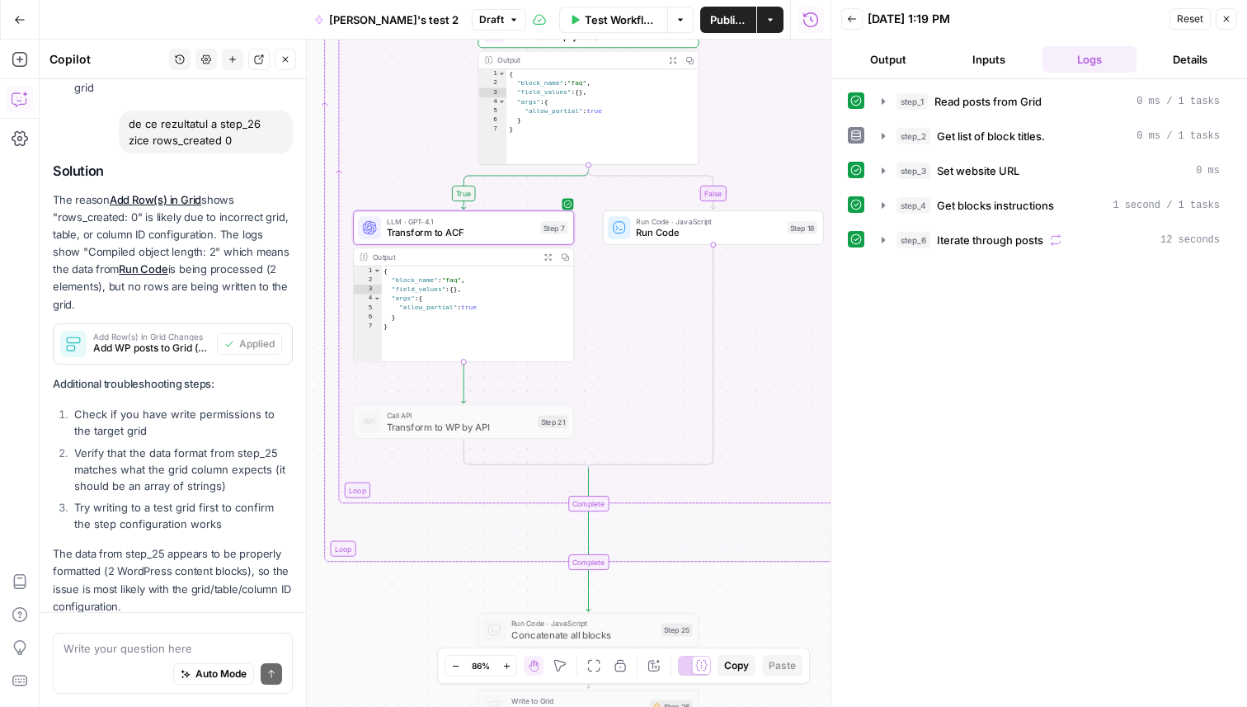
scroll to position [1008, 0]
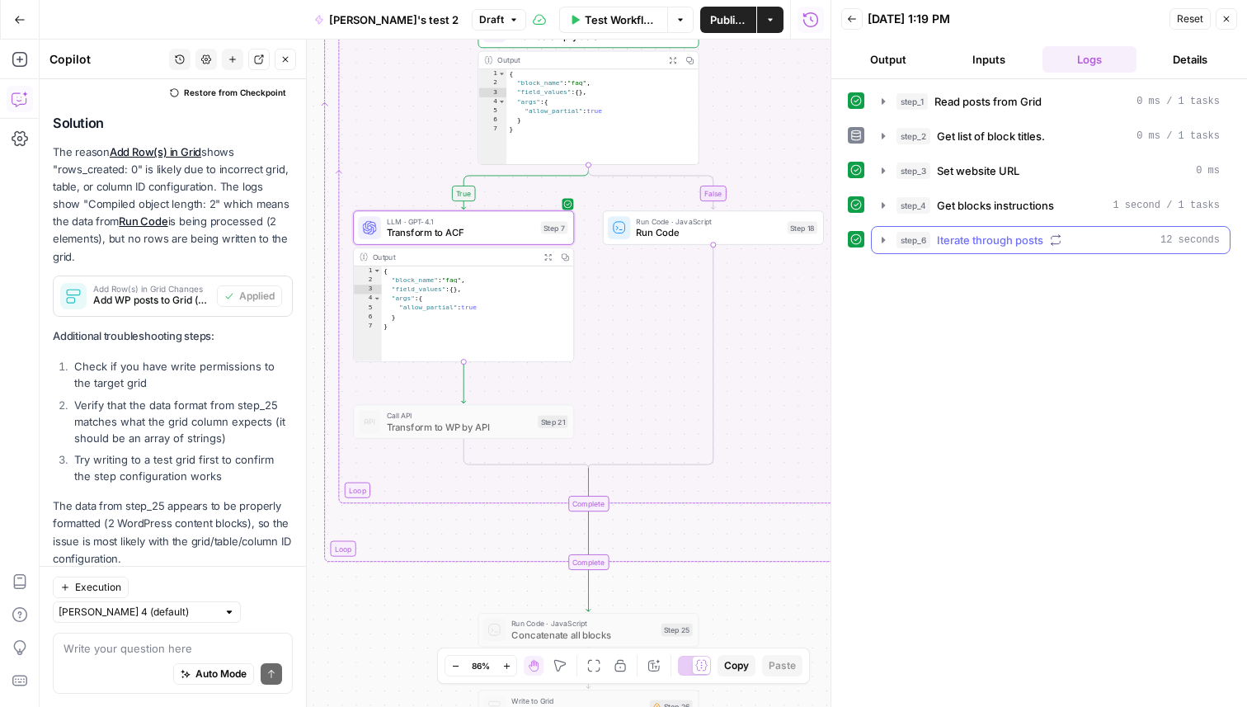
click at [889, 238] on icon "button" at bounding box center [883, 239] width 13 height 13
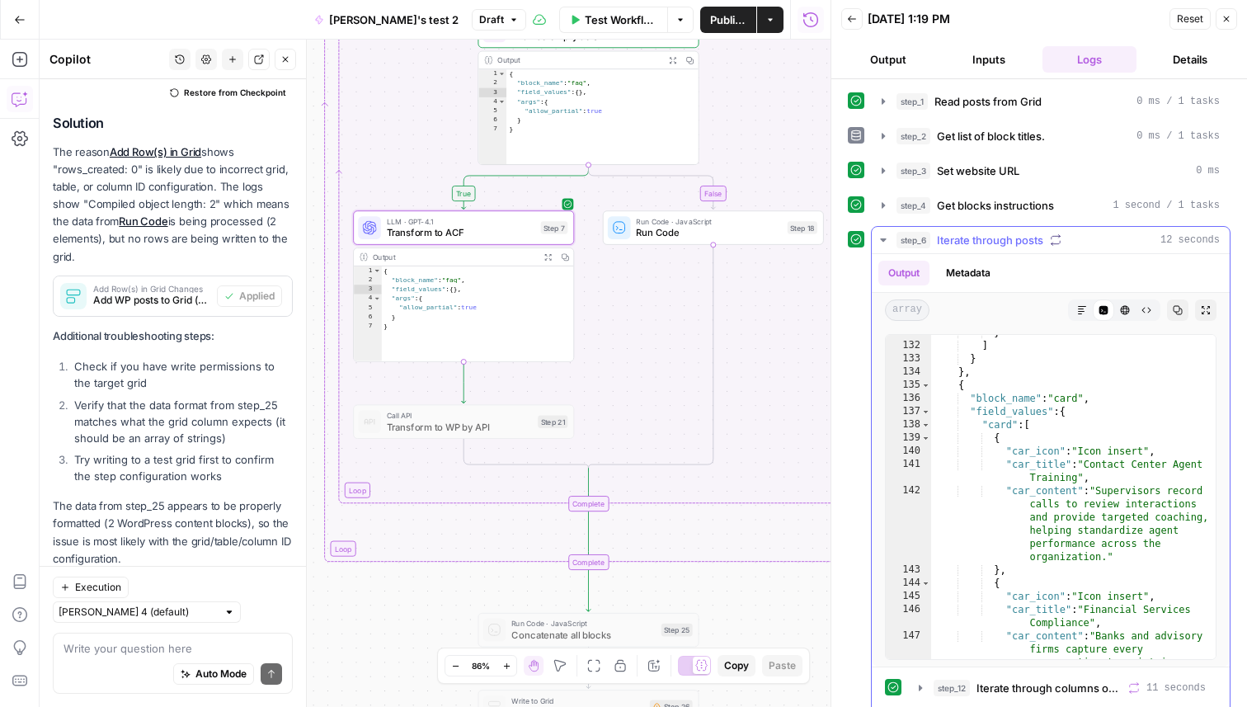
scroll to position [2861, 0]
click at [495, 225] on span "Transform to ACF" at bounding box center [461, 232] width 149 height 14
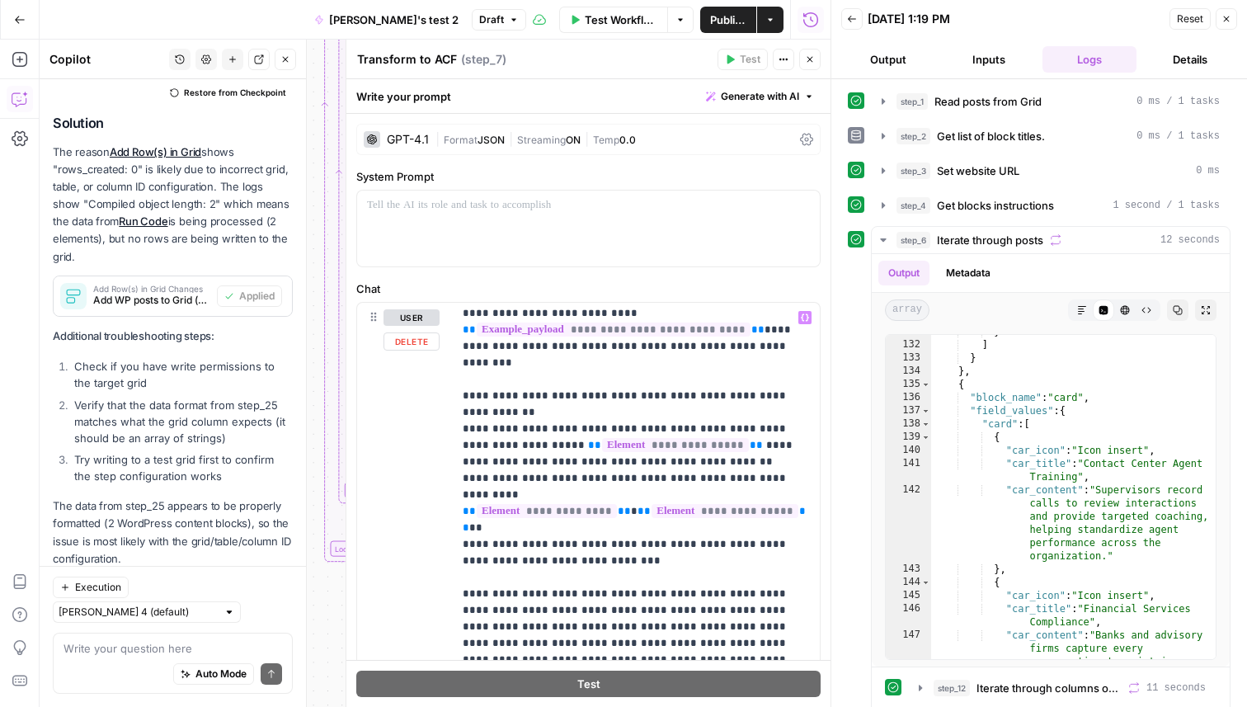
scroll to position [430, 0]
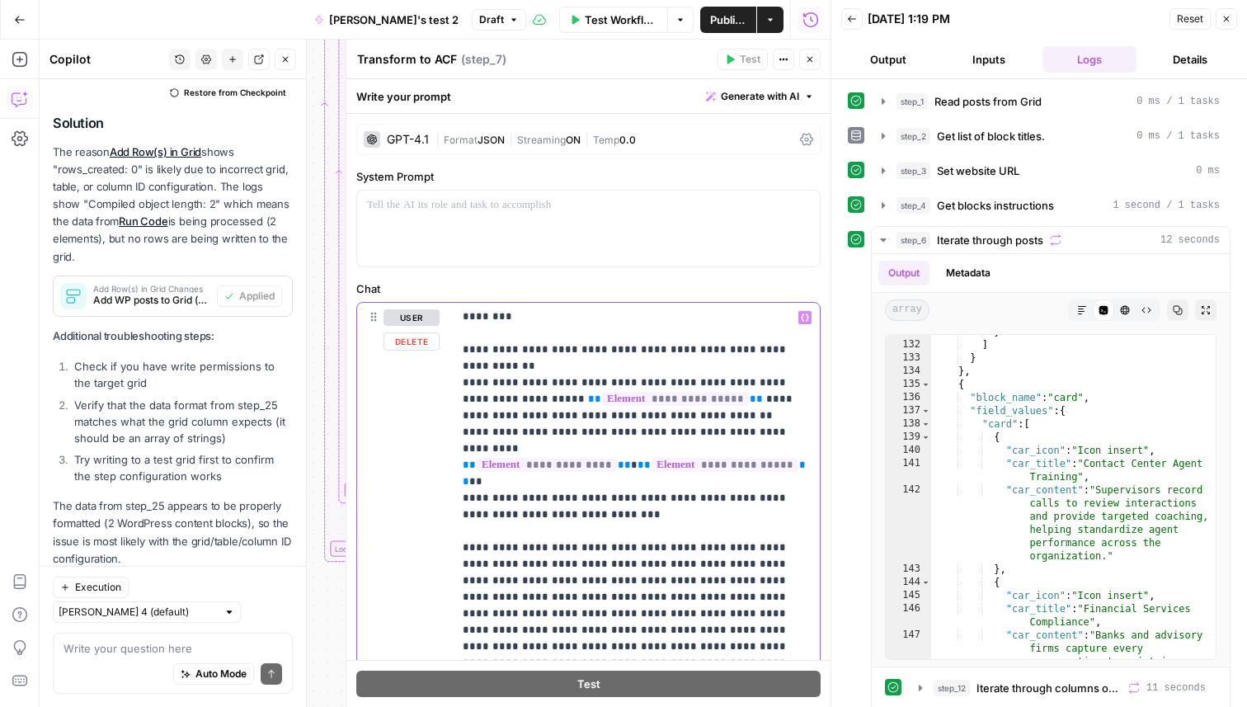
click at [483, 531] on p "**********" at bounding box center [636, 424] width 347 height 1089
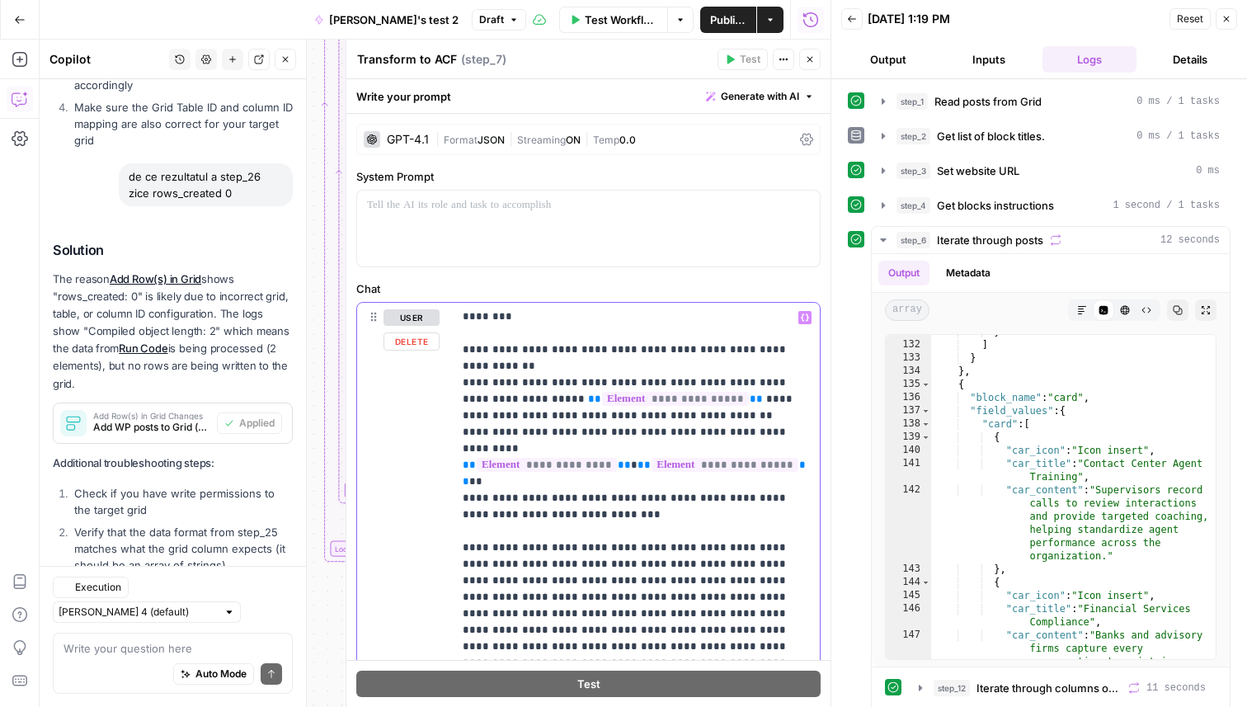
scroll to position [1008, 0]
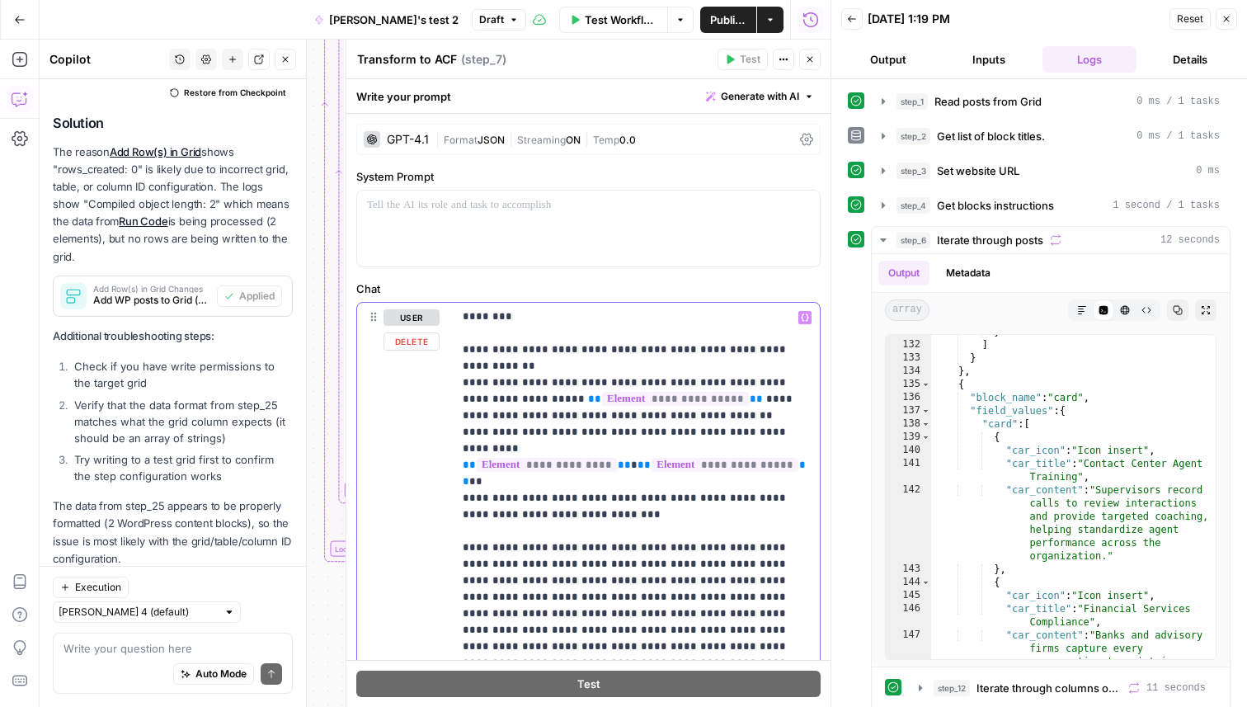
click at [539, 533] on p "**********" at bounding box center [636, 441] width 347 height 1122
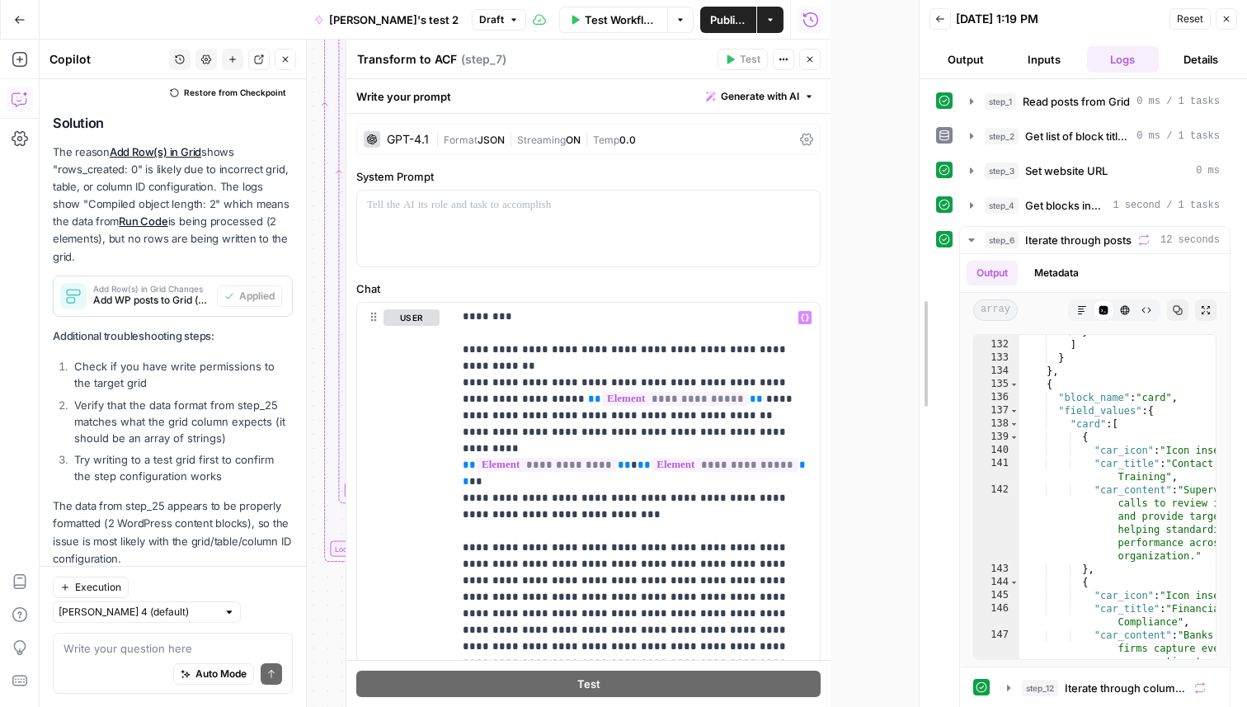
drag, startPoint x: 832, startPoint y: 81, endPoint x: 920, endPoint y: 77, distance: 88.4
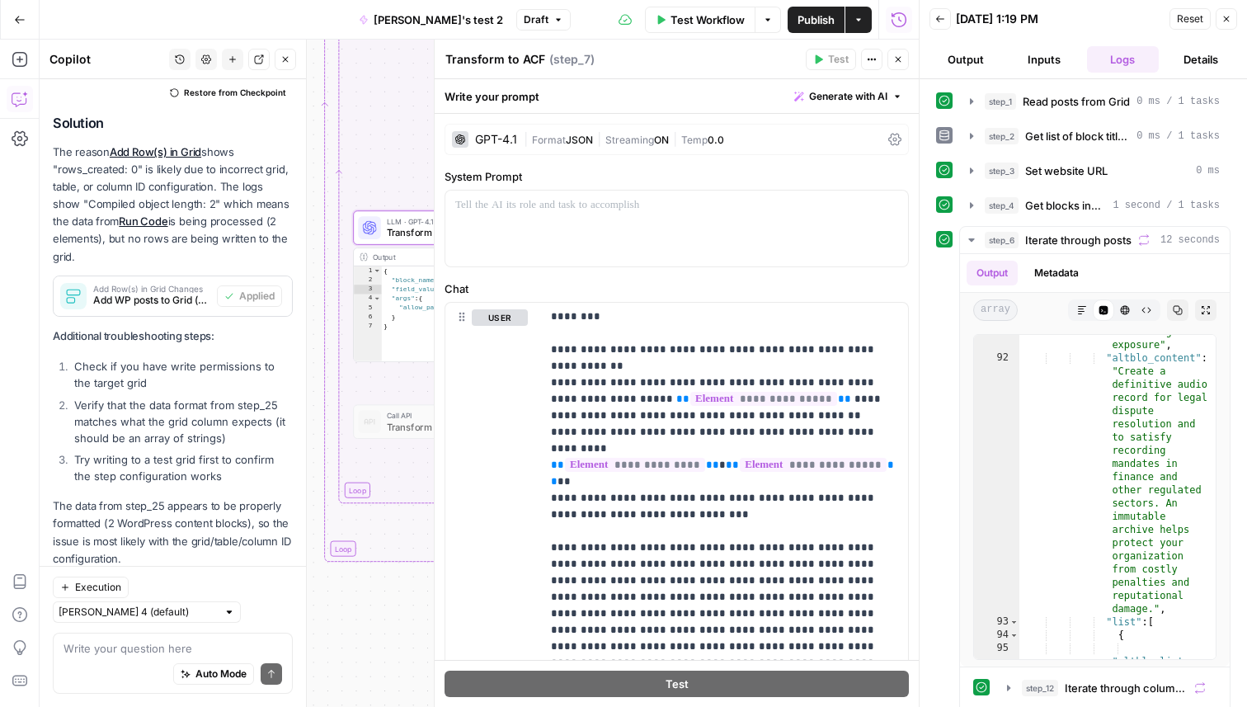
click at [708, 20] on span "Test Workflow" at bounding box center [708, 20] width 74 height 17
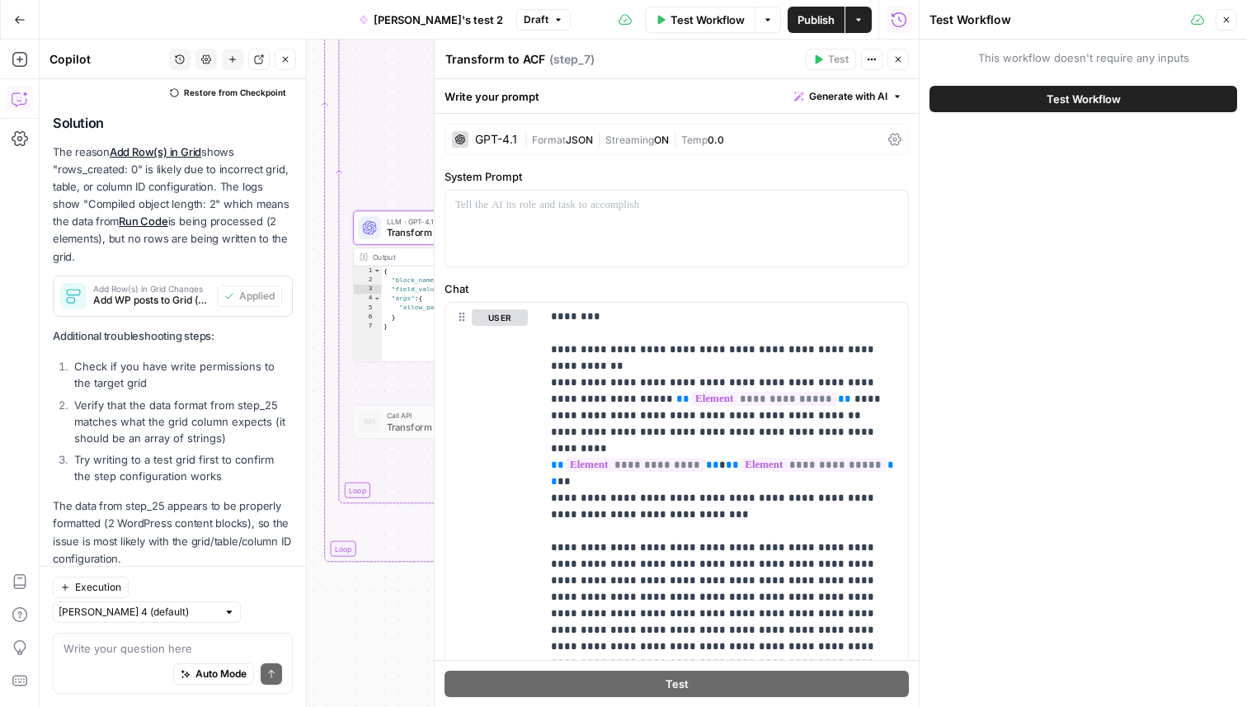
click at [1021, 106] on button "Test Workflow" at bounding box center [1084, 99] width 308 height 26
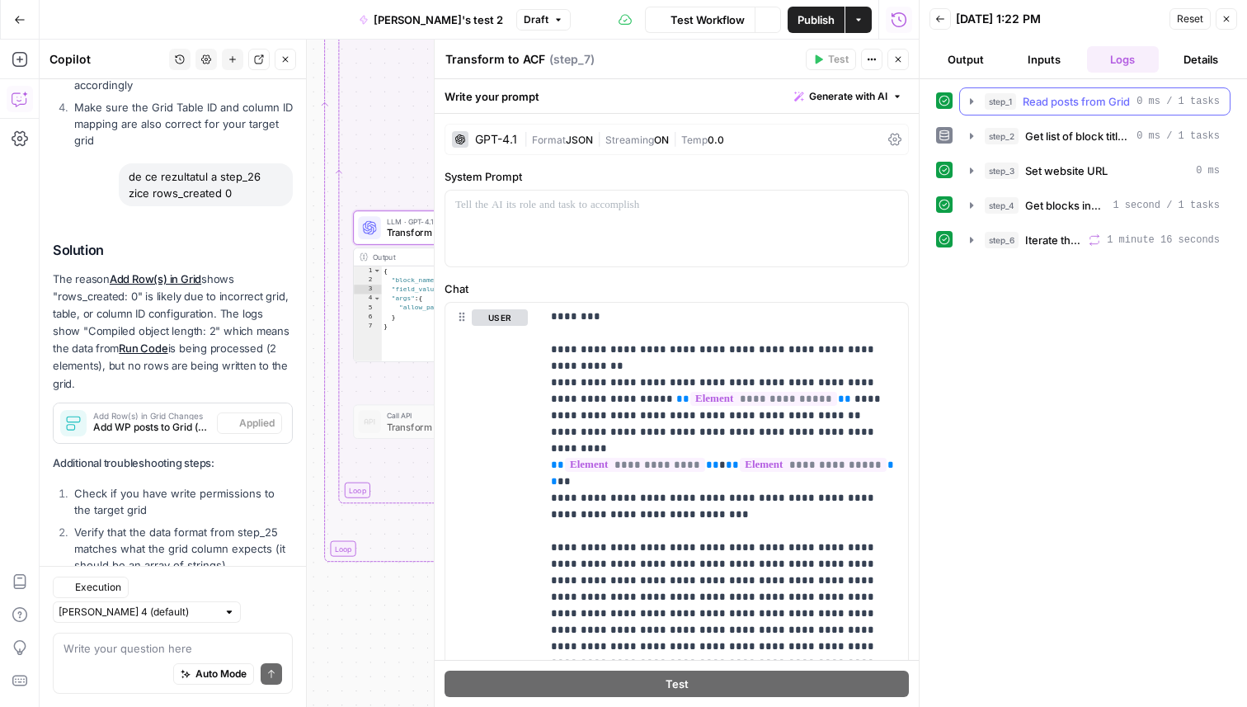
scroll to position [1008, 0]
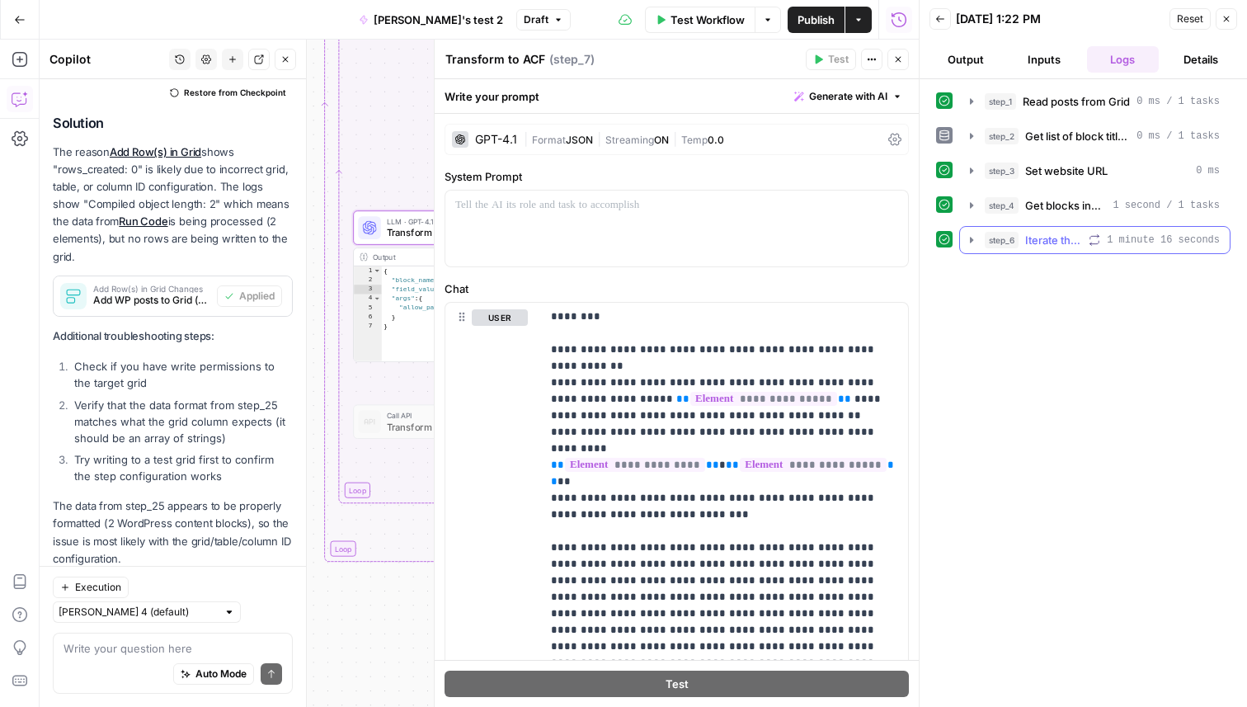
click at [974, 234] on icon "button" at bounding box center [971, 239] width 13 height 13
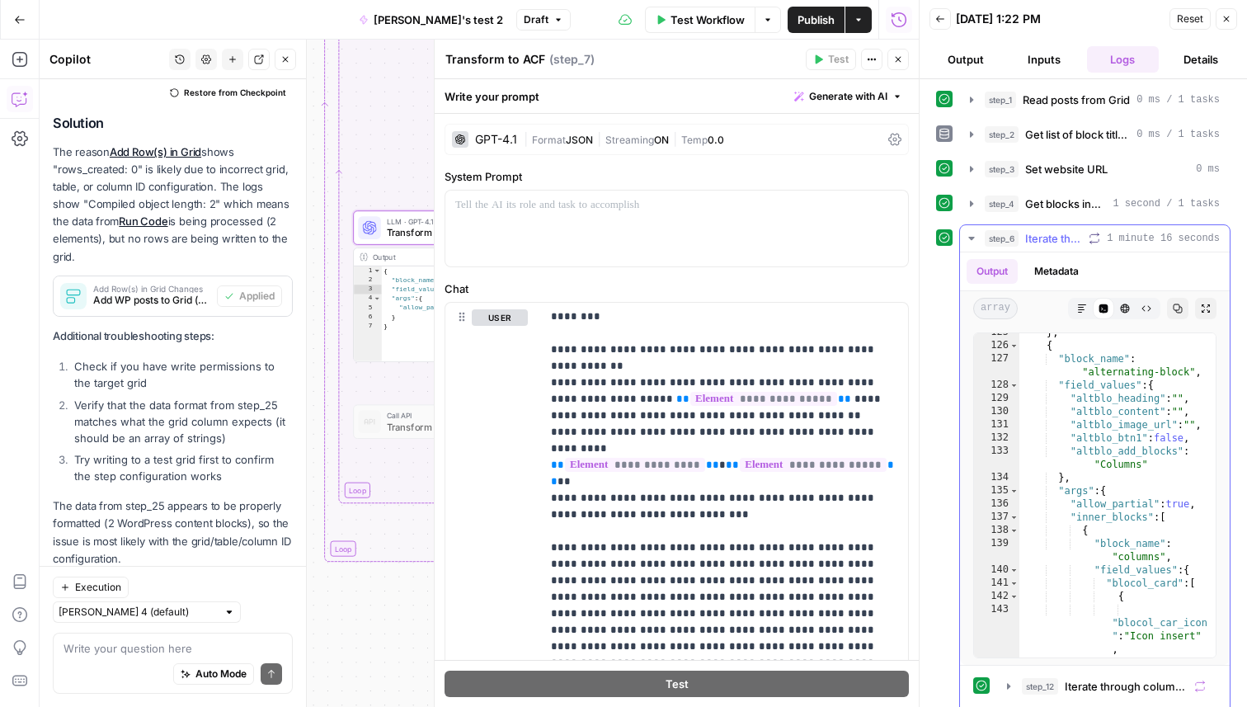
scroll to position [3809, 0]
click at [889, 59] on button "Close" at bounding box center [898, 59] width 21 height 21
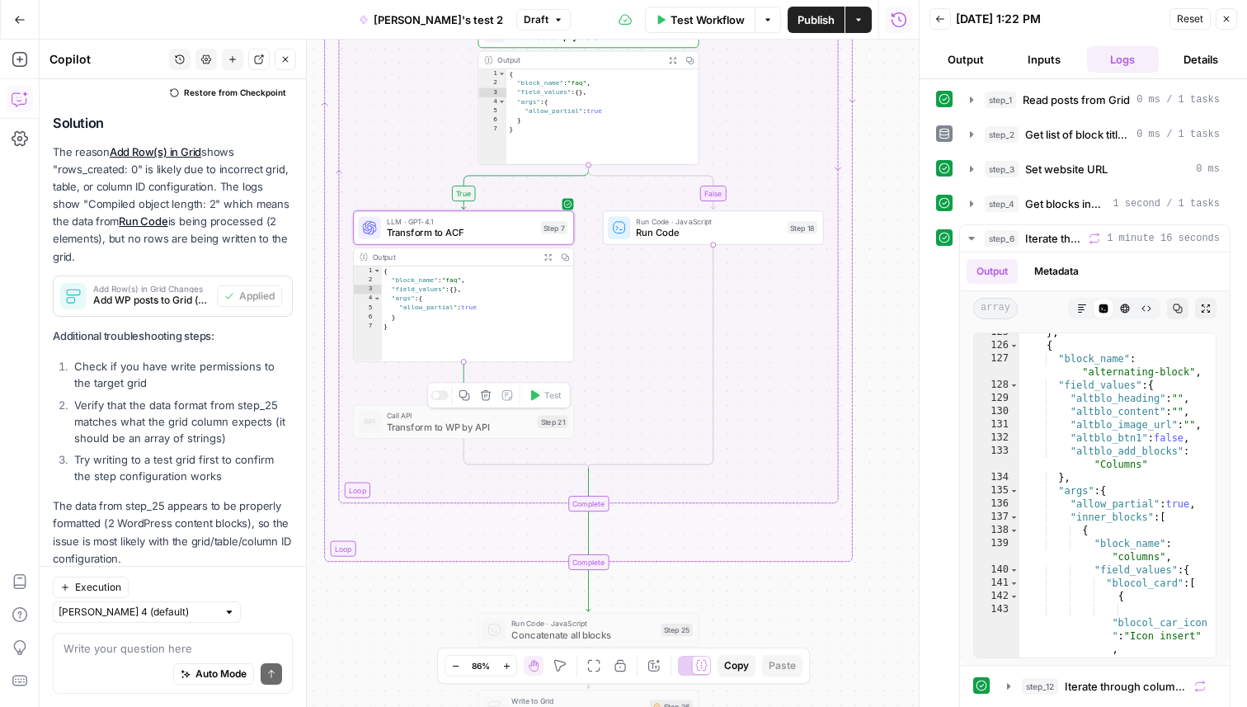
click at [441, 396] on div at bounding box center [440, 395] width 18 height 10
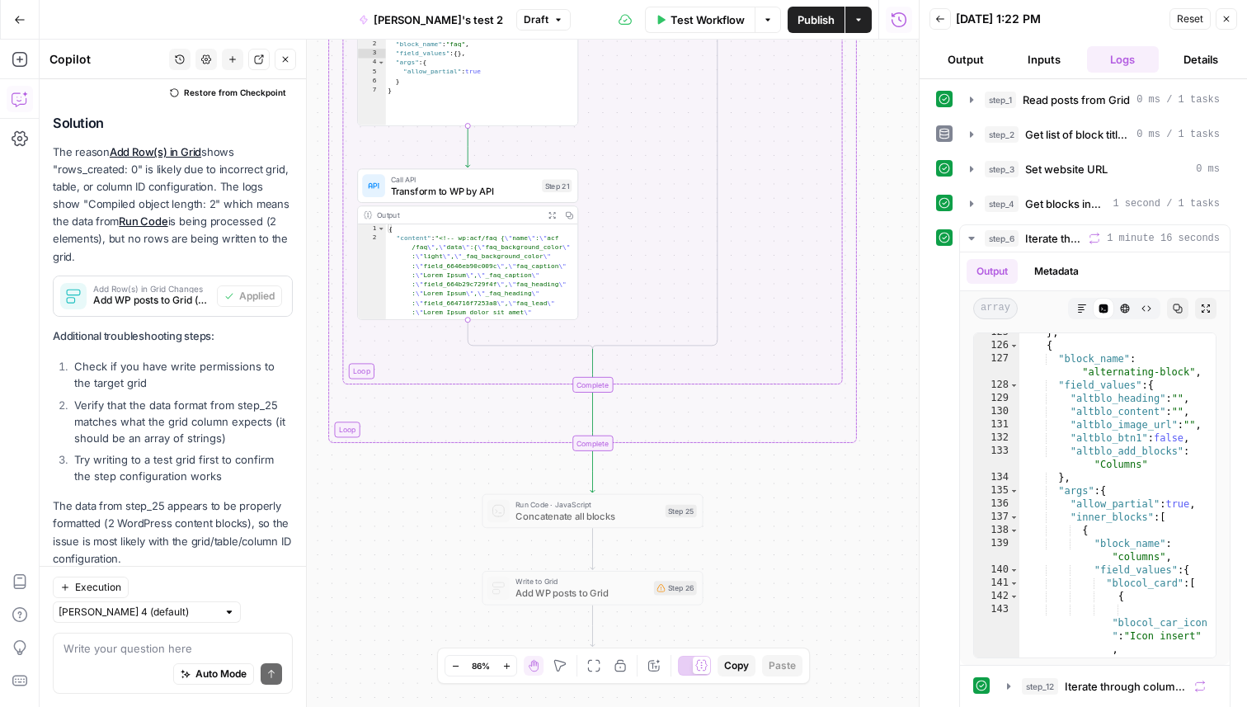
drag, startPoint x: 856, startPoint y: 597, endPoint x: 861, endPoint y: 342, distance: 255.0
click at [861, 342] on div "true false Workflow Set Inputs Inputs Read from Grid Read posts from Grid Step …" at bounding box center [479, 373] width 879 height 667
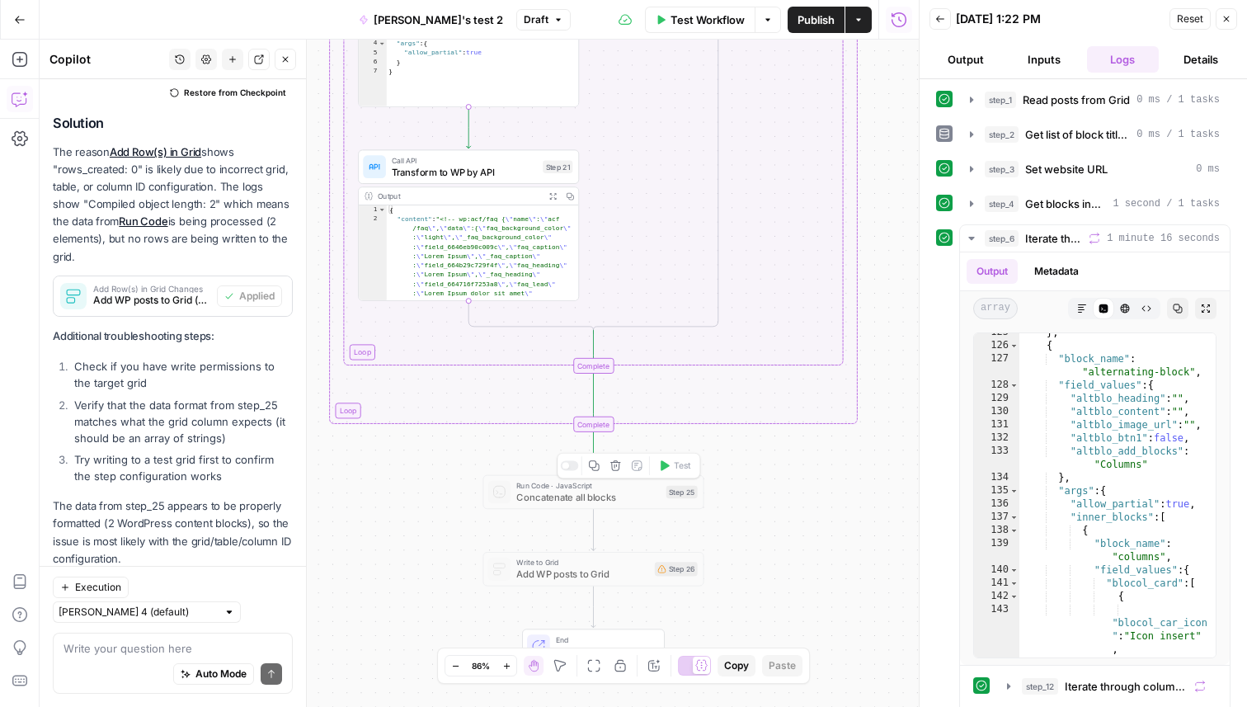
click at [595, 464] on icon "button" at bounding box center [594, 465] width 11 height 11
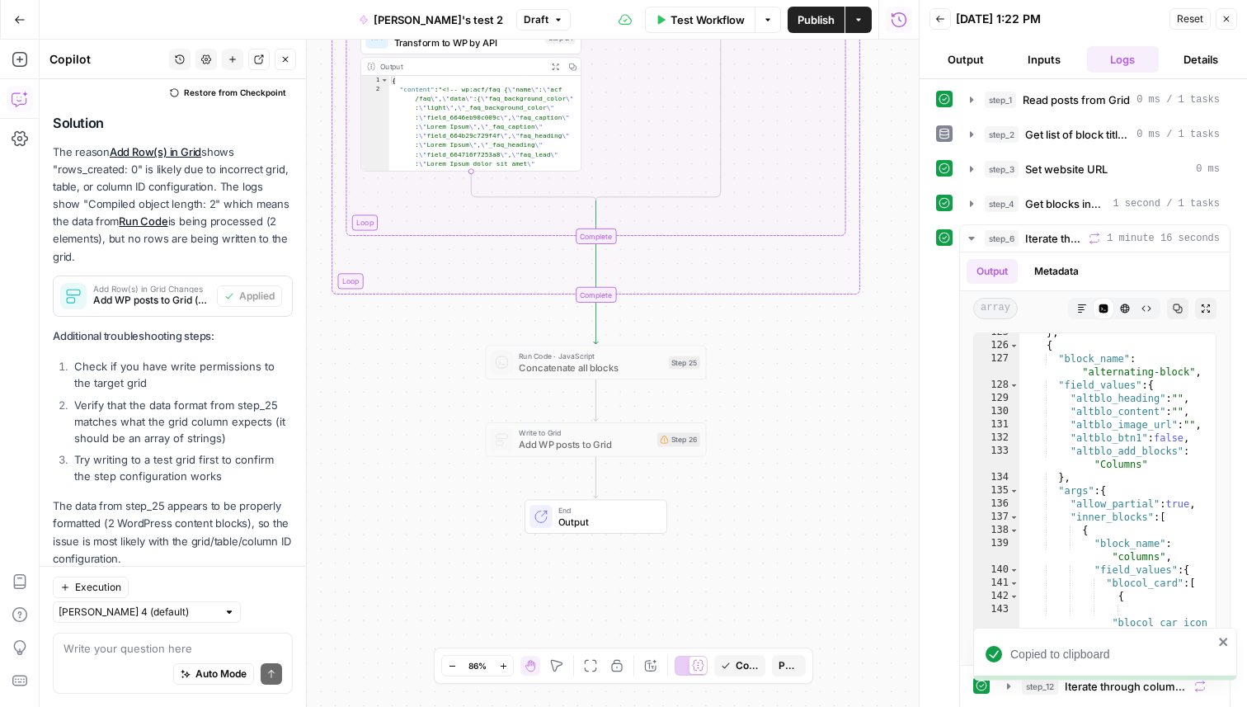
drag, startPoint x: 761, startPoint y: 501, endPoint x: 765, endPoint y: 365, distance: 136.2
click at [765, 365] on div "true false Workflow Set Inputs Inputs Read from Grid Read posts from Grid Step …" at bounding box center [479, 373] width 879 height 667
click at [570, 332] on div at bounding box center [568, 330] width 7 height 7
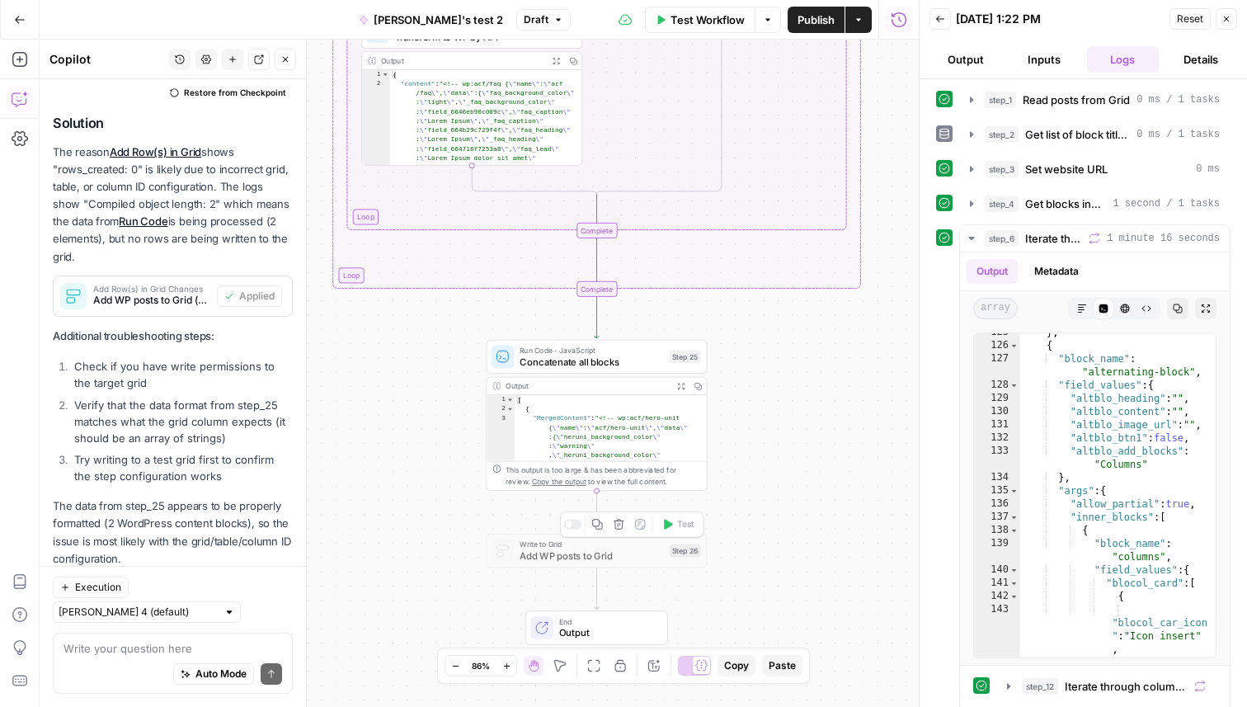
click at [572, 525] on div at bounding box center [568, 524] width 7 height 7
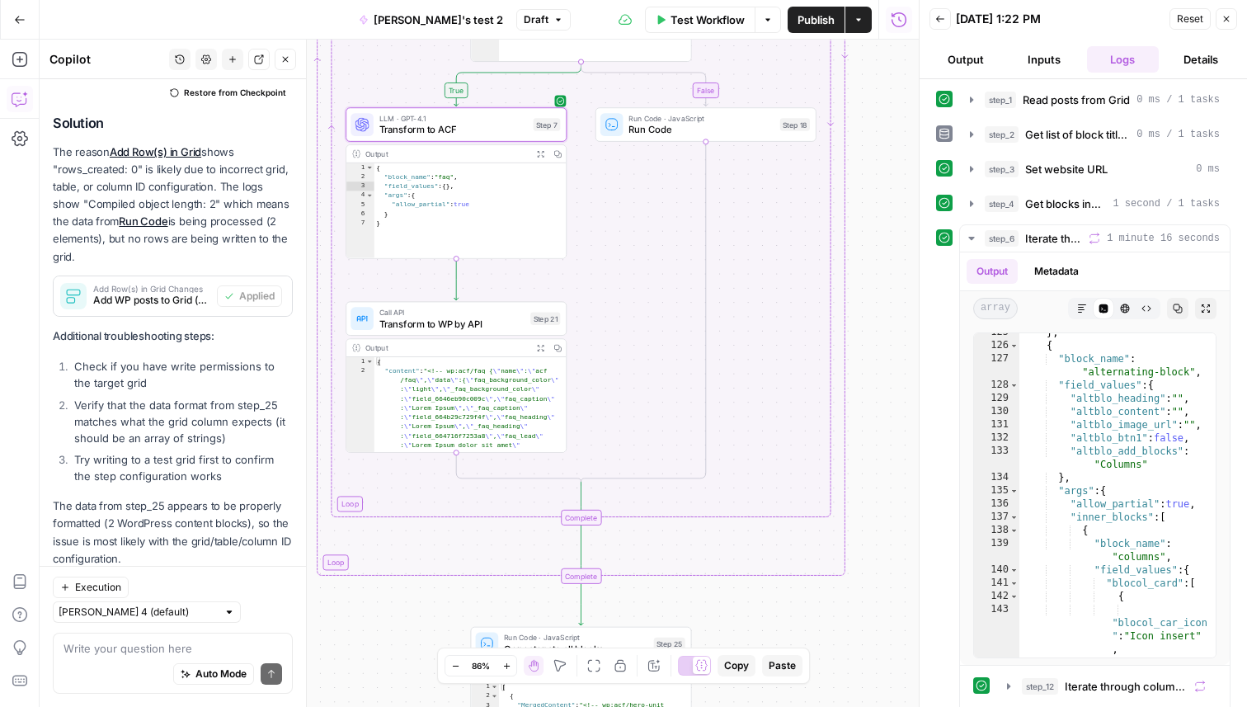
drag, startPoint x: 887, startPoint y: 300, endPoint x: 871, endPoint y: 587, distance: 287.5
click at [871, 587] on div "true false Workflow Set Inputs Inputs Read from Grid Read posts from Grid Step …" at bounding box center [479, 373] width 879 height 667
click at [702, 21] on span "Test Workflow" at bounding box center [708, 20] width 74 height 17
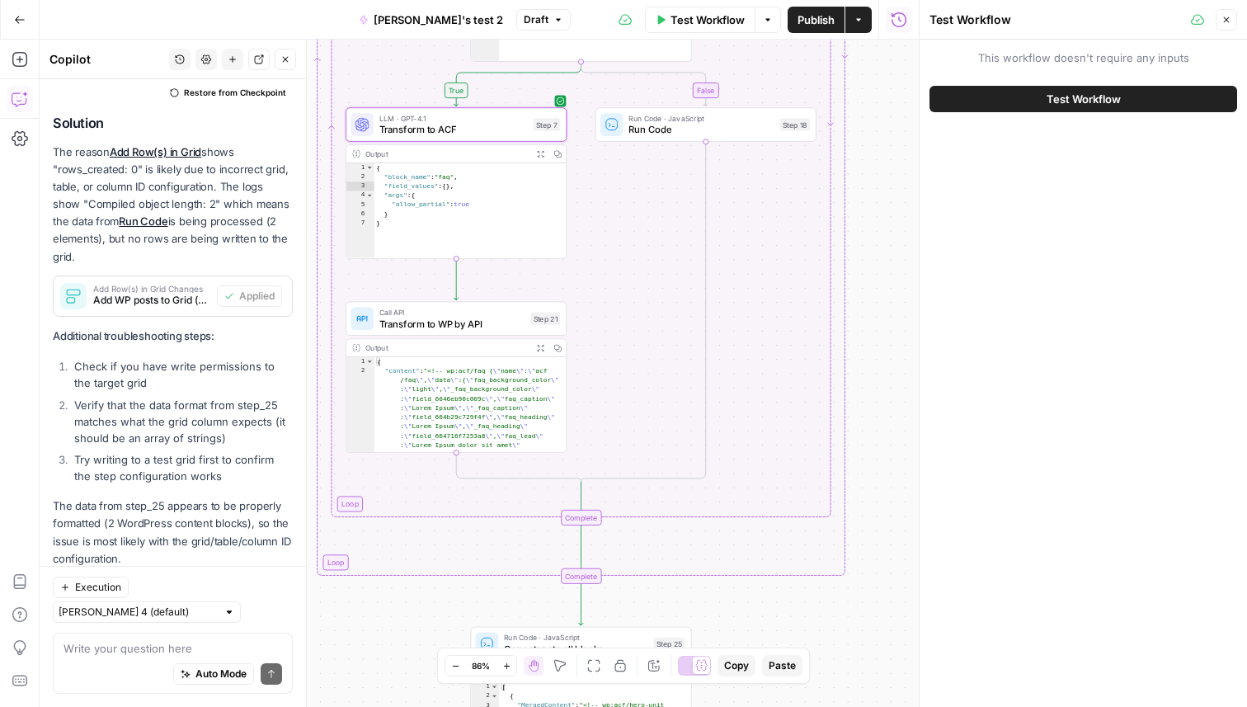
click at [993, 110] on button "Test Workflow" at bounding box center [1084, 99] width 308 height 26
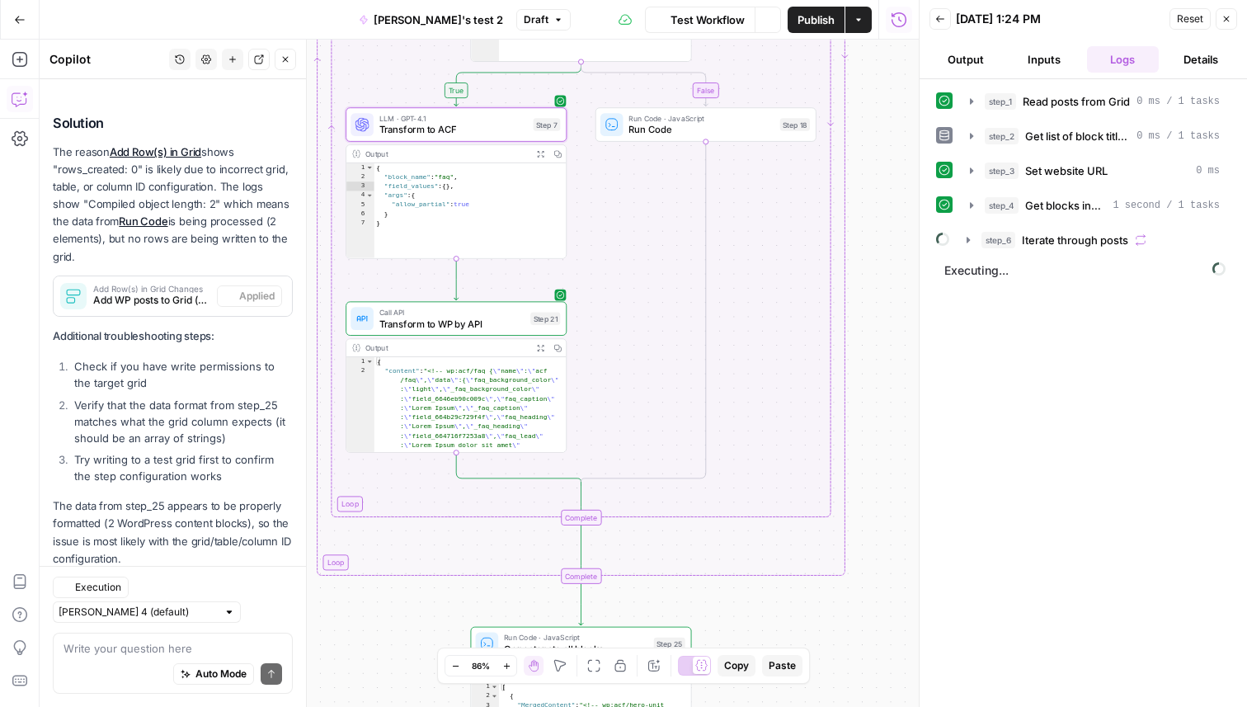
scroll to position [1008, 0]
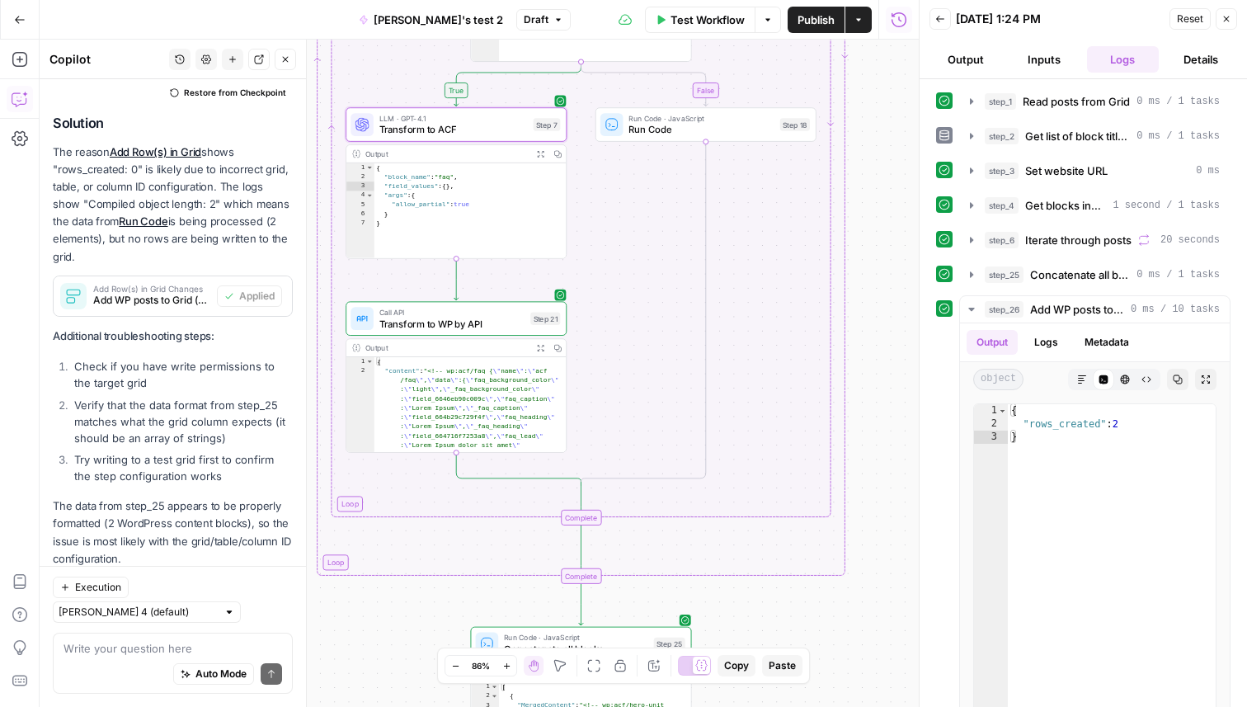
click at [488, 125] on span "Transform to ACF" at bounding box center [454, 129] width 149 height 14
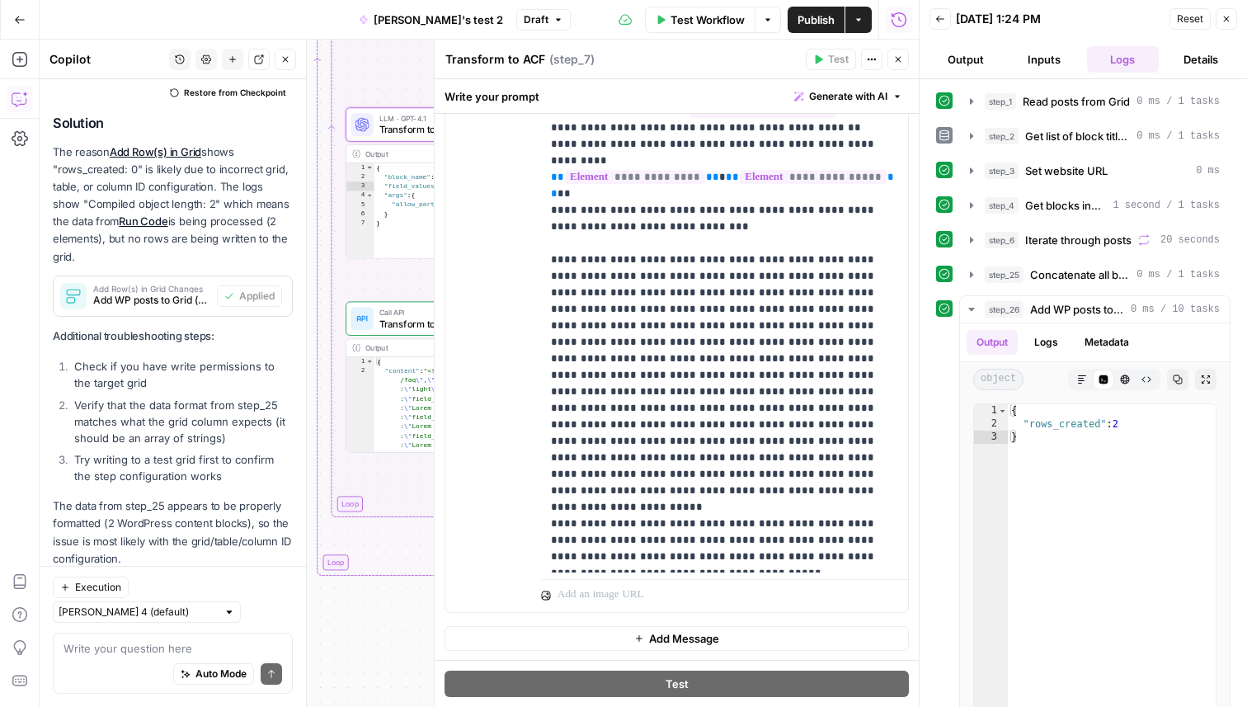
scroll to position [305, 0]
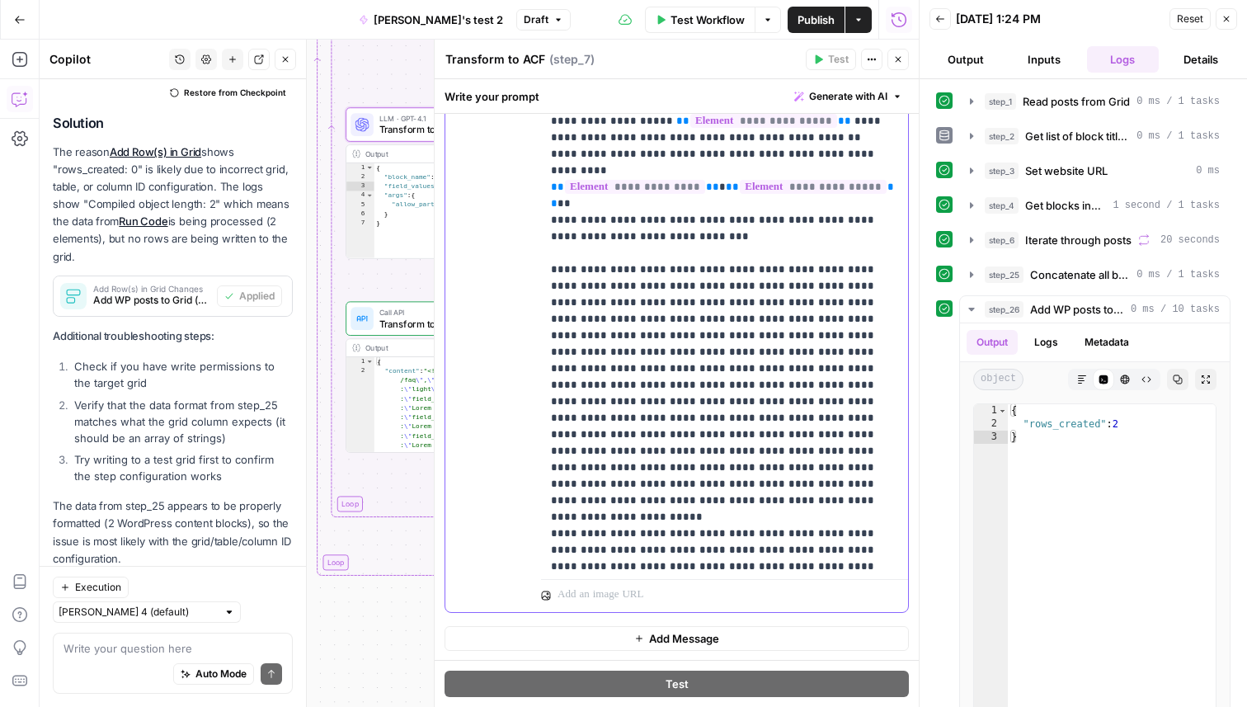
click at [864, 486] on p "**********" at bounding box center [724, 163] width 347 height 1122
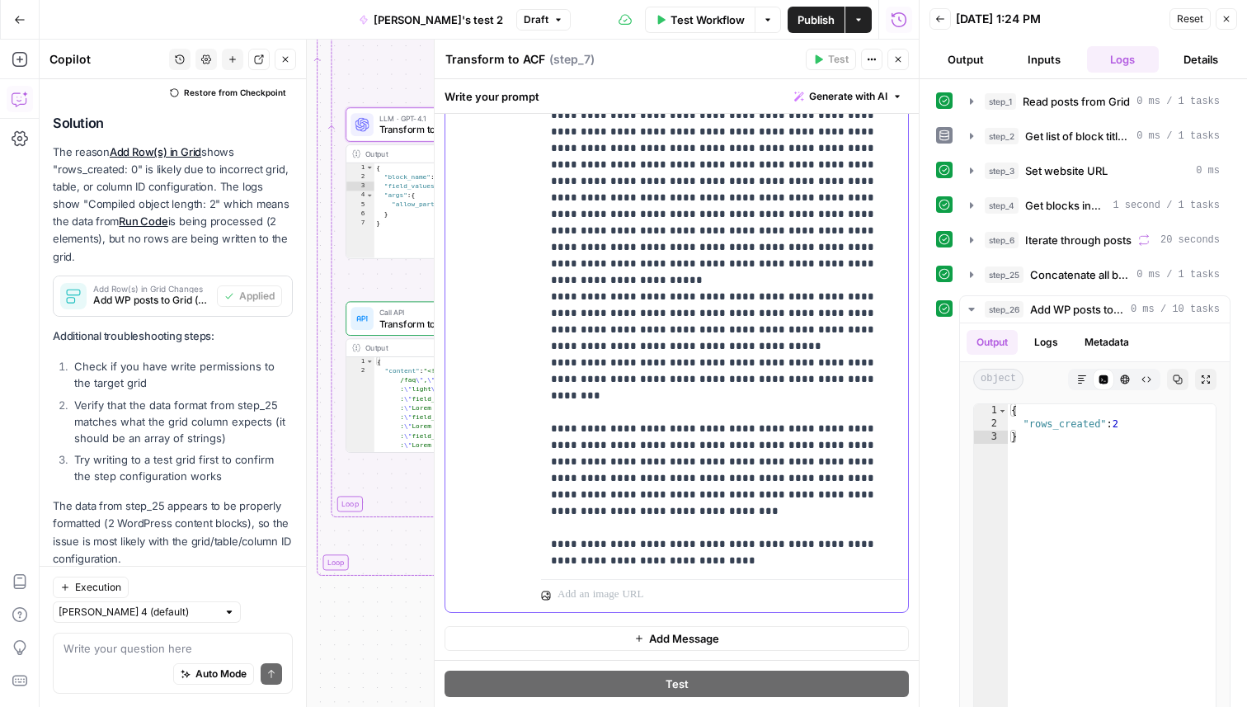
scroll to position [549, 0]
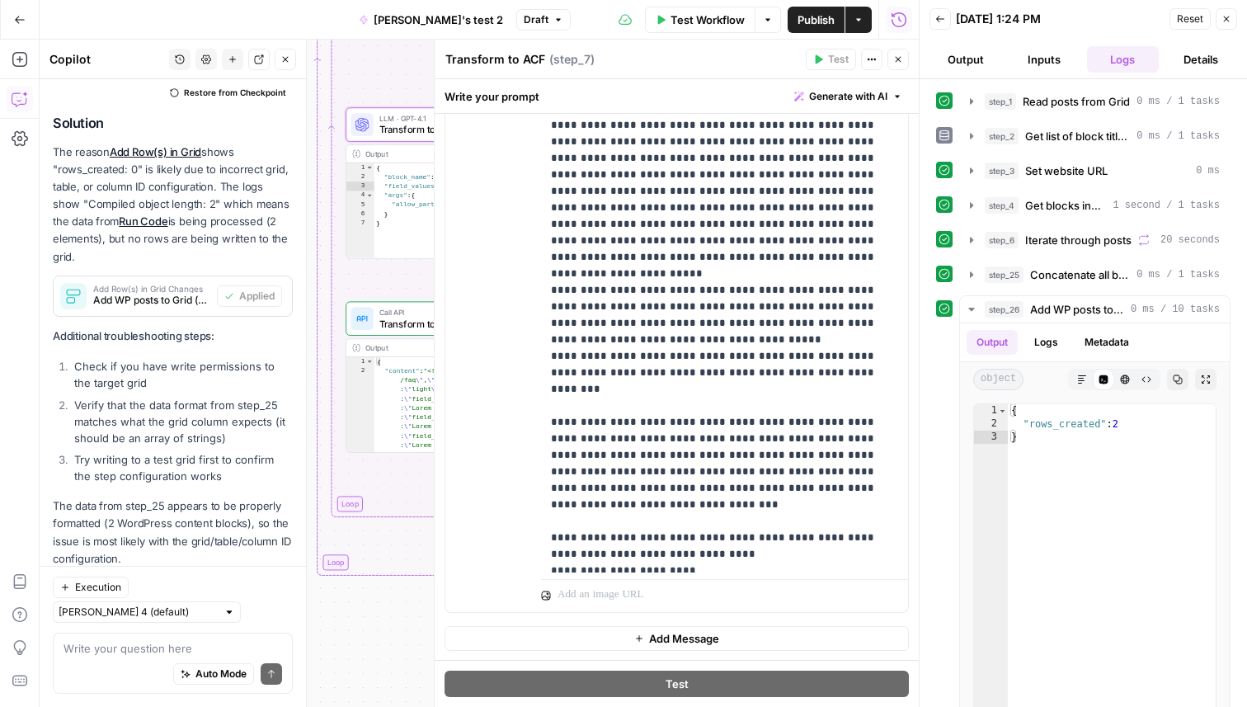
click at [399, 65] on div "true false Workflow Set Inputs Inputs Read from Grid Read posts from Grid Step …" at bounding box center [479, 373] width 879 height 667
click at [900, 61] on icon "button" at bounding box center [899, 60] width 6 height 6
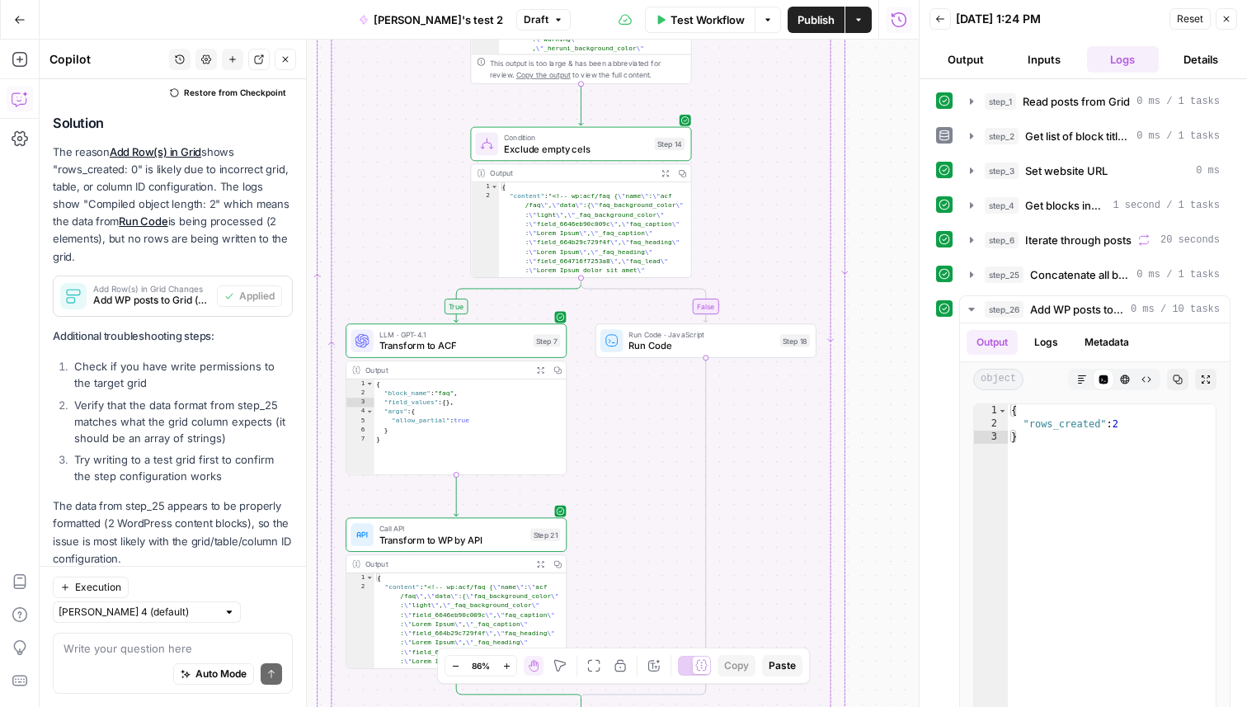
drag, startPoint x: 864, startPoint y: 95, endPoint x: 869, endPoint y: 488, distance: 393.6
click at [869, 488] on div "true false Workflow Set Inputs Inputs Read from Grid Read posts from Grid Step …" at bounding box center [479, 373] width 879 height 667
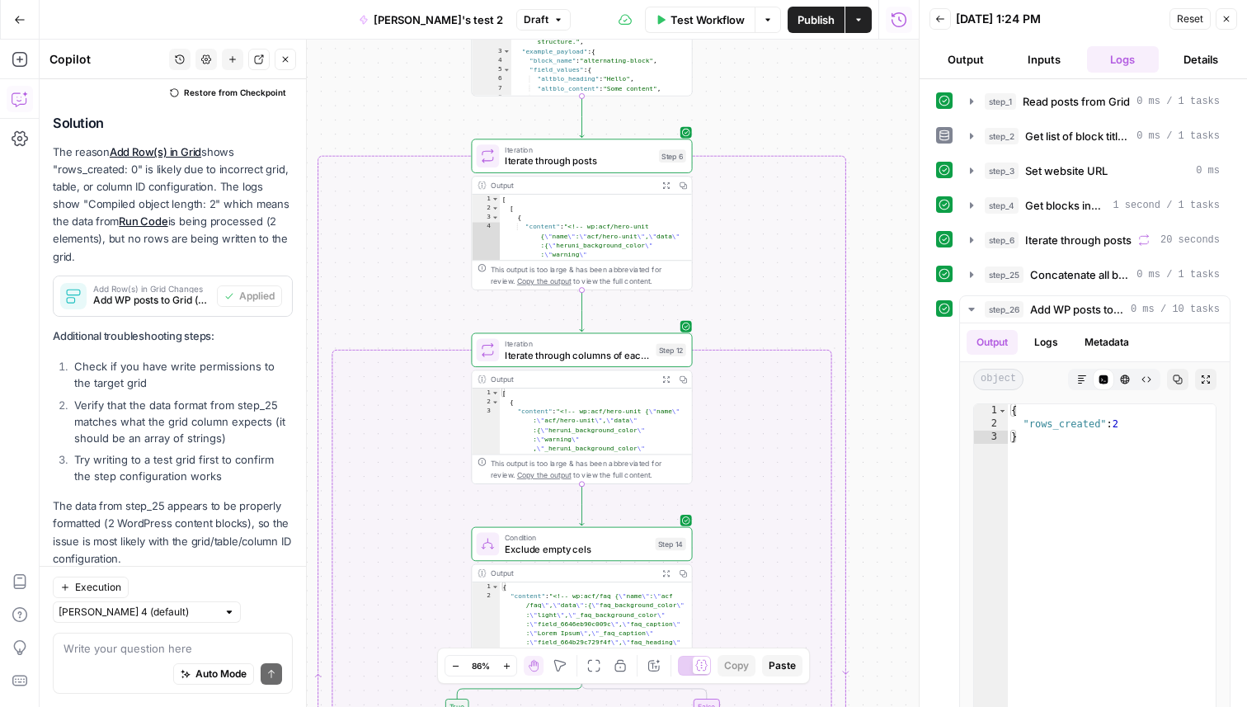
drag, startPoint x: 870, startPoint y: 122, endPoint x: 862, endPoint y: 375, distance: 252.6
click at [862, 375] on div "true false Workflow Set Inputs Inputs Read from Grid Read posts from Grid Step …" at bounding box center [479, 373] width 879 height 667
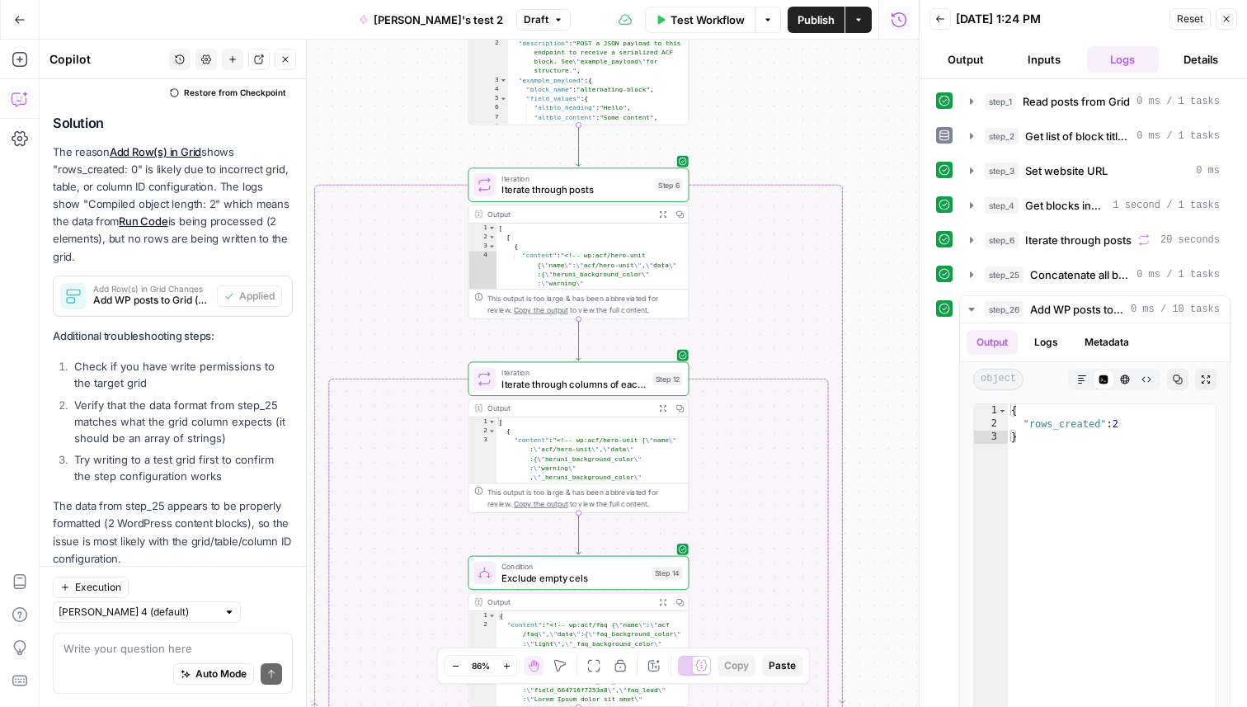
click at [603, 189] on span "Iterate through posts" at bounding box center [576, 190] width 149 height 14
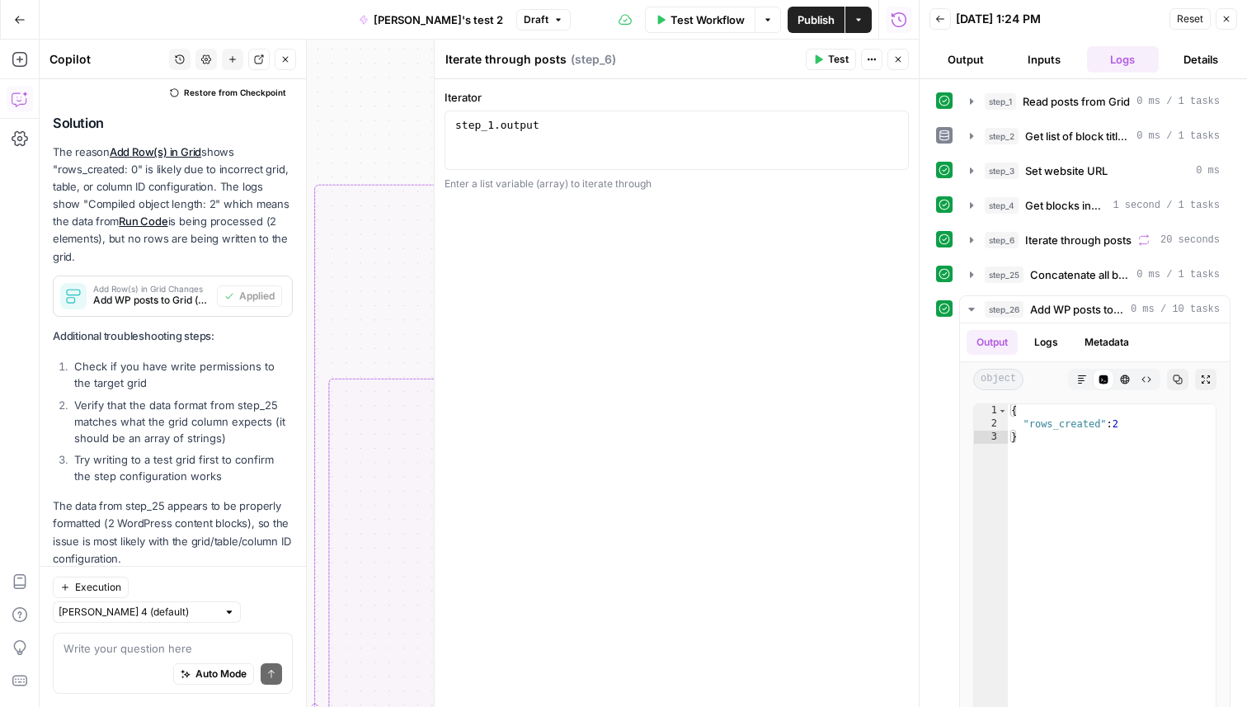
click at [901, 52] on button "Close" at bounding box center [898, 59] width 21 height 21
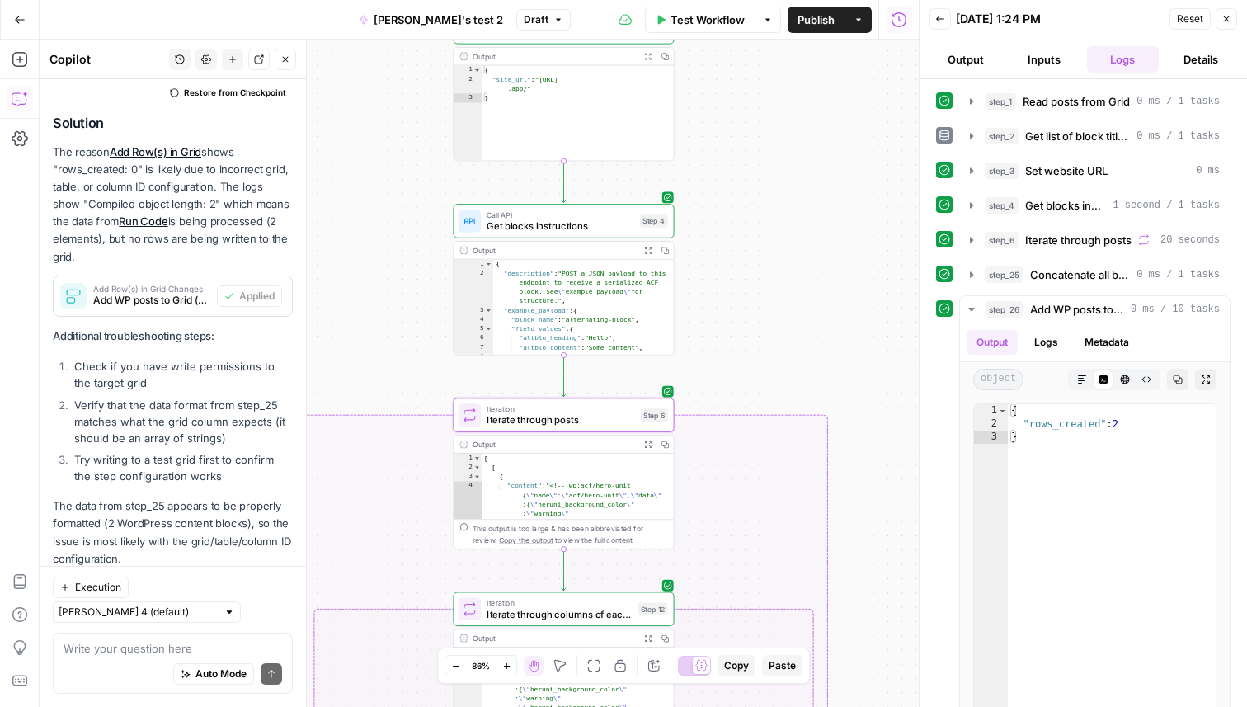
drag, startPoint x: 841, startPoint y: 103, endPoint x: 826, endPoint y: 332, distance: 229.0
click at [826, 333] on div "true false Workflow Set Inputs Inputs Read from Grid Read posts from Grid Step …" at bounding box center [479, 373] width 879 height 667
click at [653, 251] on button "Expand Output" at bounding box center [647, 250] width 17 height 17
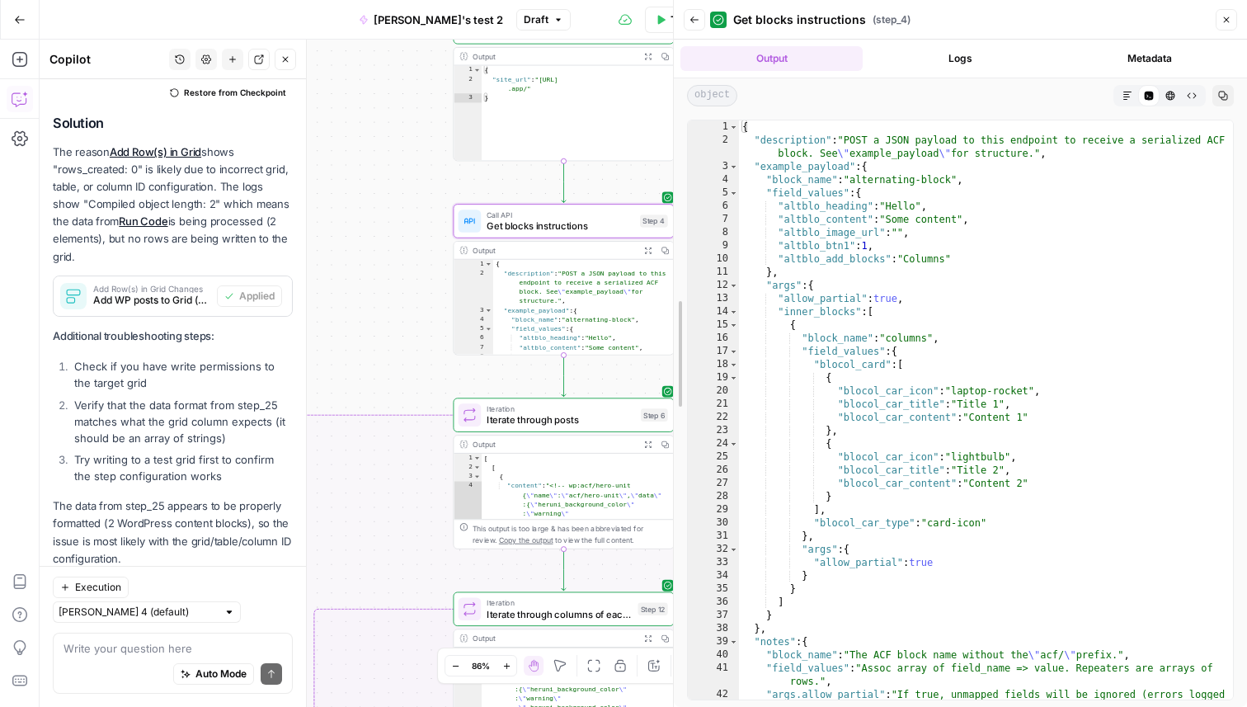
drag, startPoint x: 919, startPoint y: 219, endPoint x: 673, endPoint y: 221, distance: 245.9
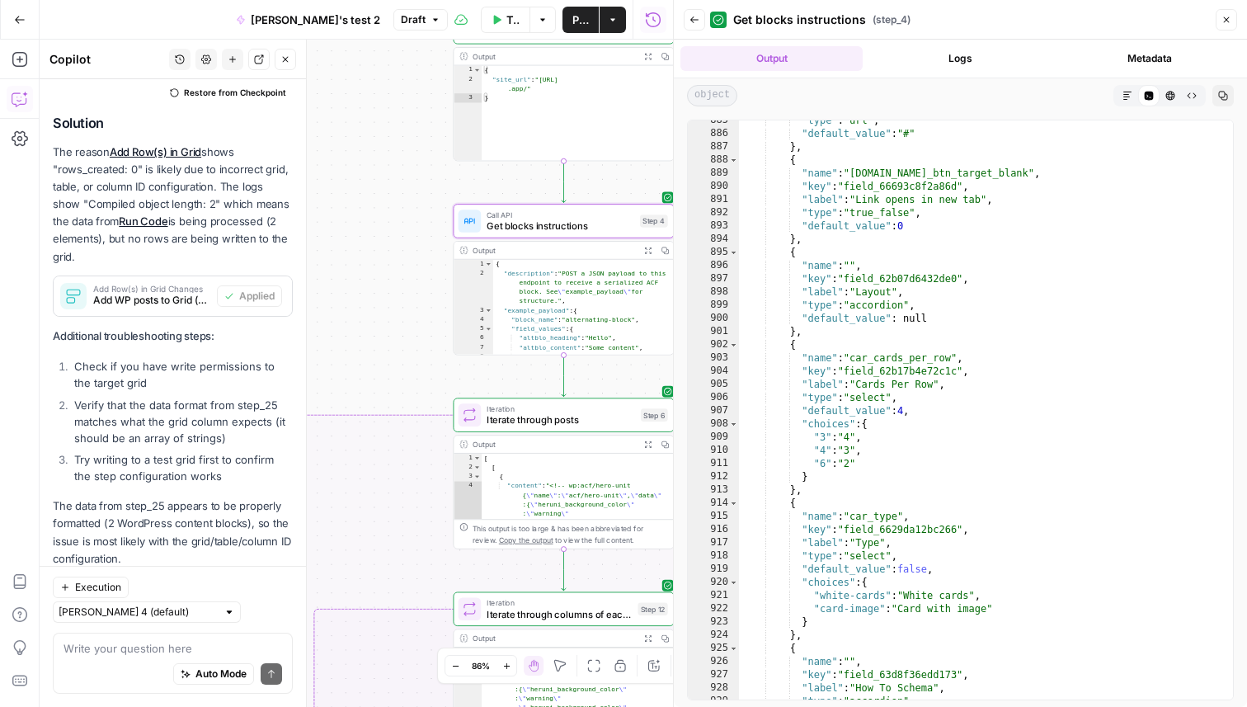
scroll to position [11883, 0]
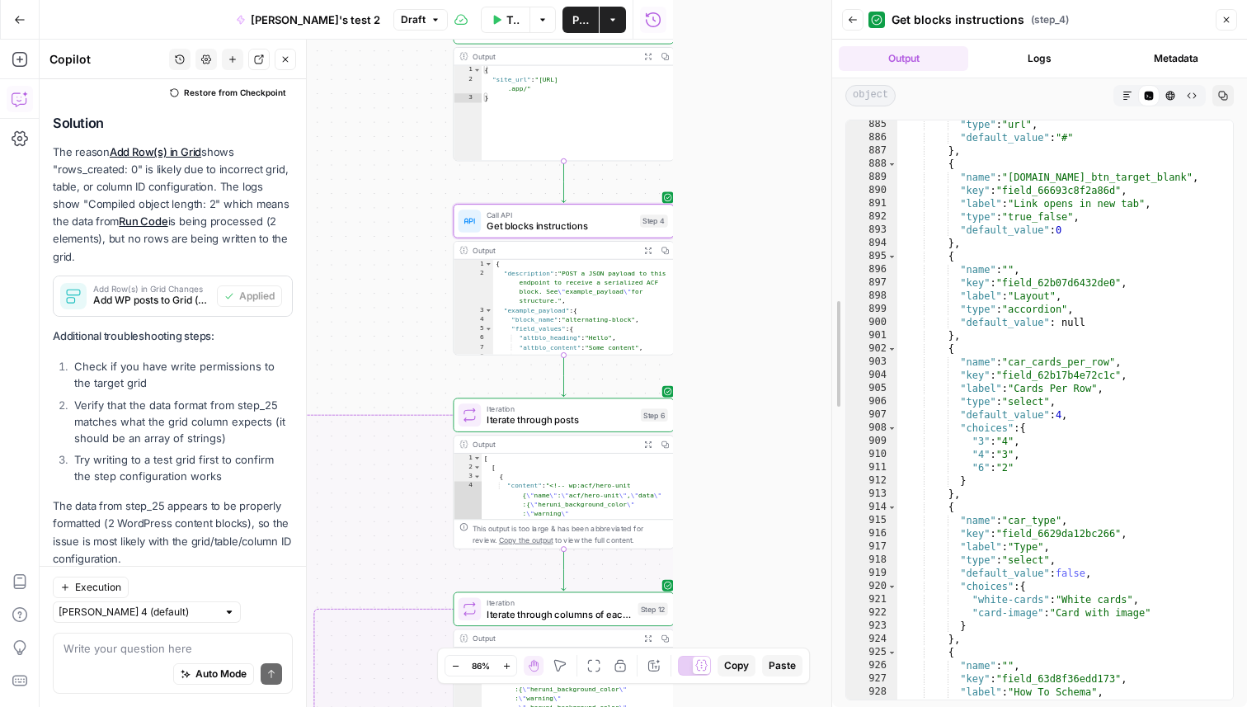
drag, startPoint x: 679, startPoint y: 182, endPoint x: 849, endPoint y: 187, distance: 170.0
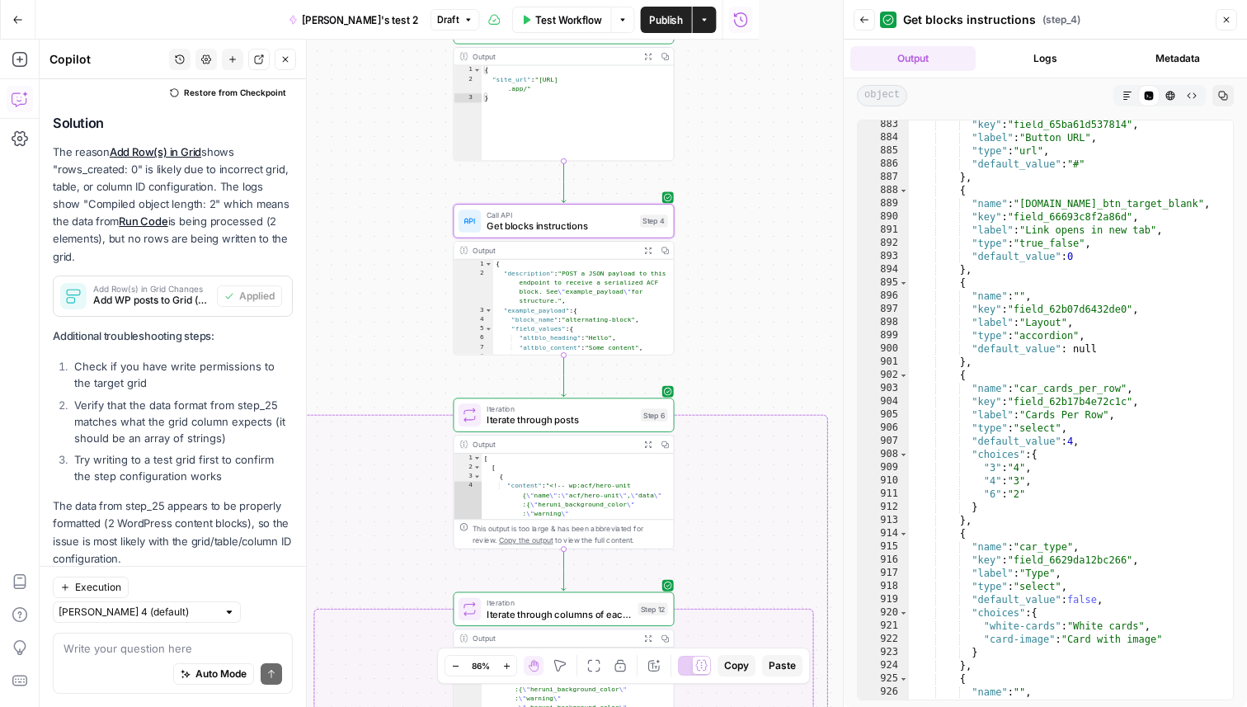
scroll to position [12226, 0]
click at [358, 208] on div "true false Workflow Set Inputs Inputs Read from Grid Read posts from Grid Step …" at bounding box center [442, 373] width 804 height 667
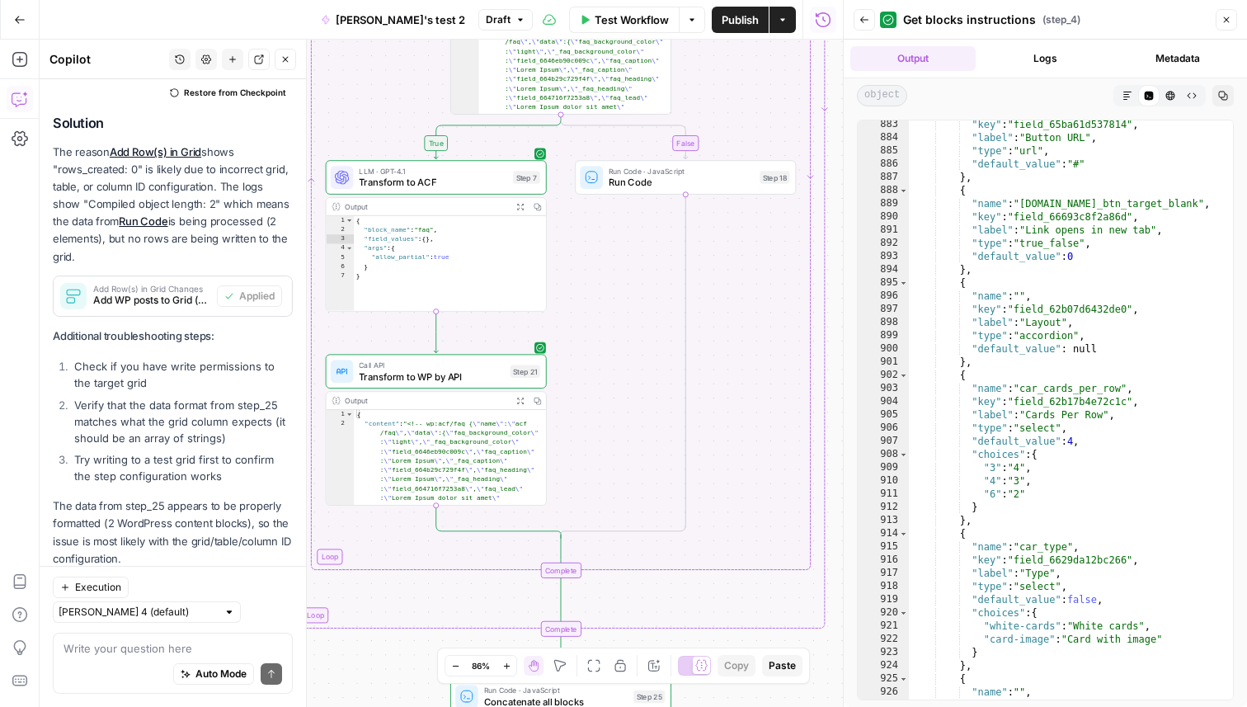
click at [441, 173] on span "LLM · GPT-4.1" at bounding box center [433, 171] width 149 height 12
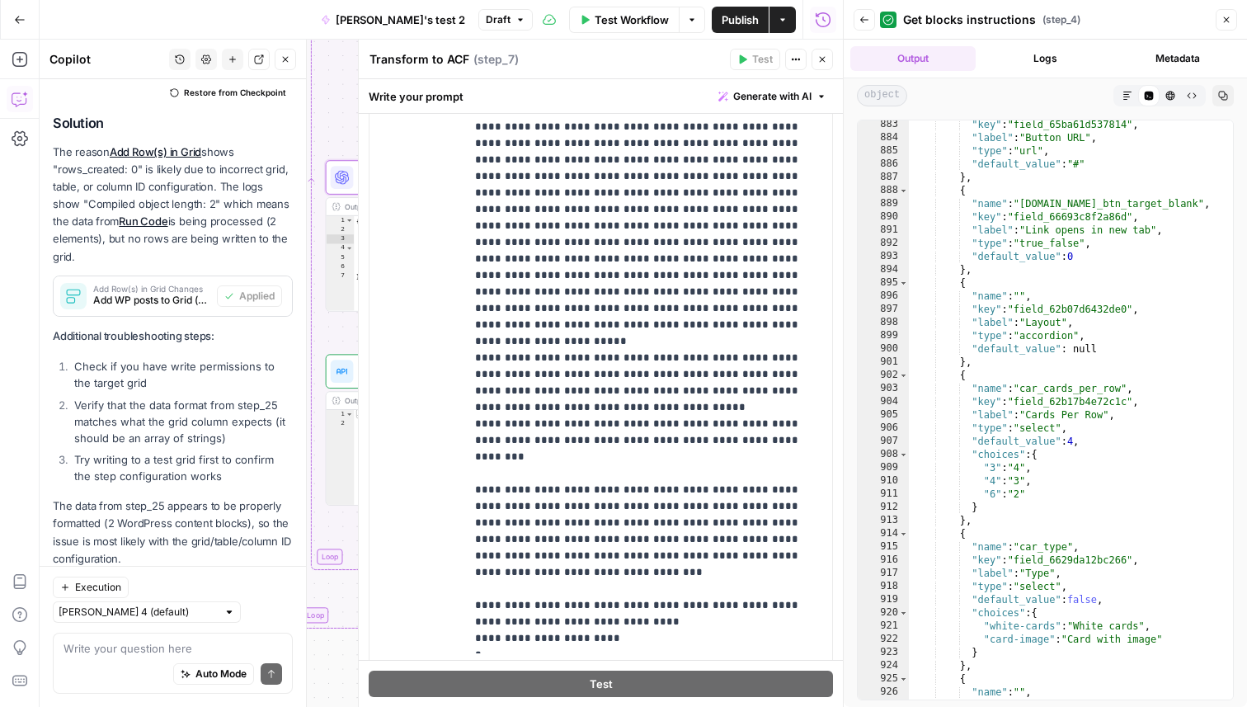
scroll to position [323, 0]
click at [767, 400] on p "**********" at bounding box center [648, 34] width 347 height 1221
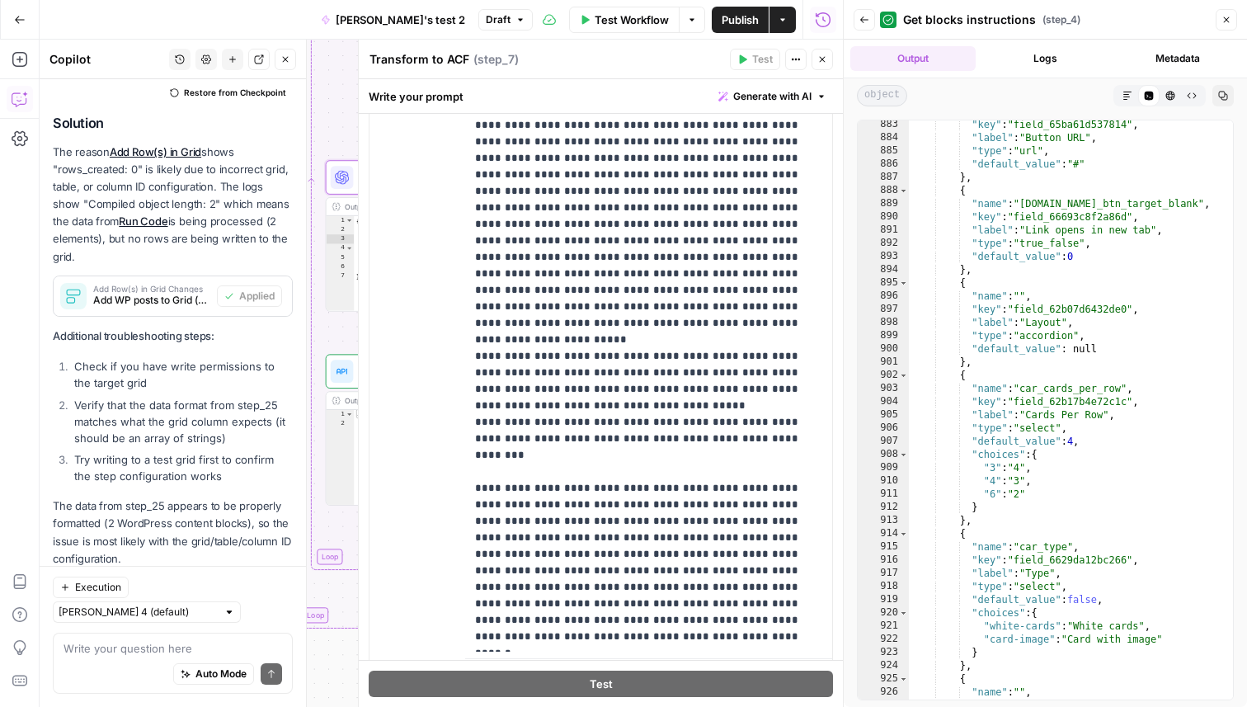
click at [648, 21] on span "Test Workflow" at bounding box center [632, 20] width 74 height 17
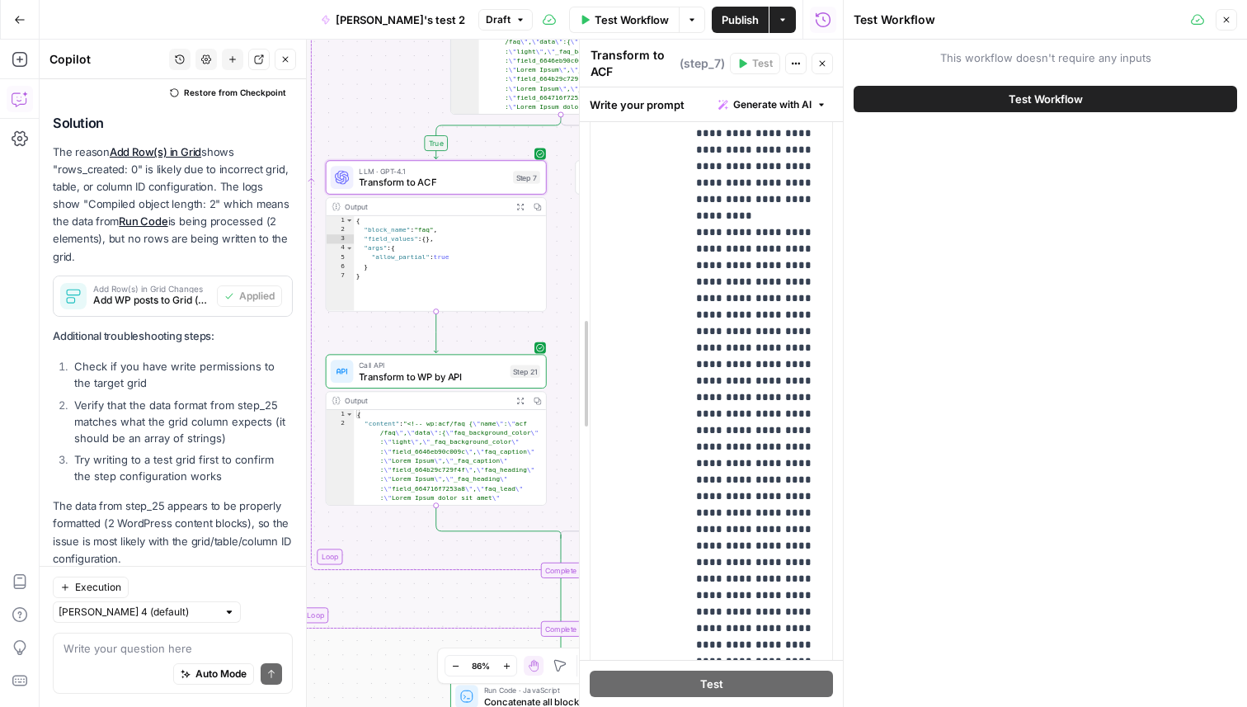
drag, startPoint x: 364, startPoint y: 356, endPoint x: 614, endPoint y: 340, distance: 250.5
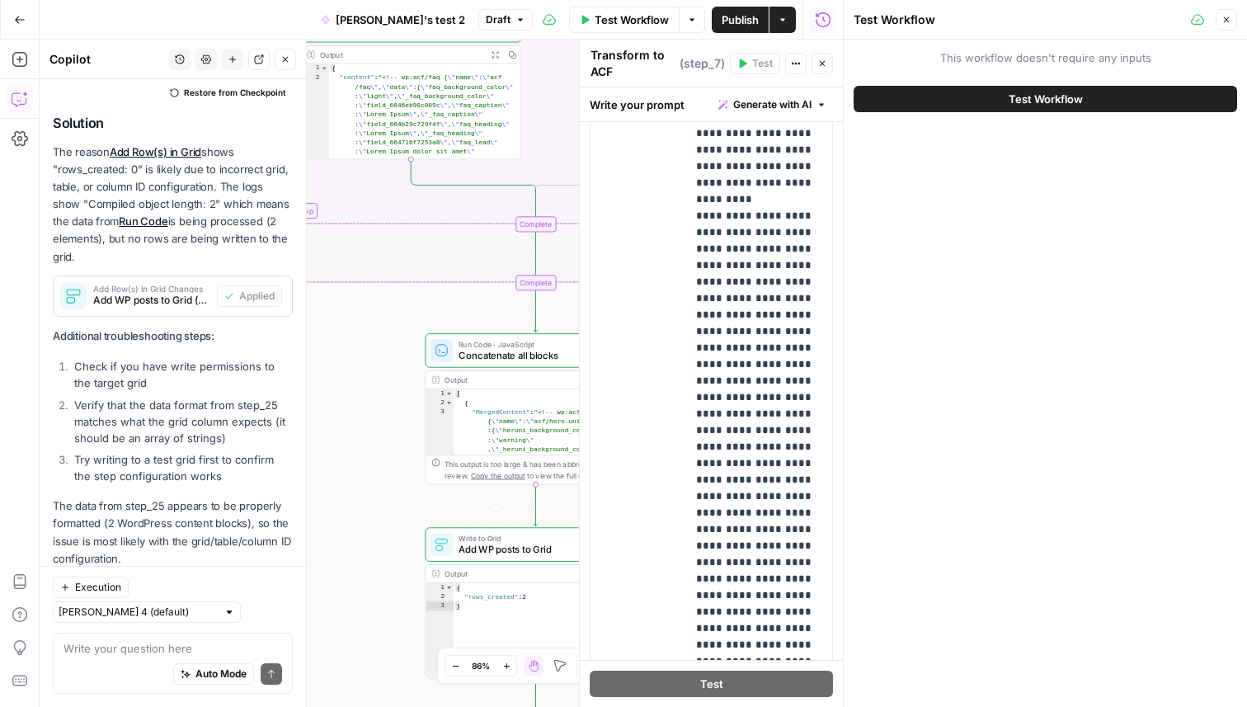
drag, startPoint x: 464, startPoint y: 627, endPoint x: 445, endPoint y: 328, distance: 299.3
click at [445, 328] on div "true false Workflow Set Inputs Inputs Read from Grid Read posts from Grid Step …" at bounding box center [442, 373] width 804 height 667
click at [947, 93] on button "Test Workflow" at bounding box center [1046, 99] width 384 height 26
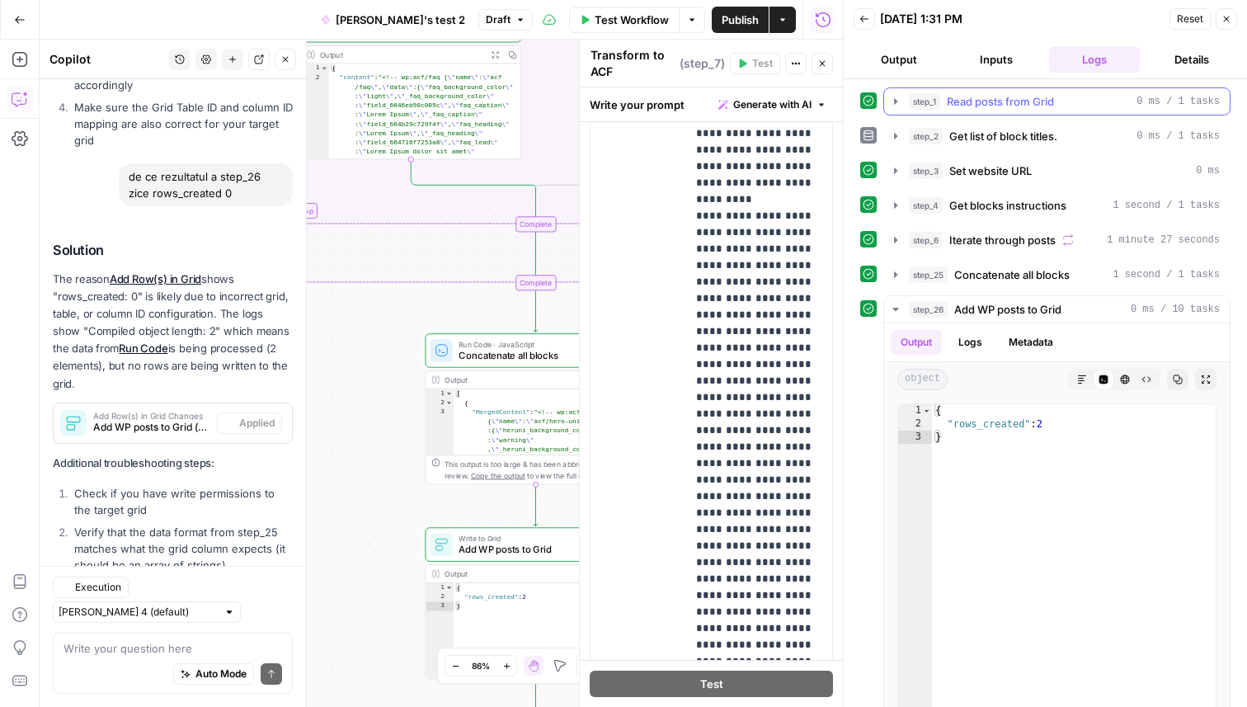
scroll to position [1008, 0]
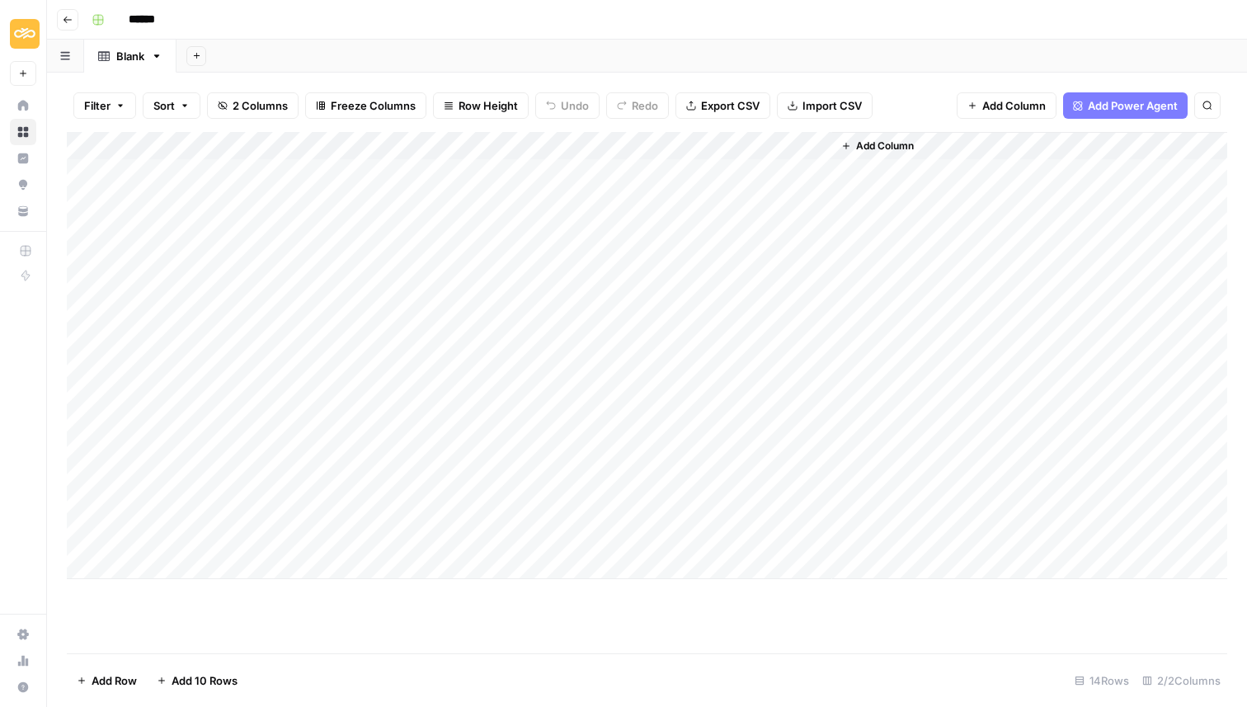
click at [422, 512] on div "Add Column" at bounding box center [647, 355] width 1161 height 447
click at [437, 509] on div "Add Column" at bounding box center [647, 355] width 1161 height 447
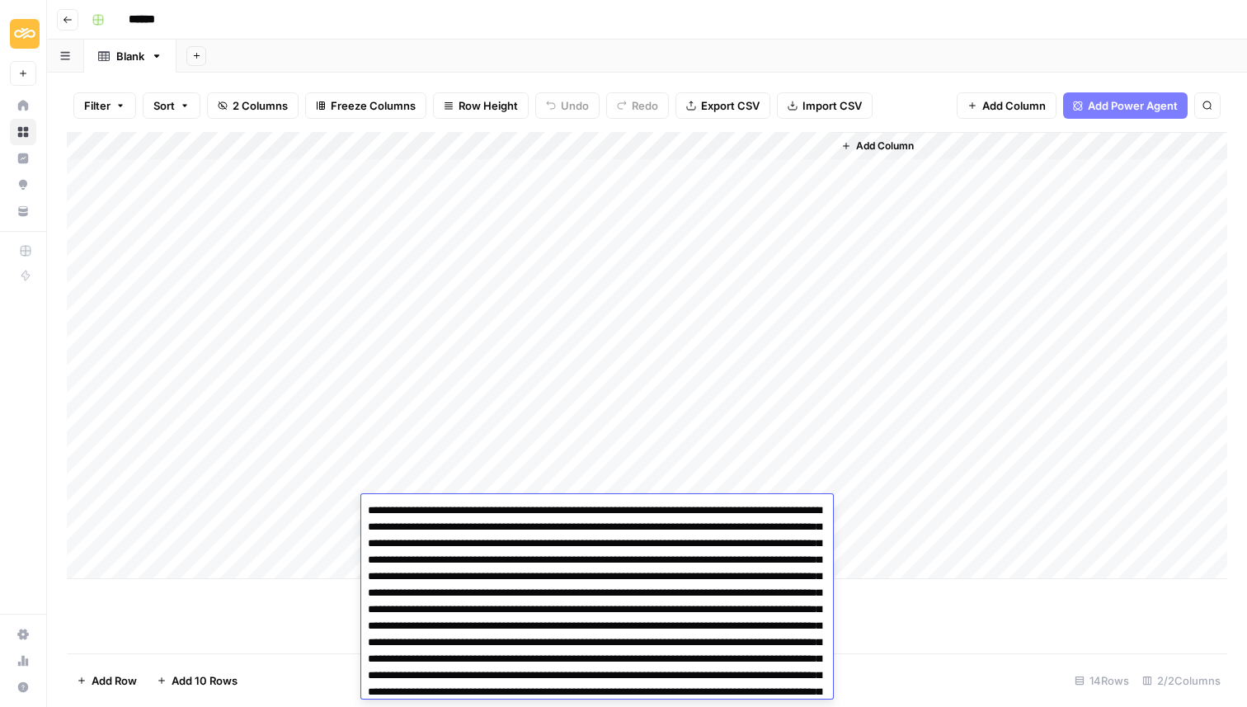
click at [614, 419] on div "Add Column" at bounding box center [647, 355] width 1161 height 447
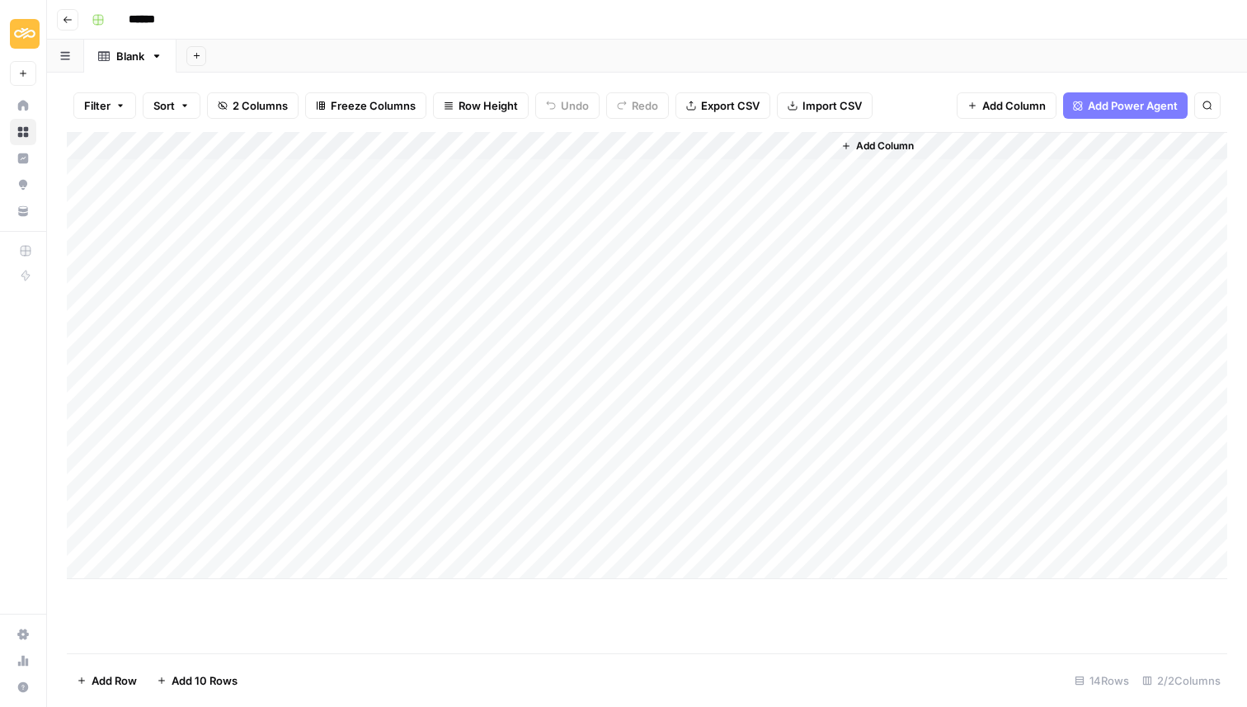
click at [611, 509] on div "Add Column" at bounding box center [647, 355] width 1161 height 447
click at [595, 508] on div "Add Column" at bounding box center [647, 355] width 1161 height 447
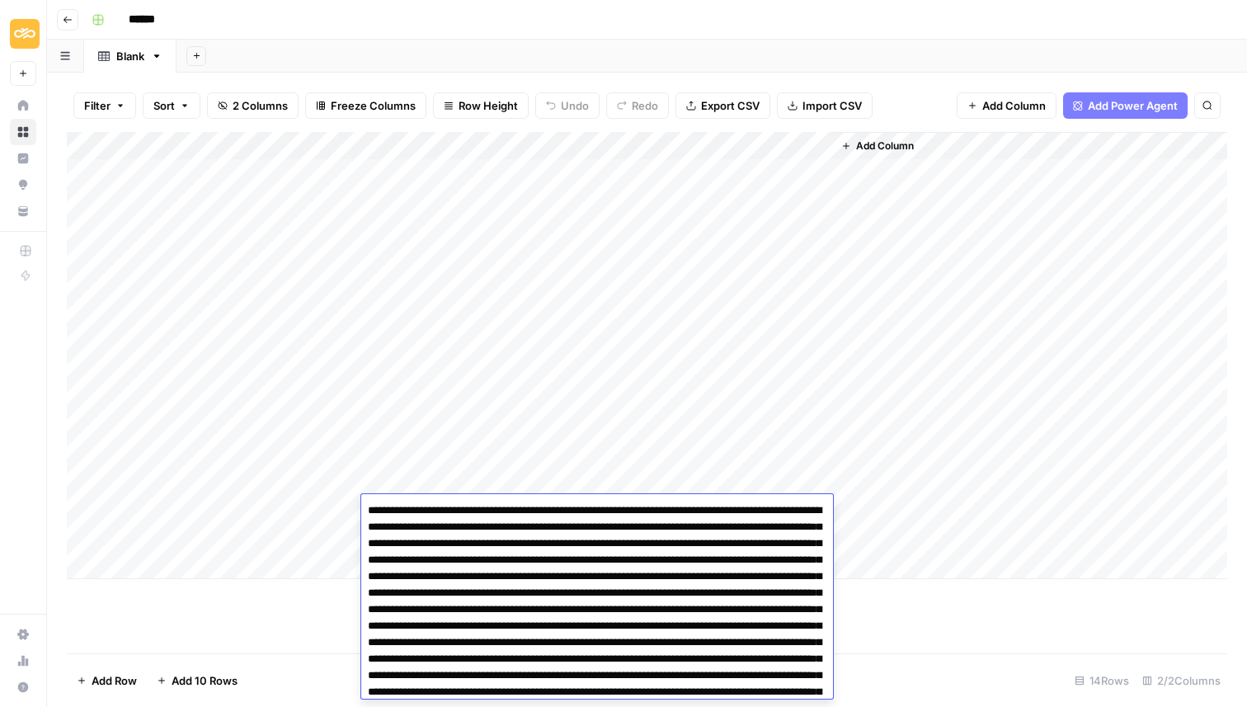
scroll to position [6886, 0]
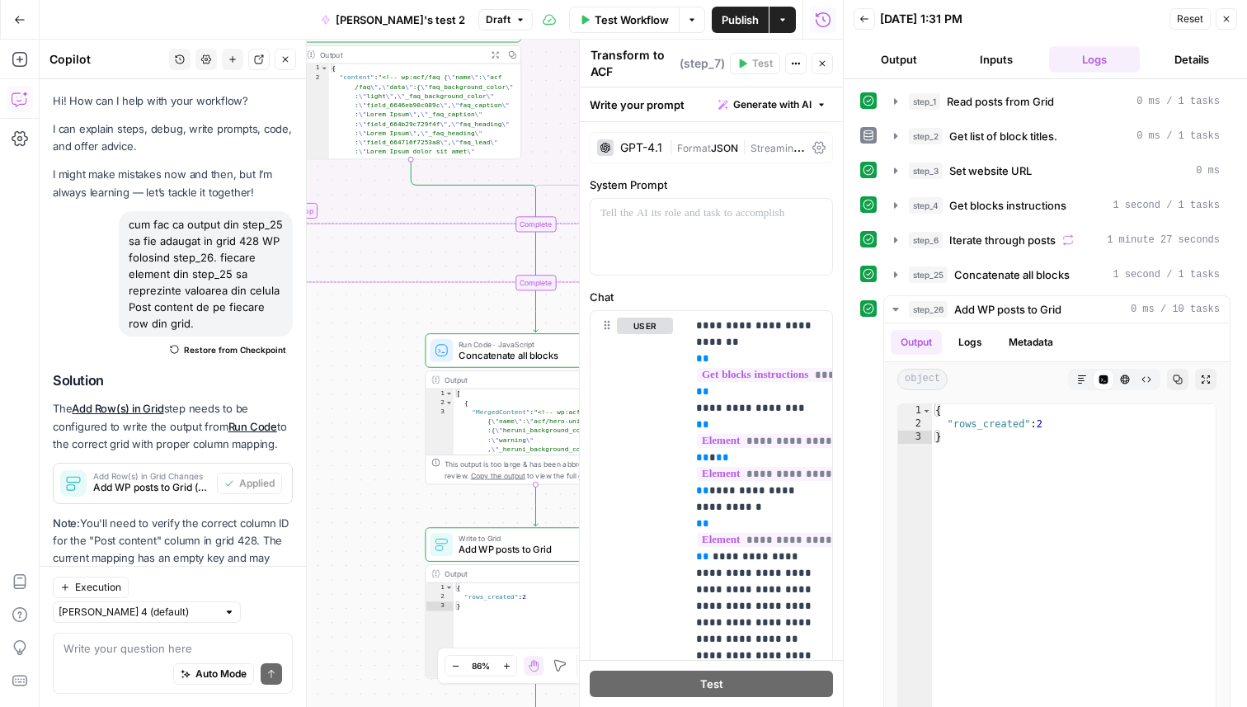
scroll to position [1469, 0]
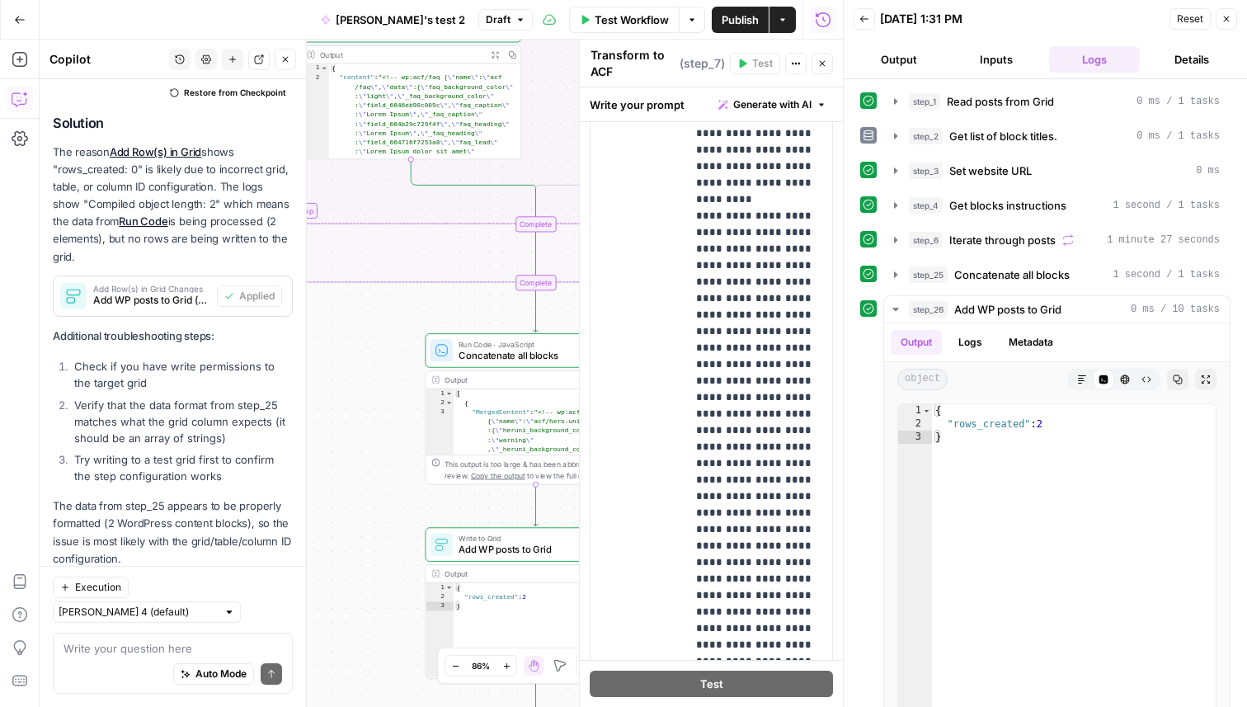
click at [1223, 21] on icon "button" at bounding box center [1227, 19] width 10 height 10
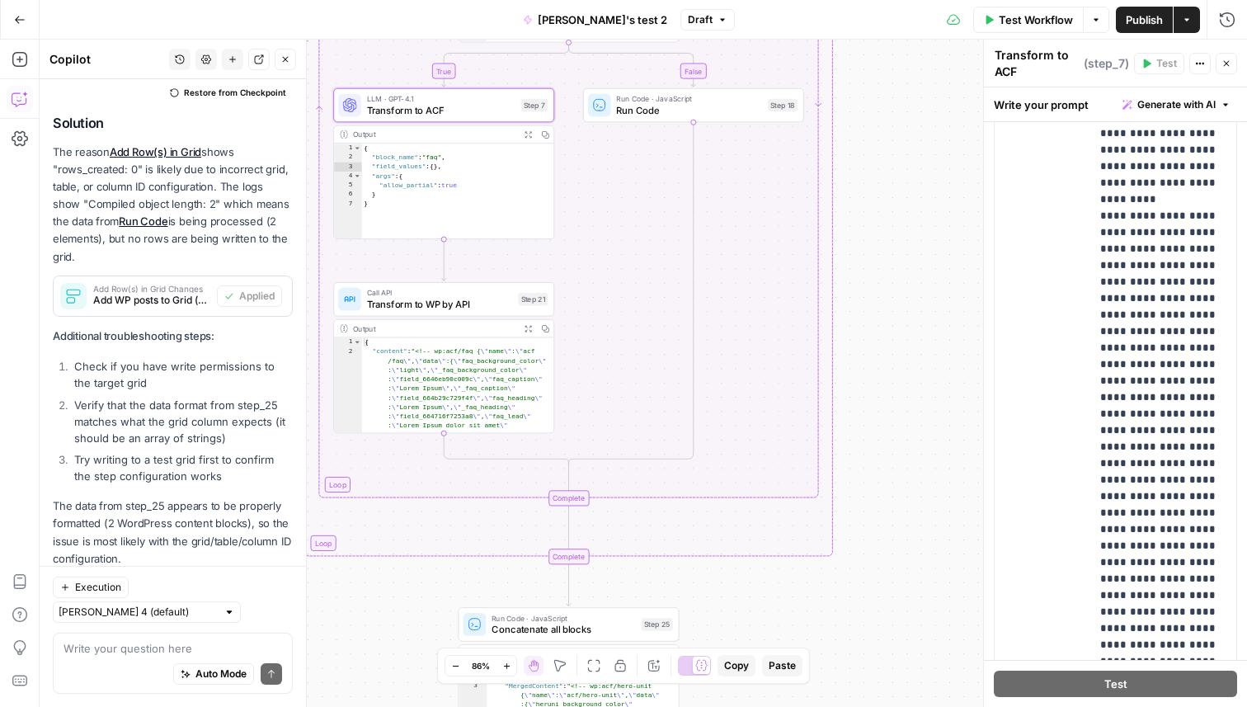
drag, startPoint x: 862, startPoint y: 186, endPoint x: 899, endPoint y: 530, distance: 346.0
click at [899, 530] on div "true false Workflow Set Inputs Inputs Read from Grid Read posts from Grid Step …" at bounding box center [644, 373] width 1208 height 667
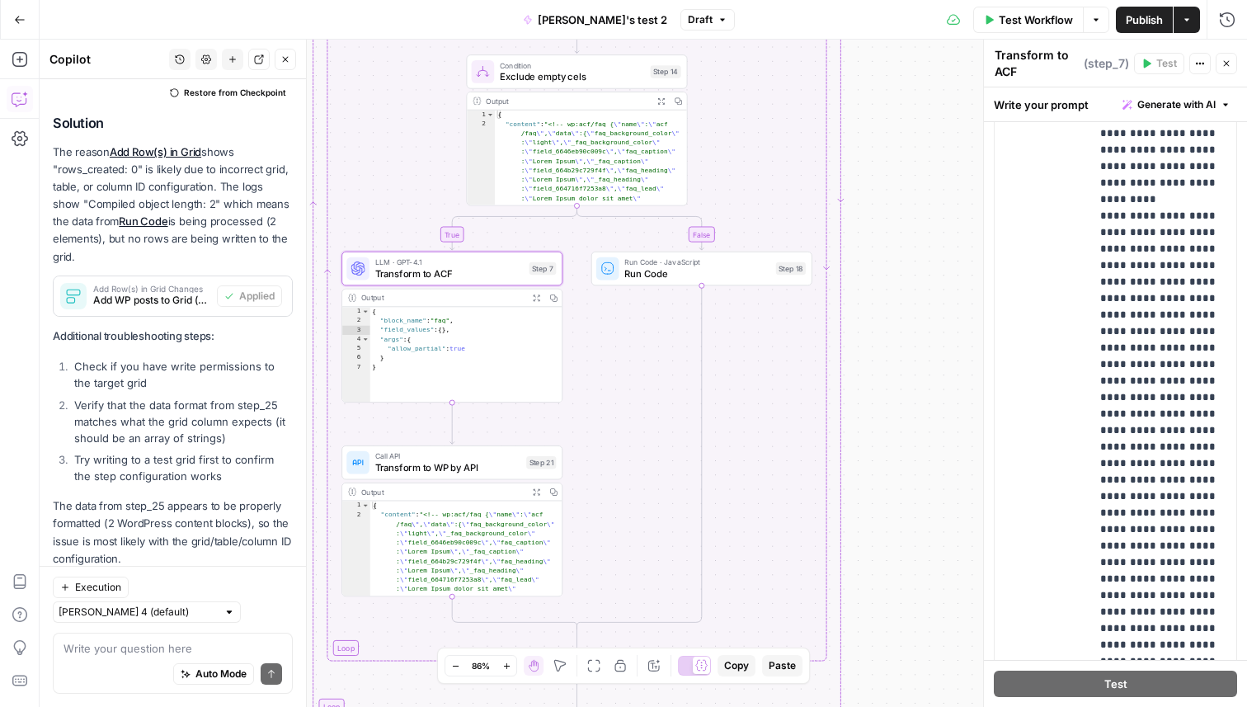
drag, startPoint x: 887, startPoint y: 379, endPoint x: 901, endPoint y: 652, distance: 273.4
click at [901, 644] on div "true false Workflow Set Inputs Inputs Read from Grid Read posts from Grid Step …" at bounding box center [644, 373] width 1208 height 667
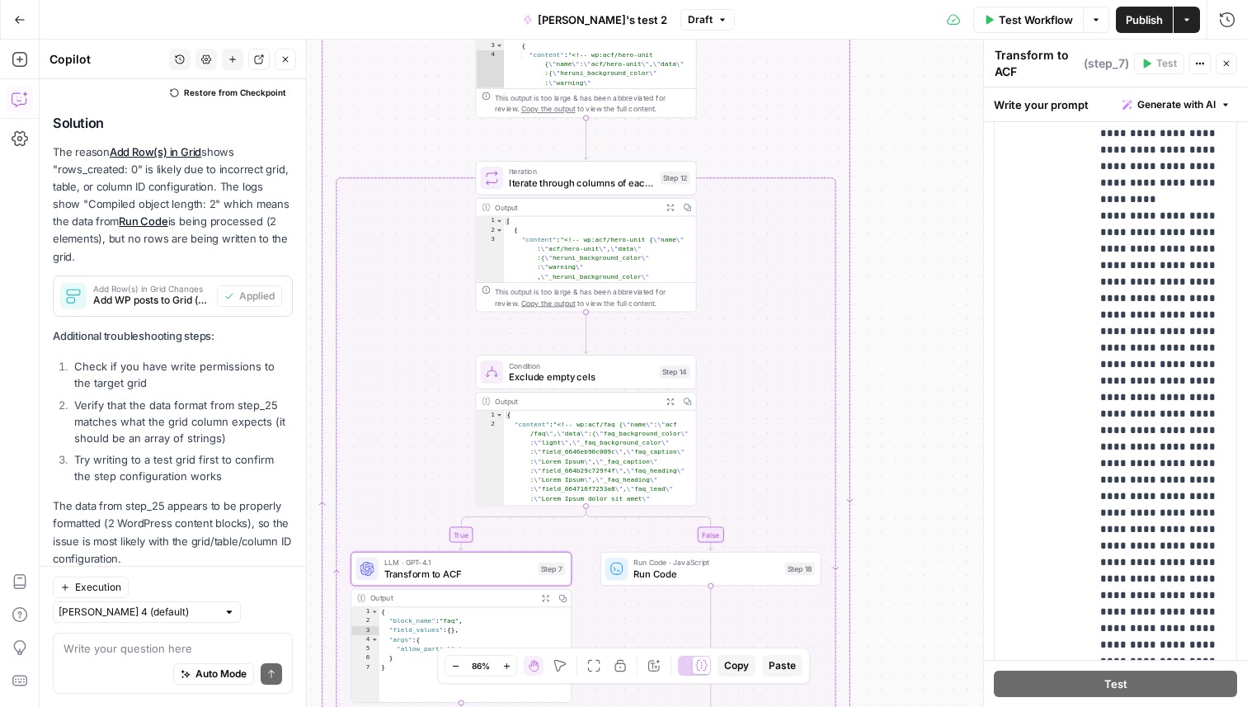
drag, startPoint x: 906, startPoint y: 272, endPoint x: 918, endPoint y: 554, distance: 282.4
click at [917, 549] on div "true false Workflow Set Inputs Inputs Read from Grid Read posts from Grid Step …" at bounding box center [644, 373] width 1208 height 667
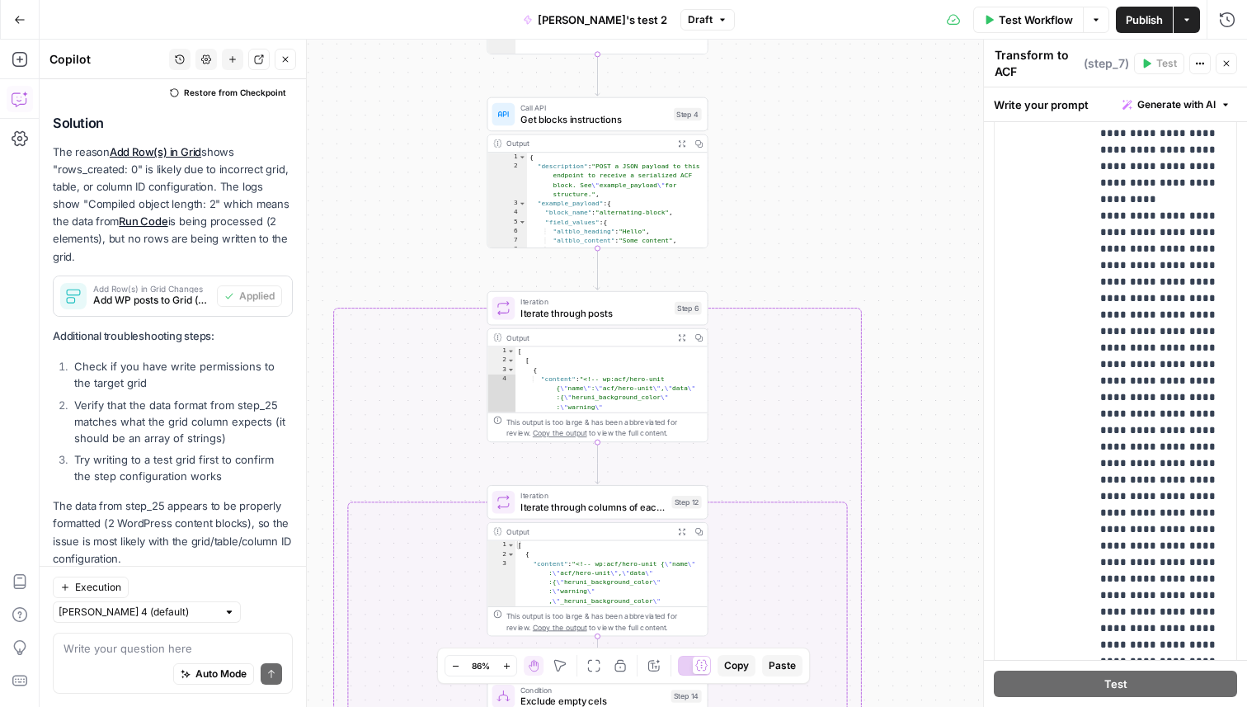
drag, startPoint x: 927, startPoint y: 252, endPoint x: 926, endPoint y: 512, distance: 259.1
click at [927, 511] on div "true false Workflow Set Inputs Inputs Read from Grid Read posts from Grid Step …" at bounding box center [644, 373] width 1208 height 667
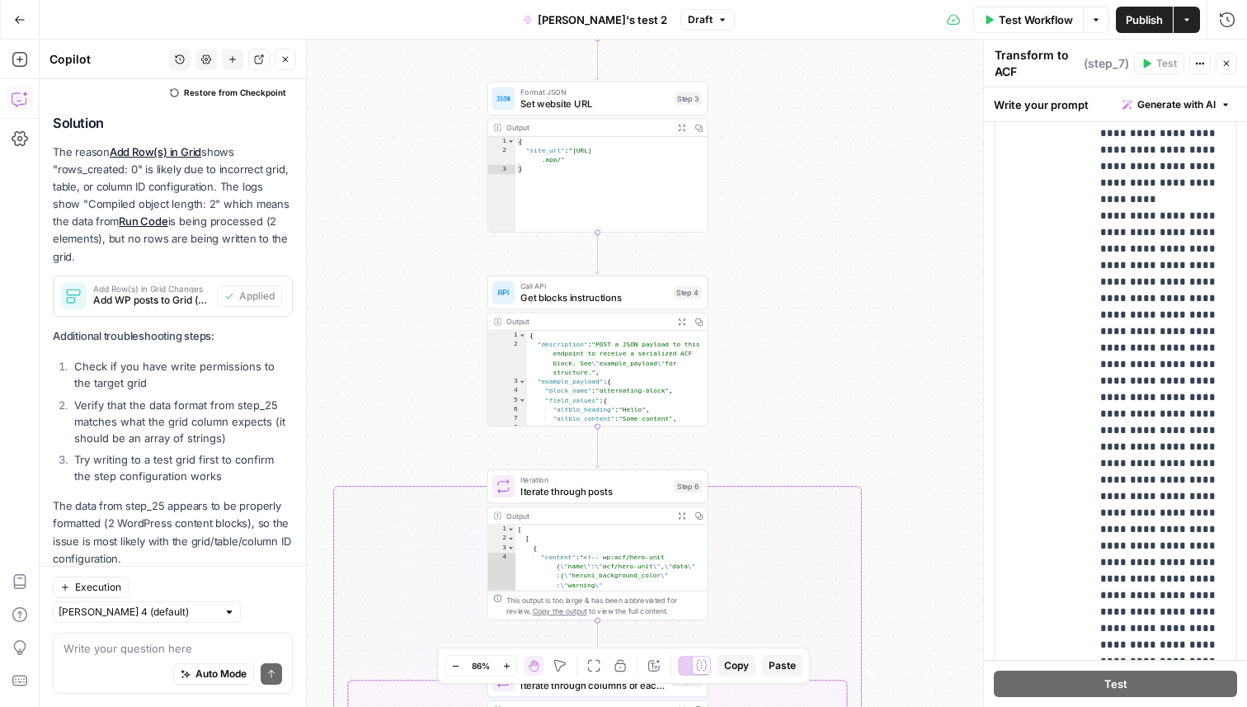
drag, startPoint x: 893, startPoint y: 231, endPoint x: 893, endPoint y: 356, distance: 125.4
click at [893, 356] on div "true false Workflow Set Inputs Inputs Read from Grid Read posts from Grid Step …" at bounding box center [644, 373] width 1208 height 667
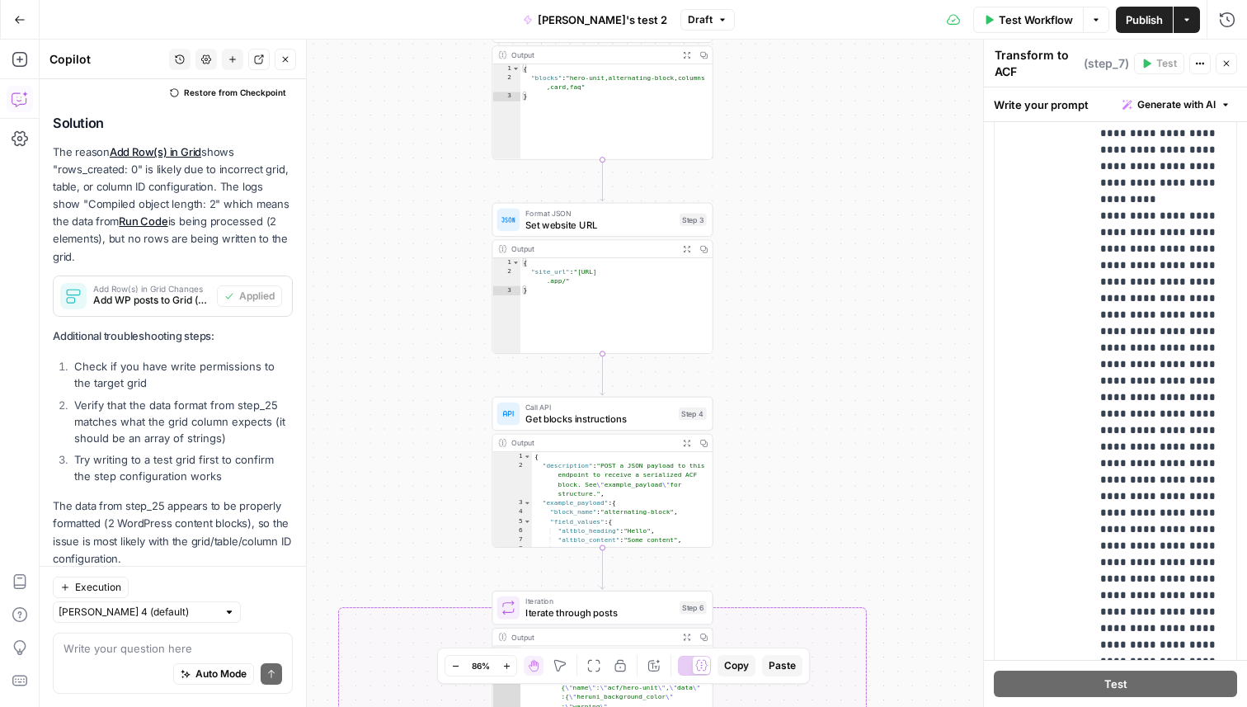
drag, startPoint x: 819, startPoint y: 150, endPoint x: 824, endPoint y: 221, distance: 71.1
click at [824, 222] on div "true false Workflow Set Inputs Inputs Read from Grid Read posts from Grid Step …" at bounding box center [644, 373] width 1208 height 667
click at [685, 444] on icon "button" at bounding box center [687, 442] width 7 height 7
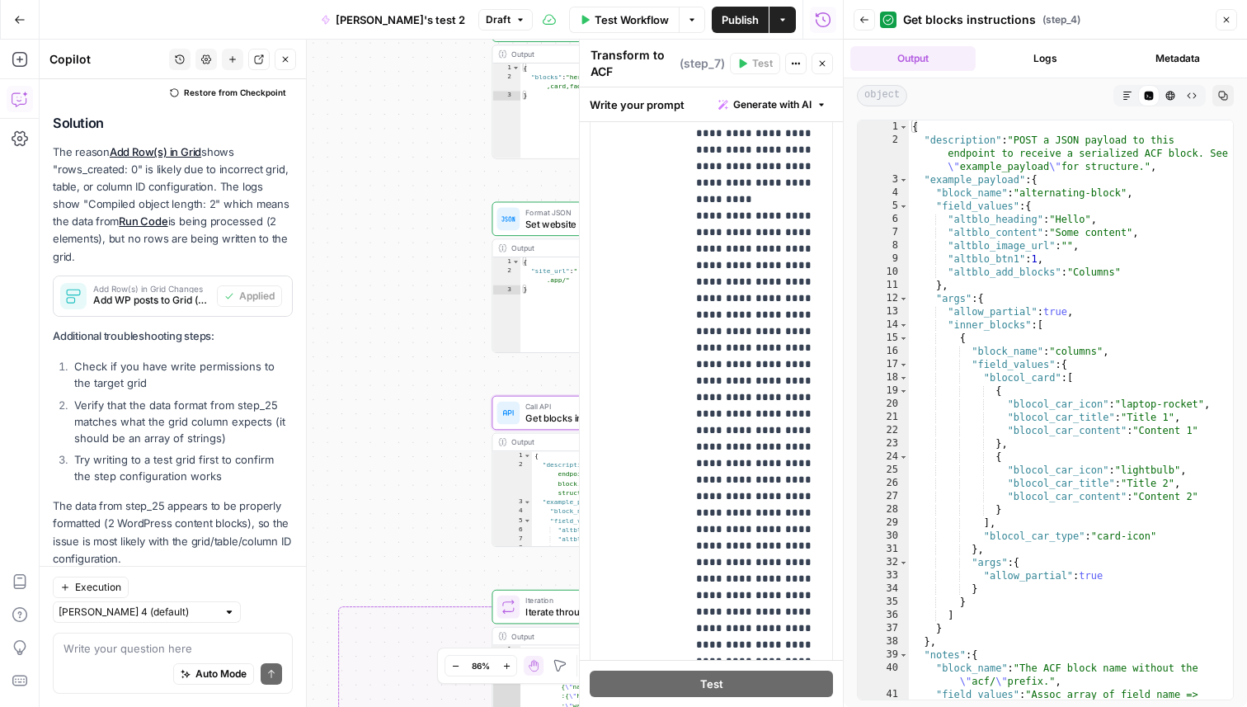
click at [1090, 318] on div "{ "description" : "POST a JSON payload to this endpoint to receive a serialized…" at bounding box center [1071, 429] width 324 height 619
type textarea "**********"
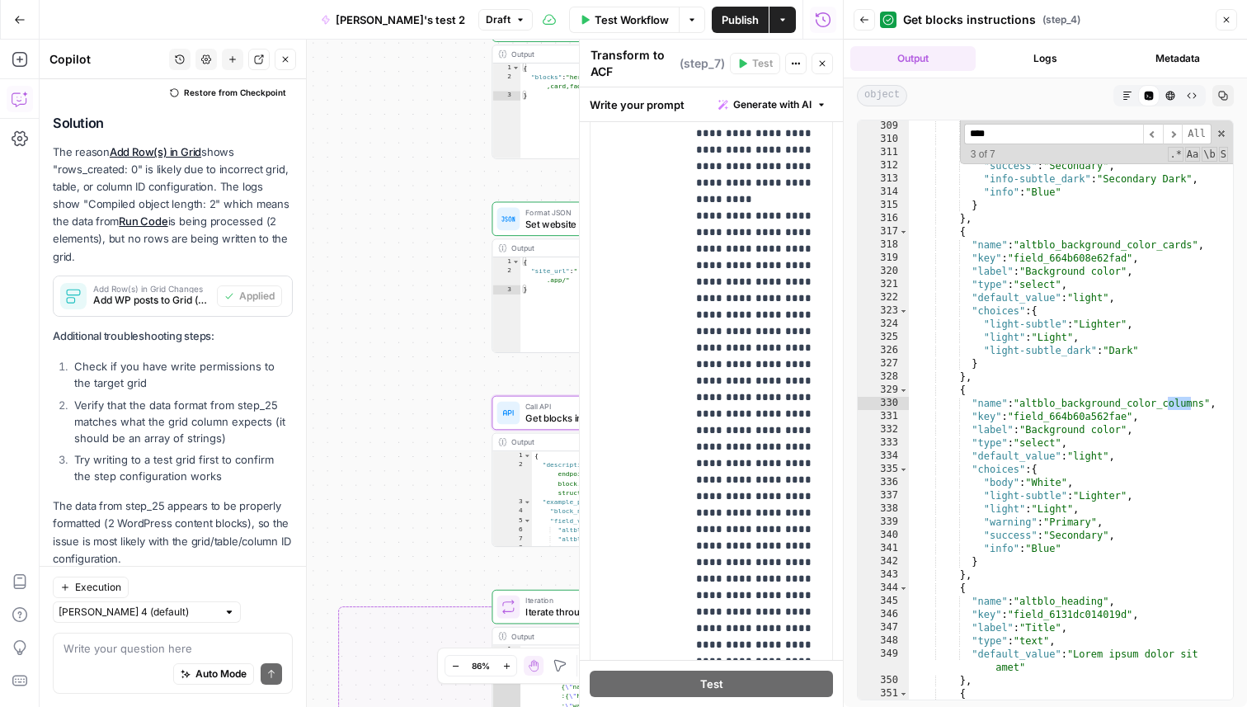
scroll to position [4198, 0]
type input "*******"
click at [1154, 134] on span "​" at bounding box center [1153, 134] width 20 height 21
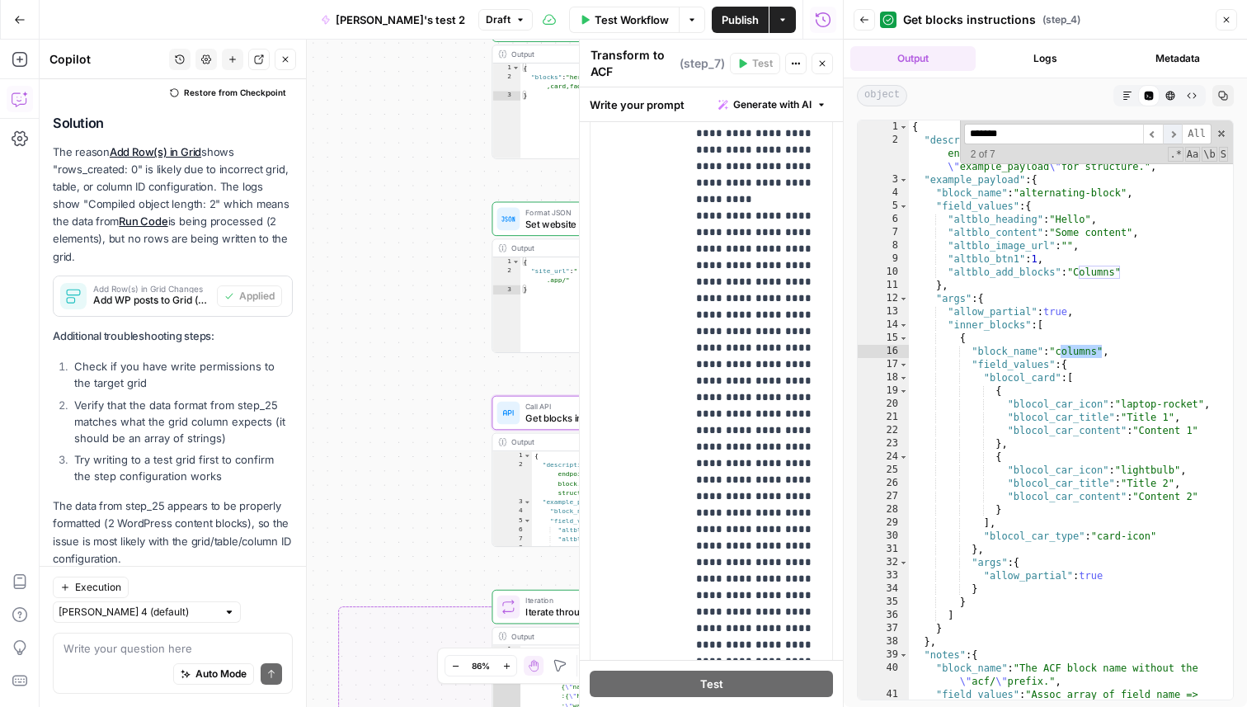
click at [1174, 139] on span "​" at bounding box center [1173, 134] width 20 height 21
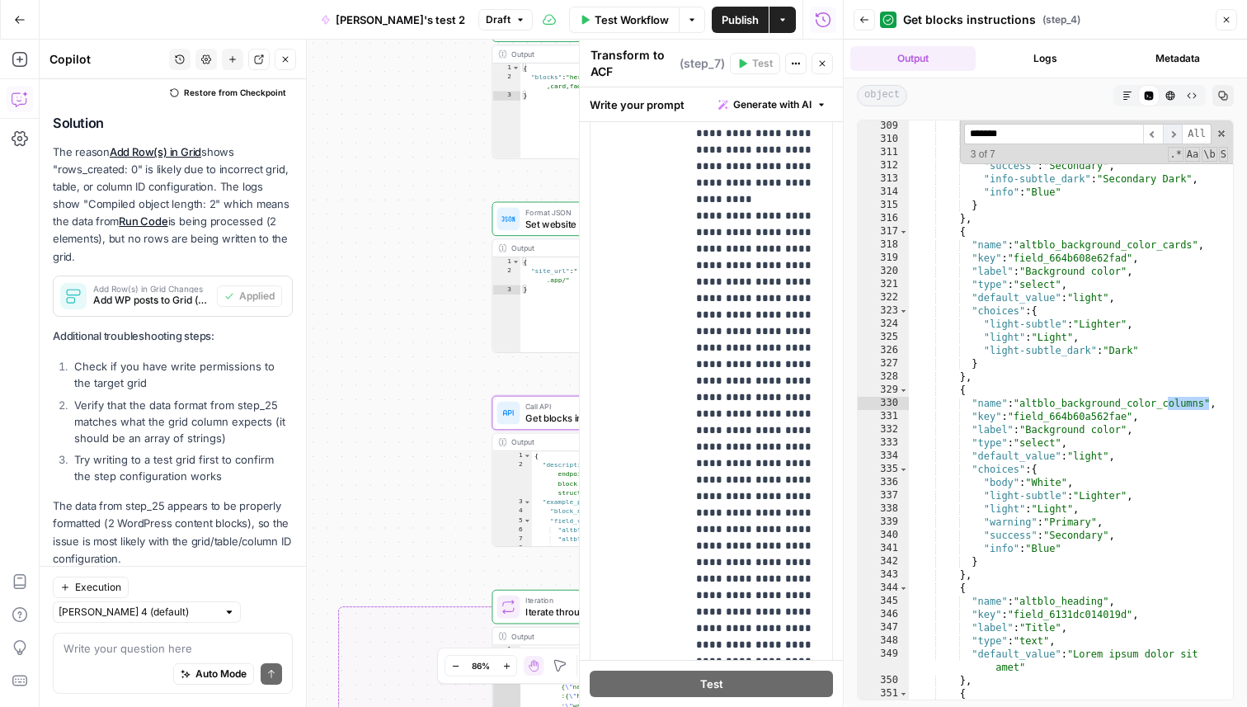
click at [1174, 139] on span "​" at bounding box center [1173, 134] width 20 height 21
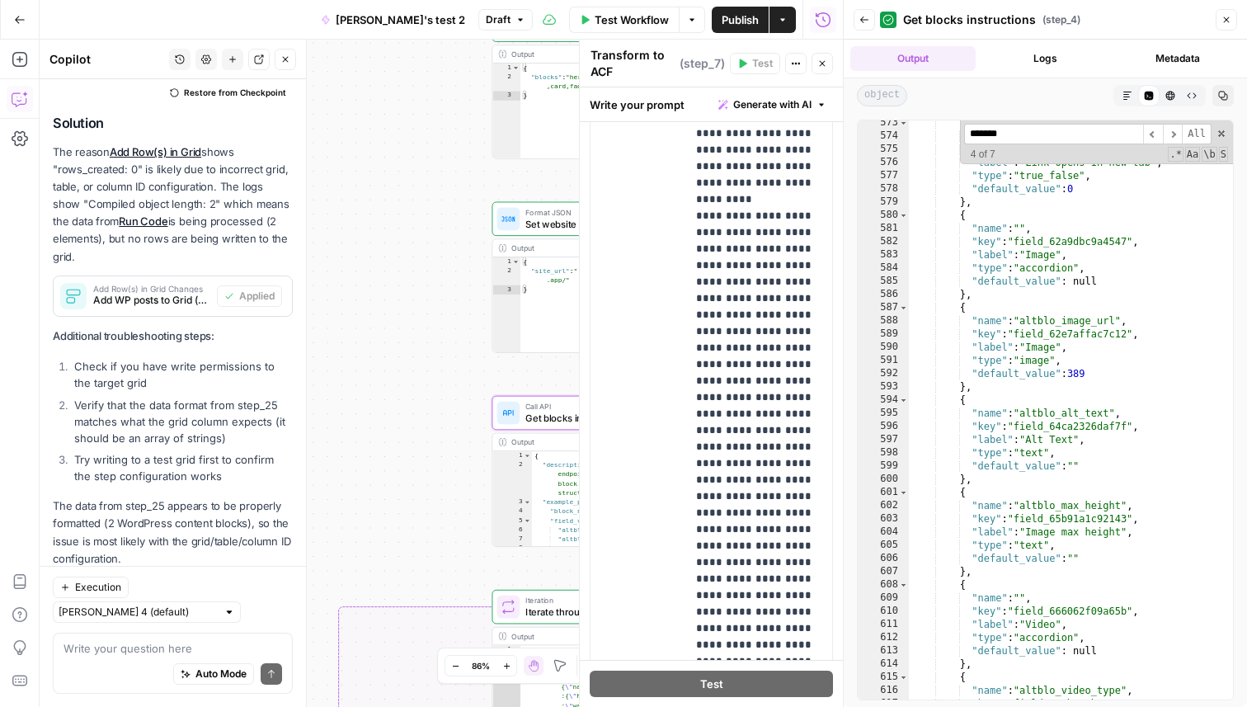
scroll to position [8032, 0]
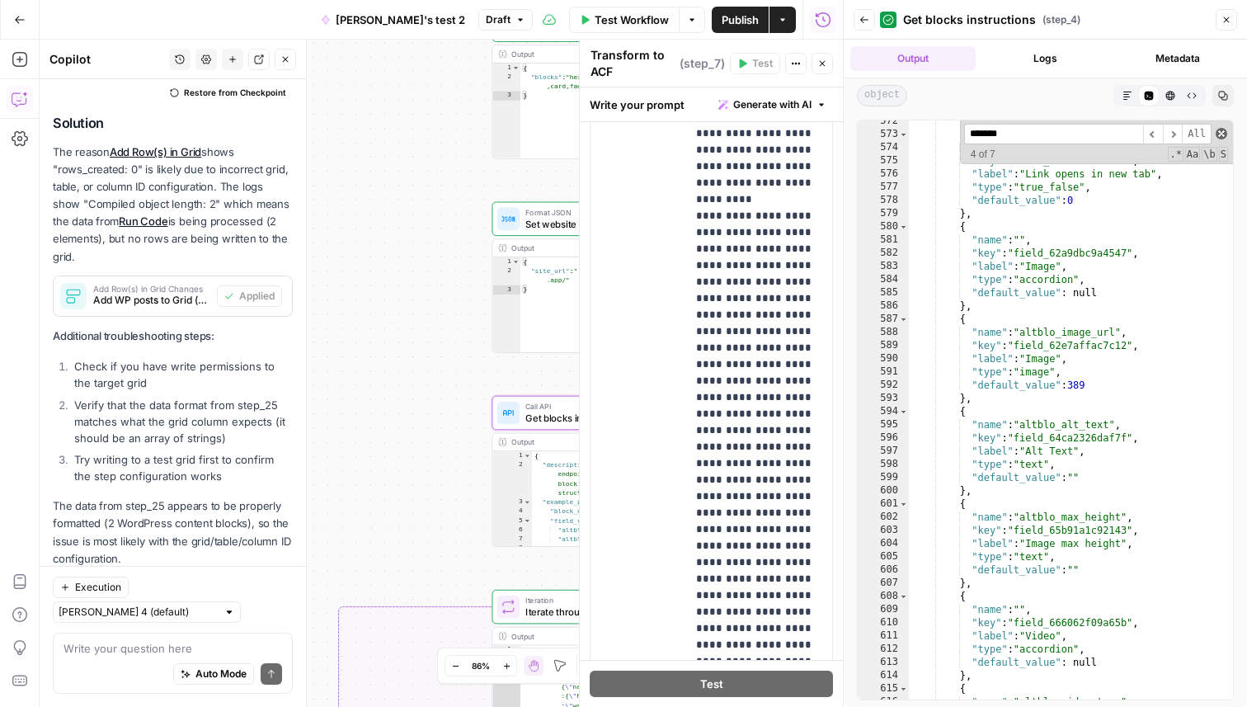
click at [1223, 136] on span at bounding box center [1222, 134] width 12 height 12
type textarea "**********"
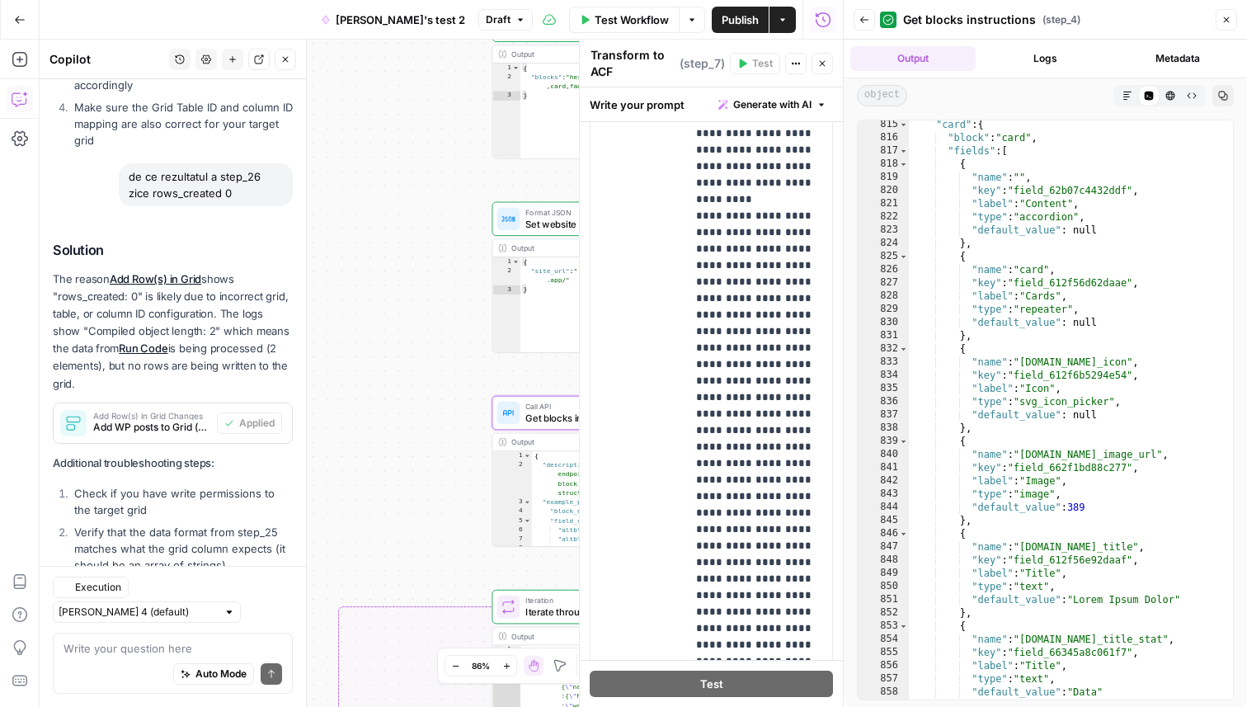
scroll to position [1008, 0]
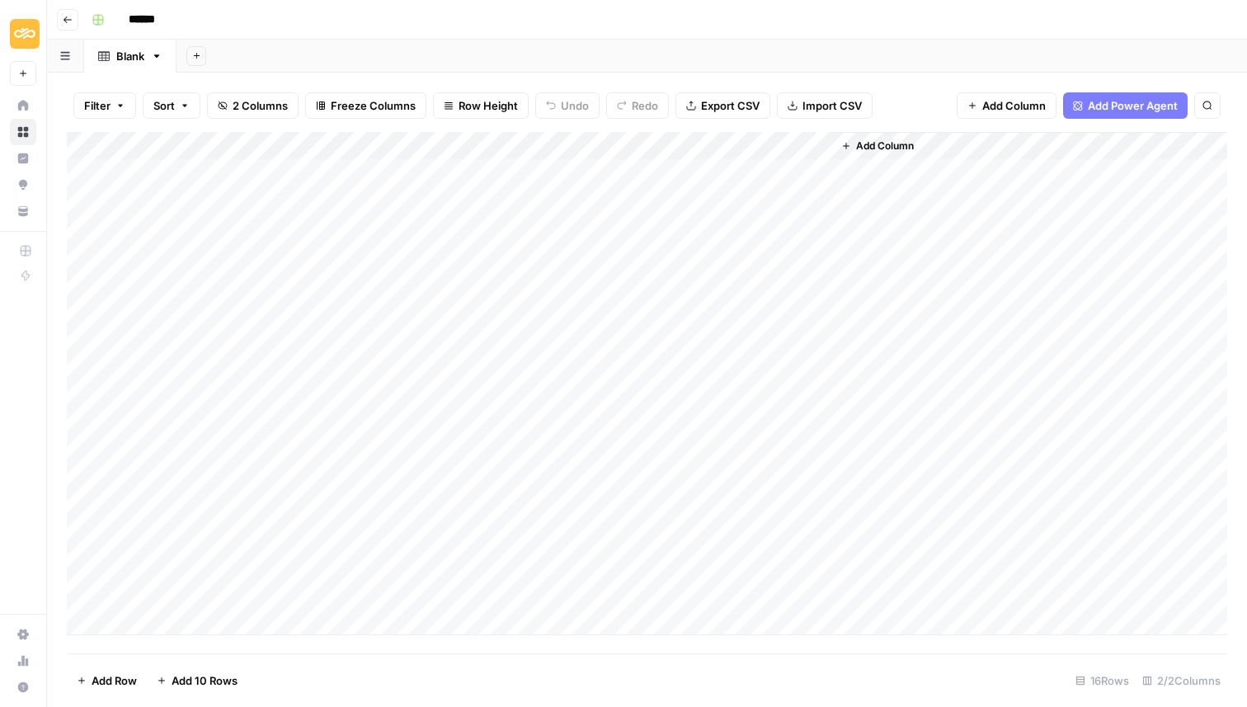
click at [464, 561] on div "Add Column" at bounding box center [647, 383] width 1161 height 503
click at [480, 563] on div "Add Column" at bounding box center [647, 383] width 1161 height 503
